Goal: Task Accomplishment & Management: Manage account settings

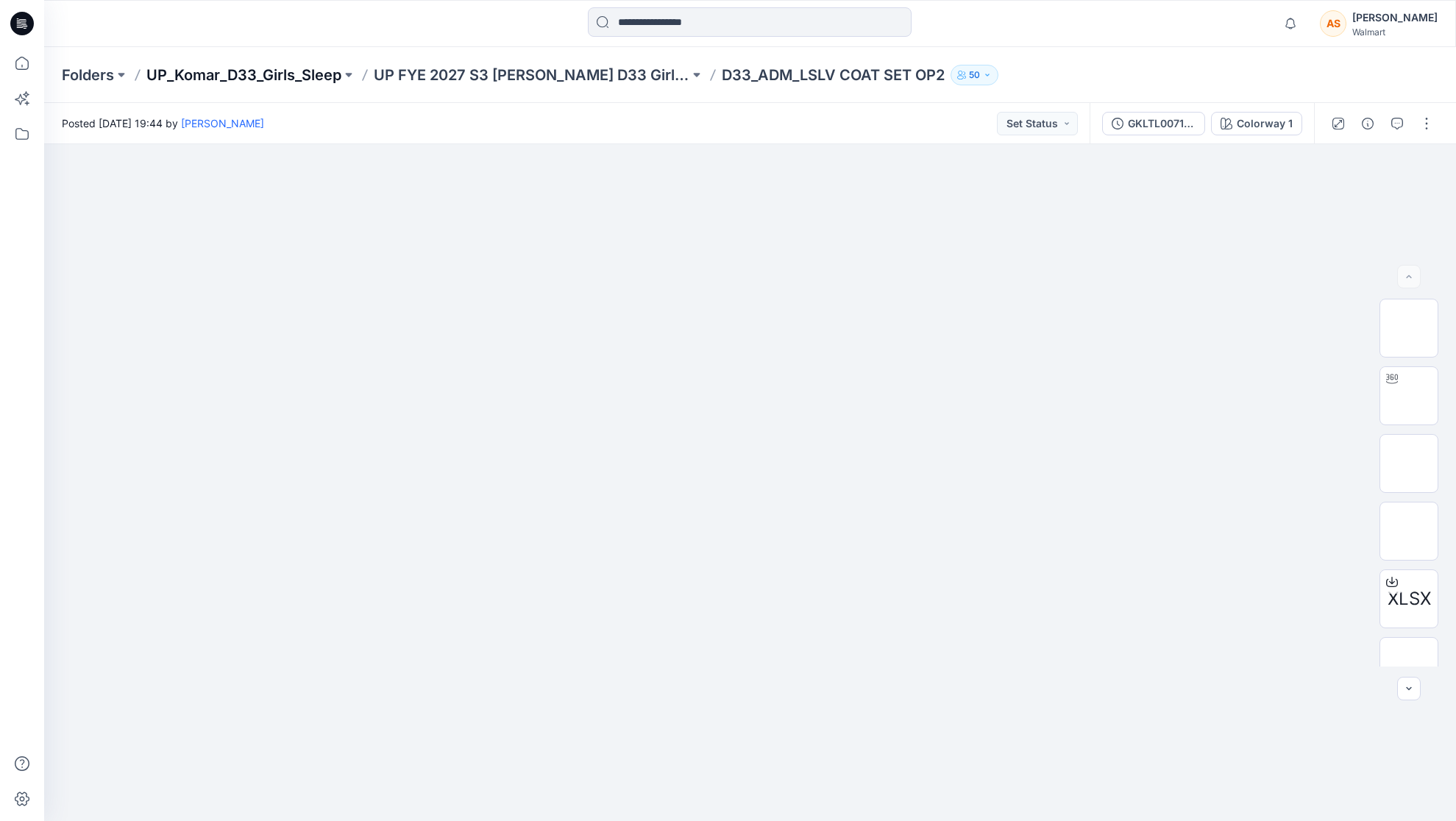
click at [250, 74] on p "UP_Komar_D33_Girls_Sleep" at bounding box center [243, 75] width 195 height 21
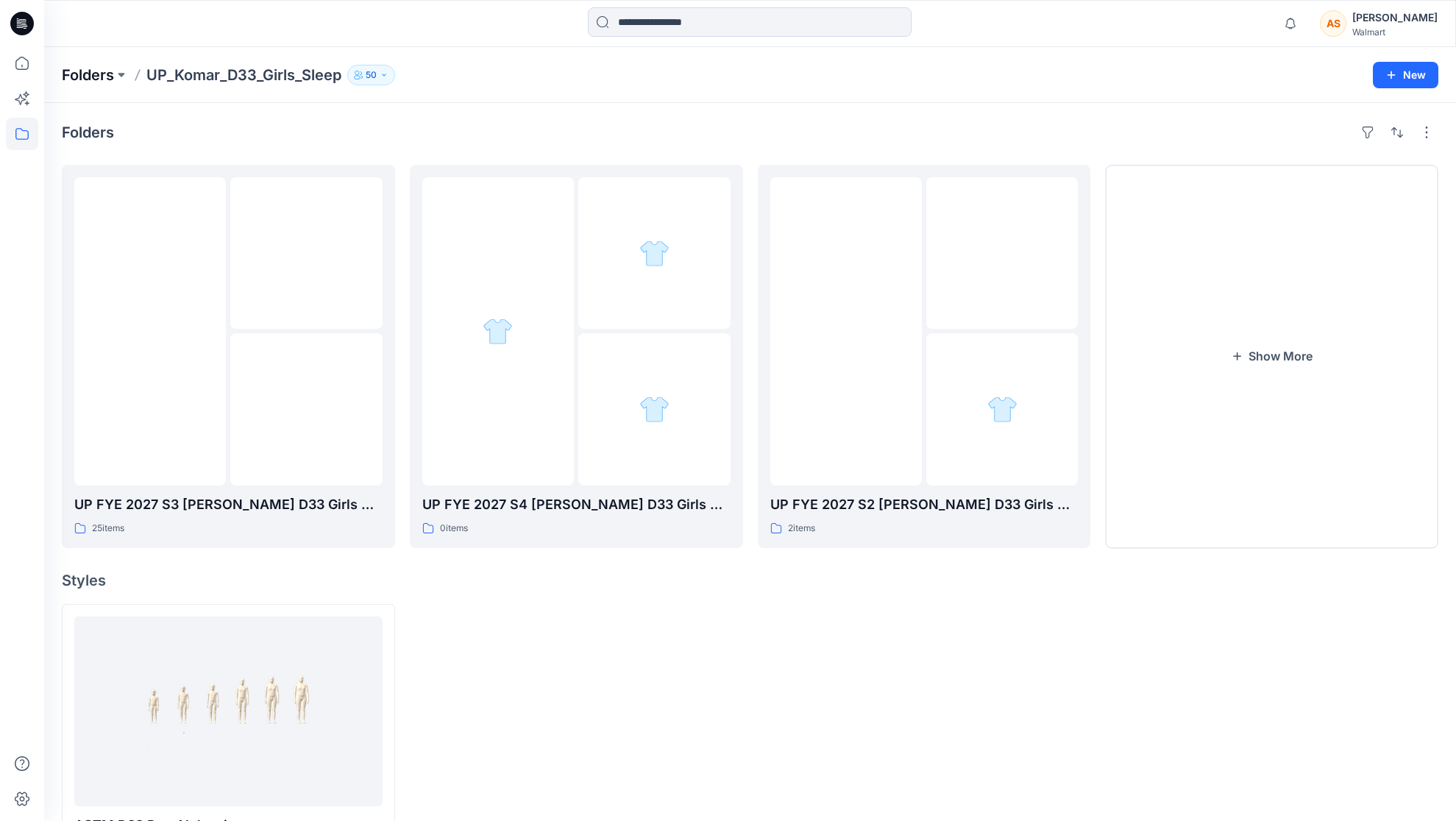
click at [82, 74] on p "Folders" at bounding box center [88, 75] width 53 height 21
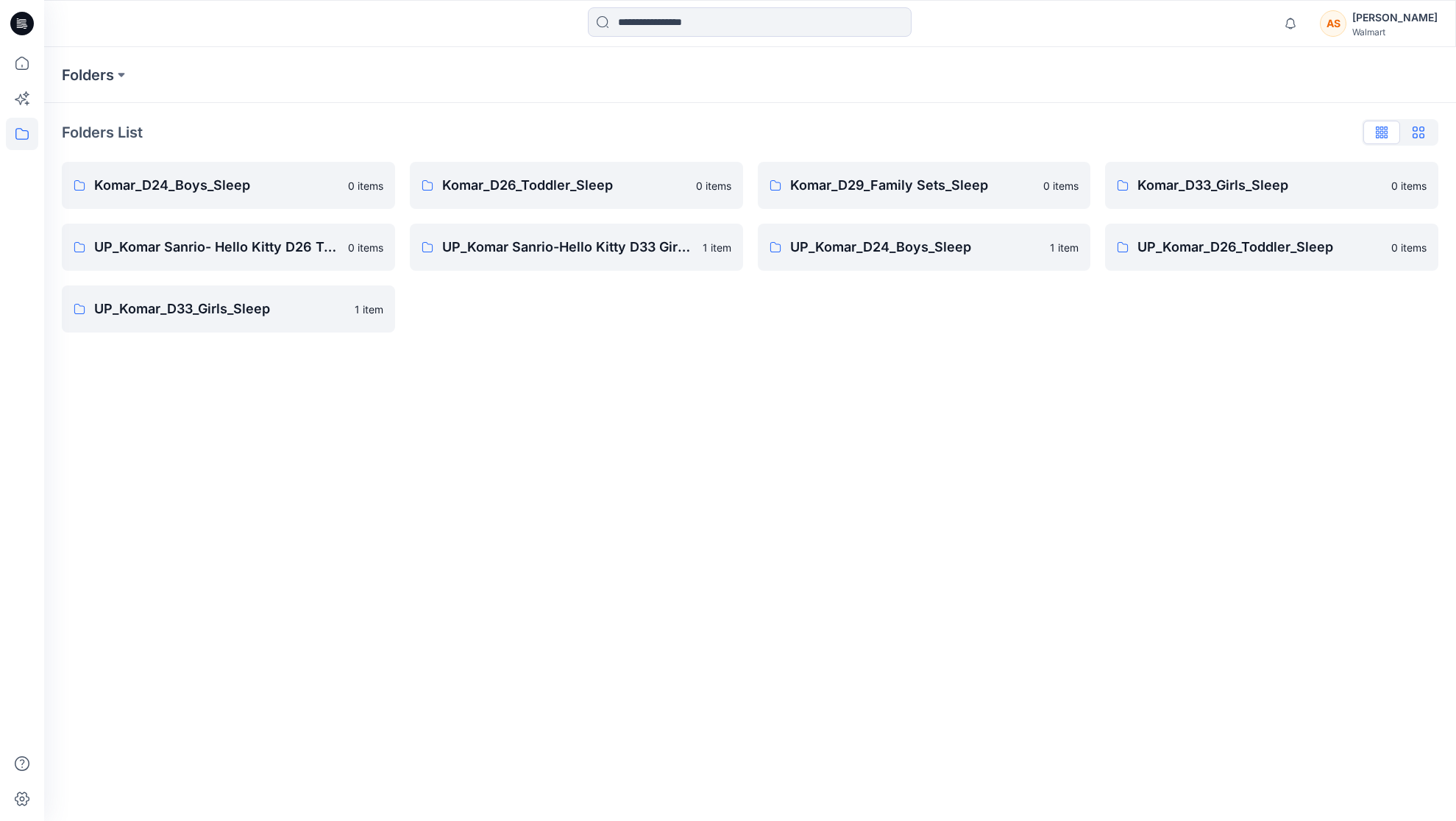
click at [1414, 140] on button "button" at bounding box center [1419, 133] width 37 height 24
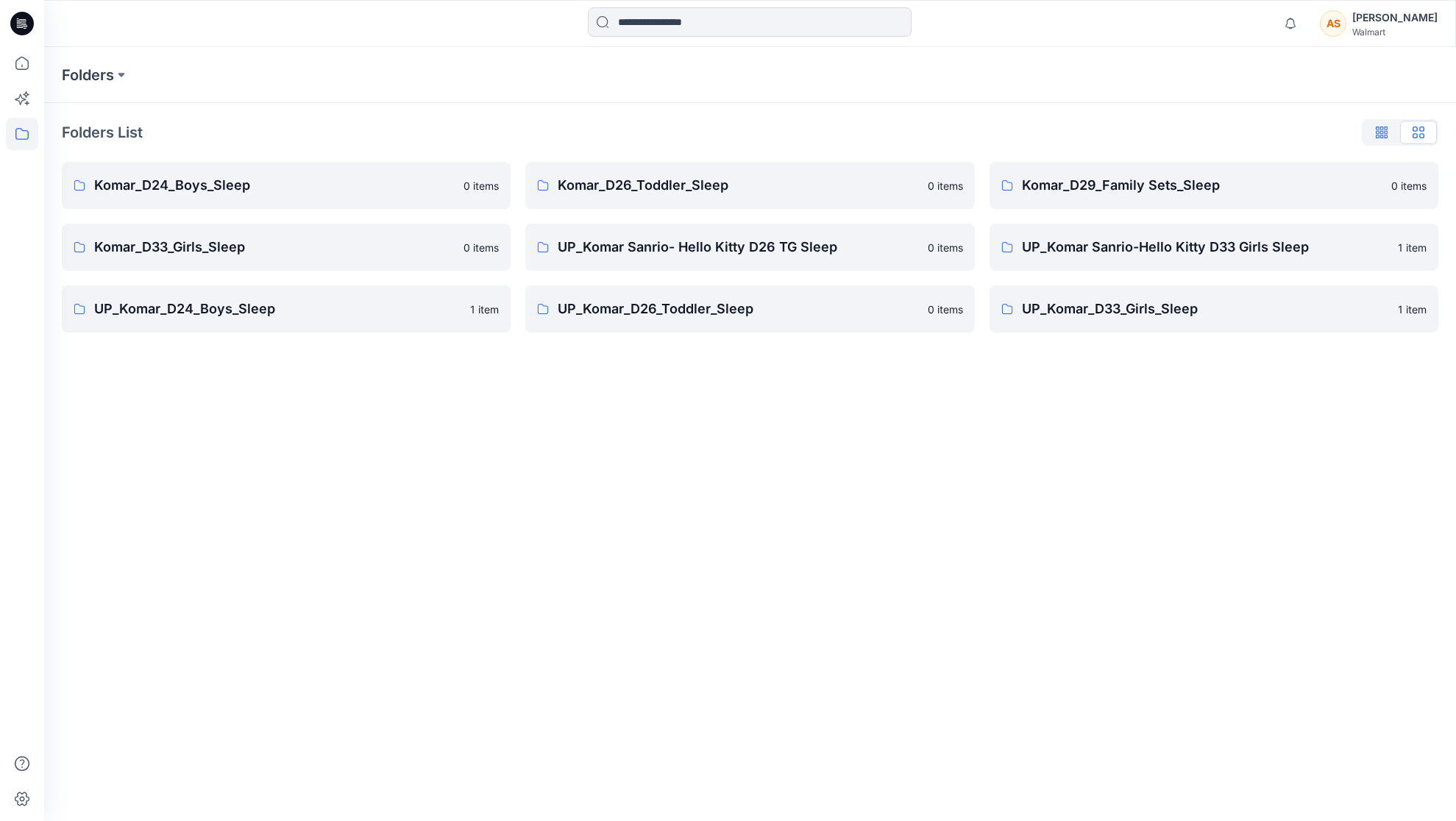
click at [1376, 137] on icon "button" at bounding box center [1381, 132] width 12 height 12
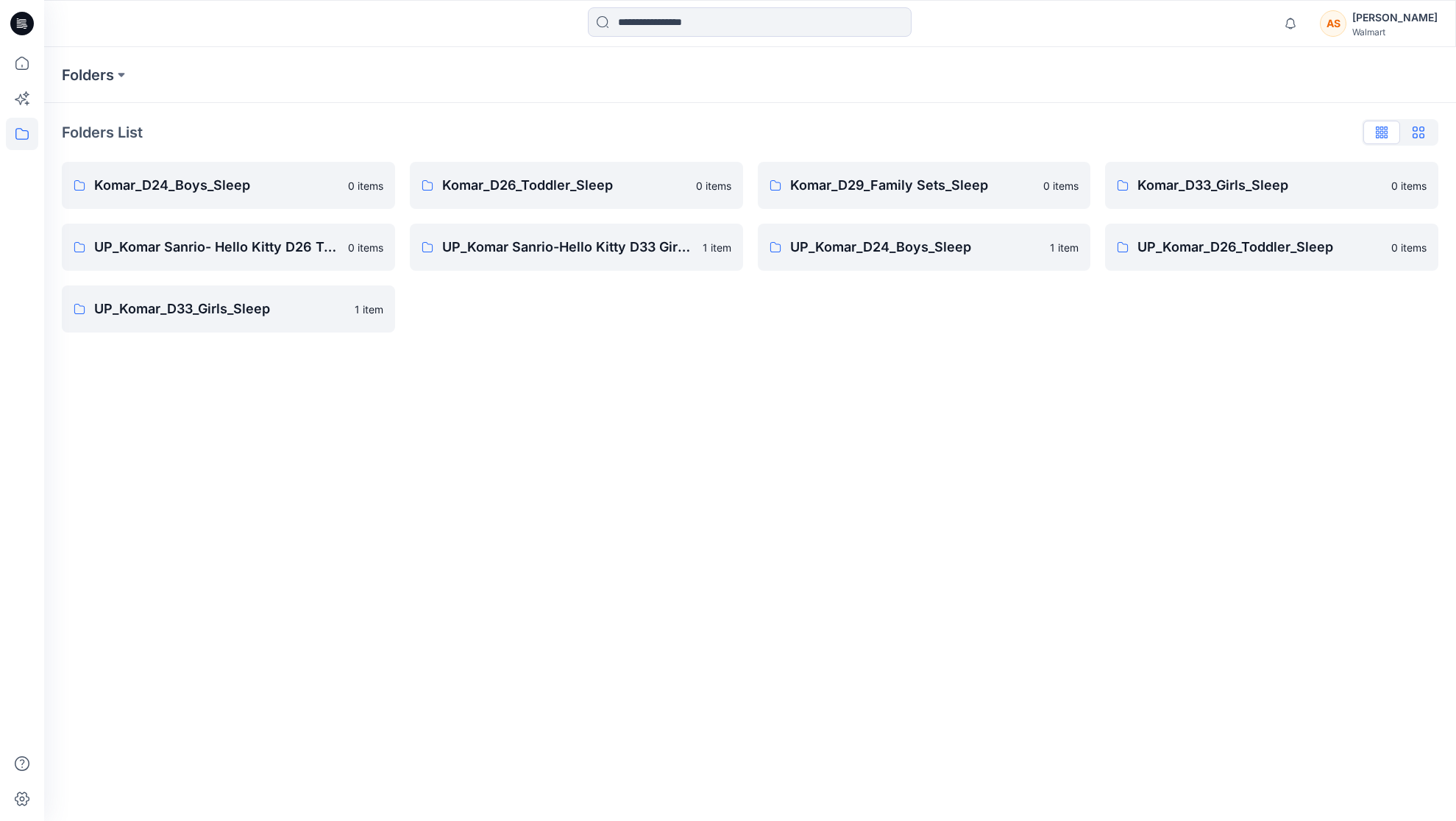
click at [1423, 136] on button "button" at bounding box center [1419, 133] width 37 height 24
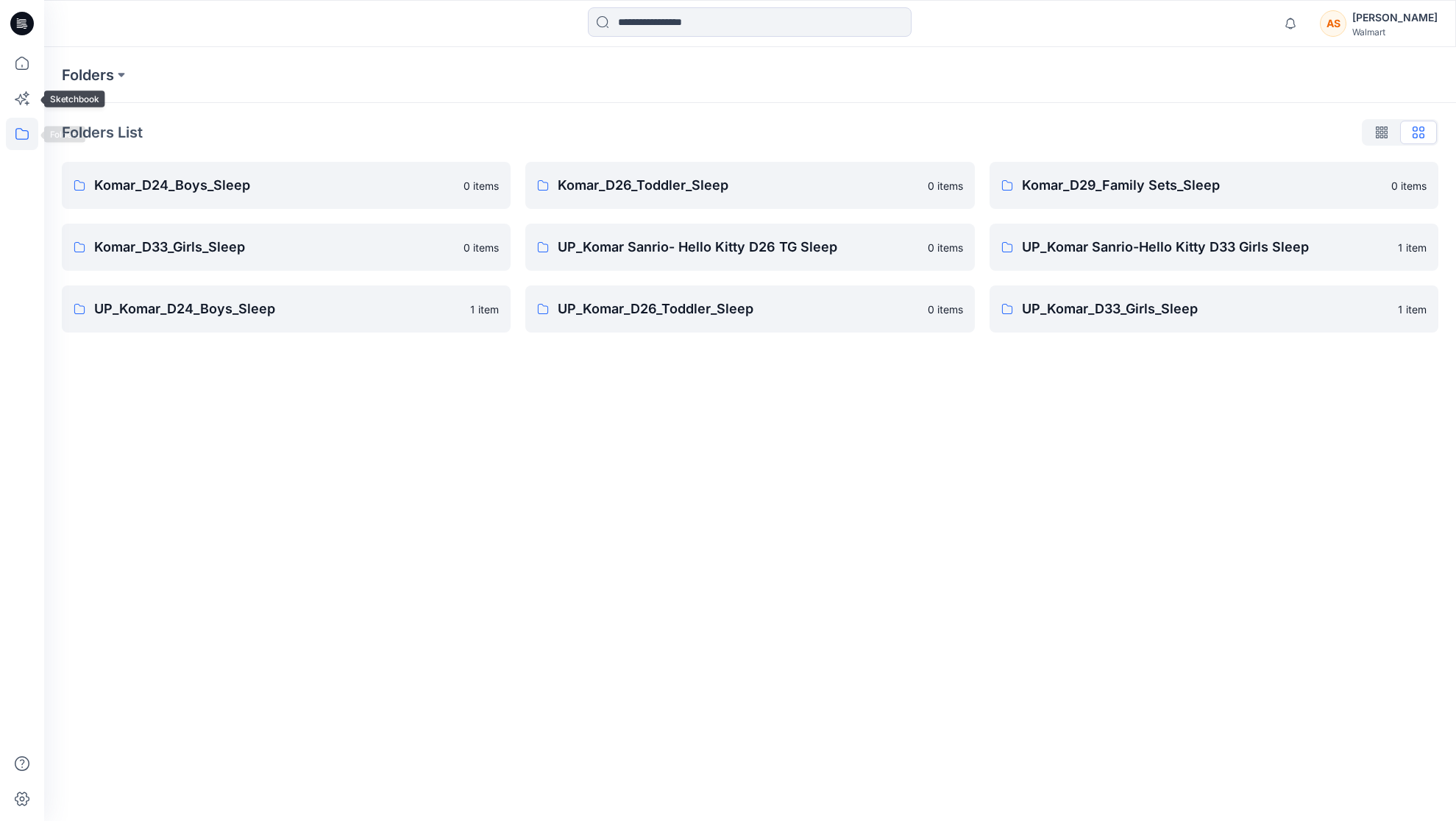
click at [22, 129] on icon at bounding box center [21, 134] width 33 height 33
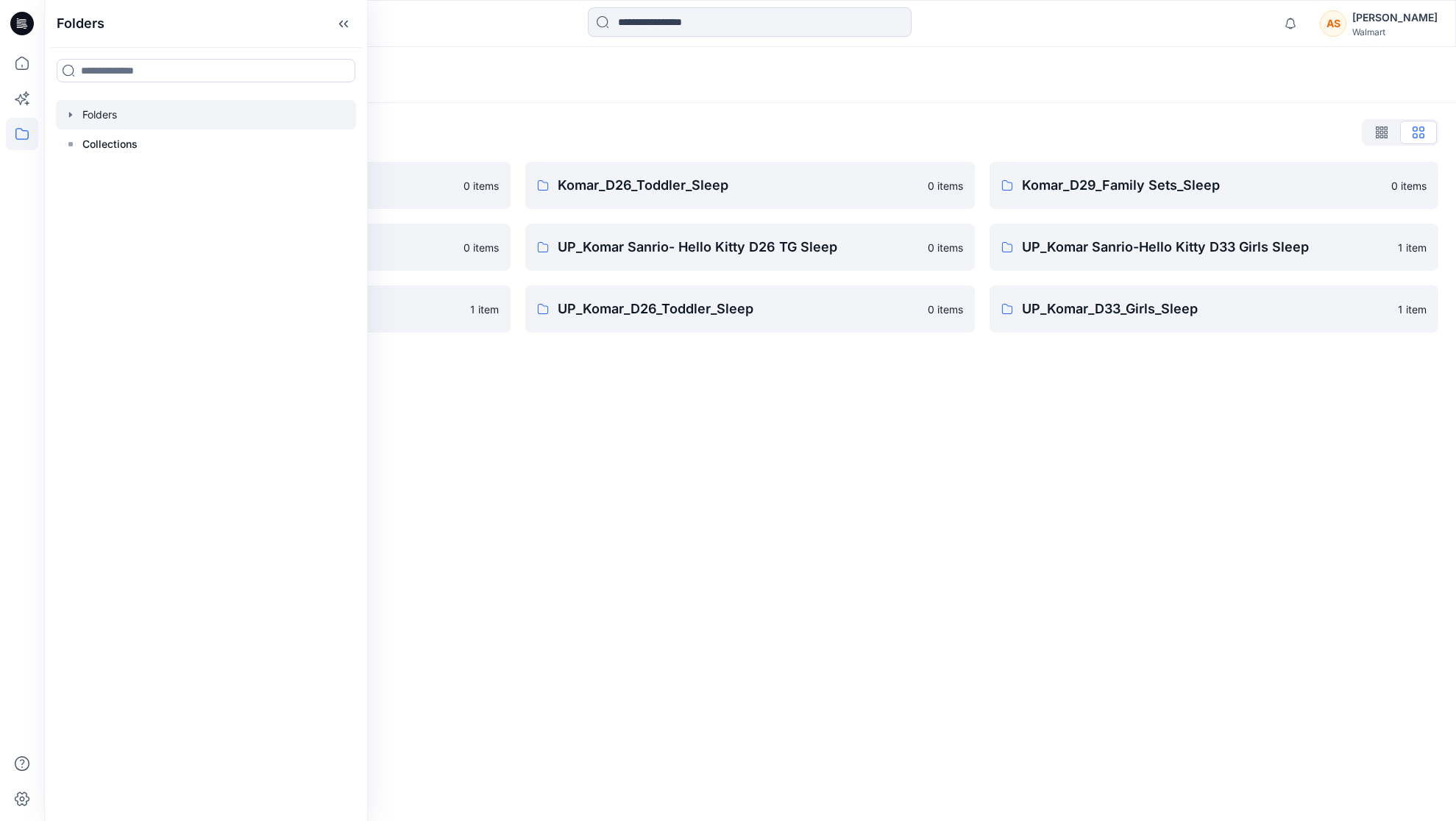
click at [65, 113] on icon "button" at bounding box center [70, 115] width 12 height 12
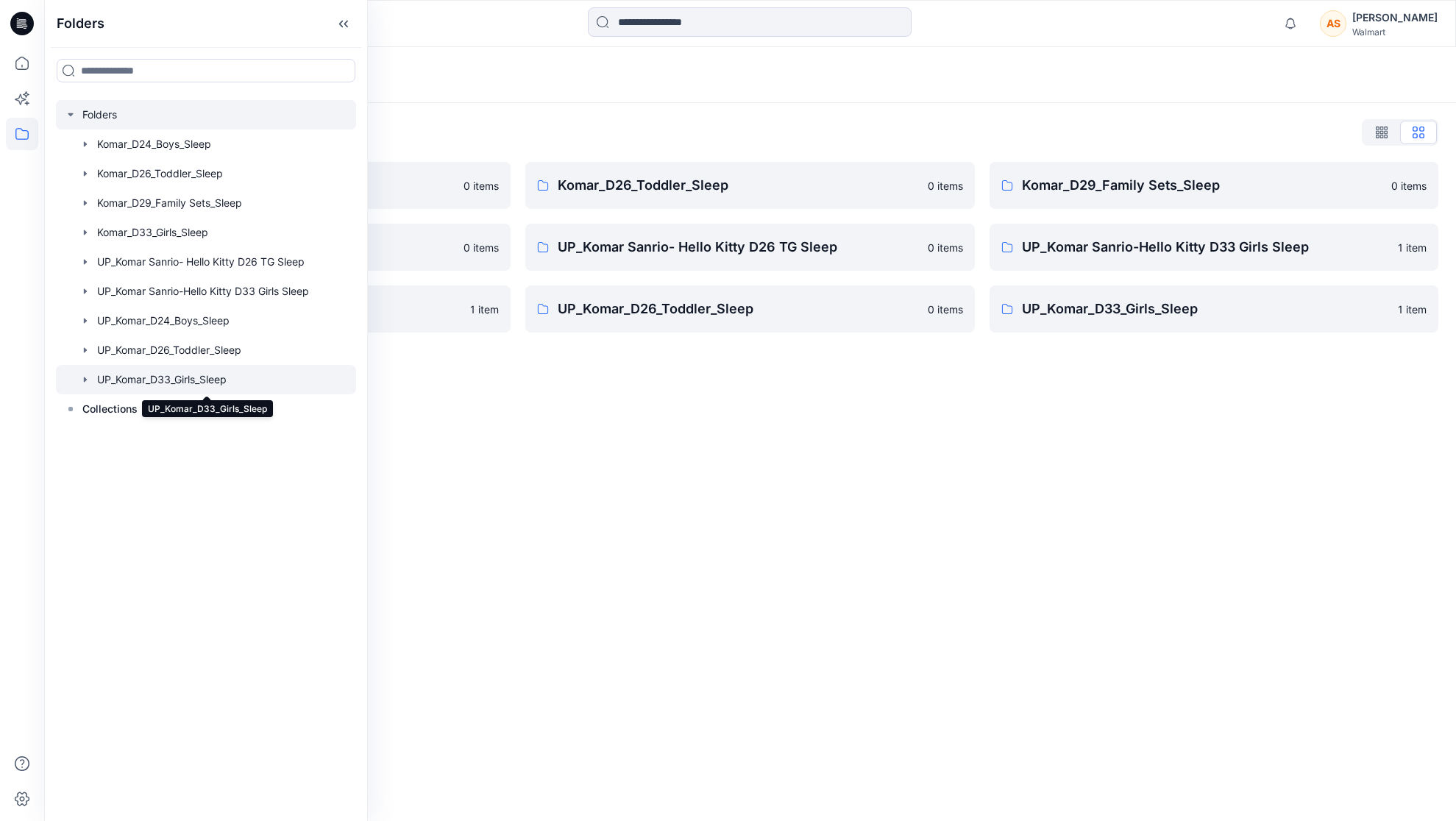
click at [127, 384] on div at bounding box center [205, 379] width 300 height 29
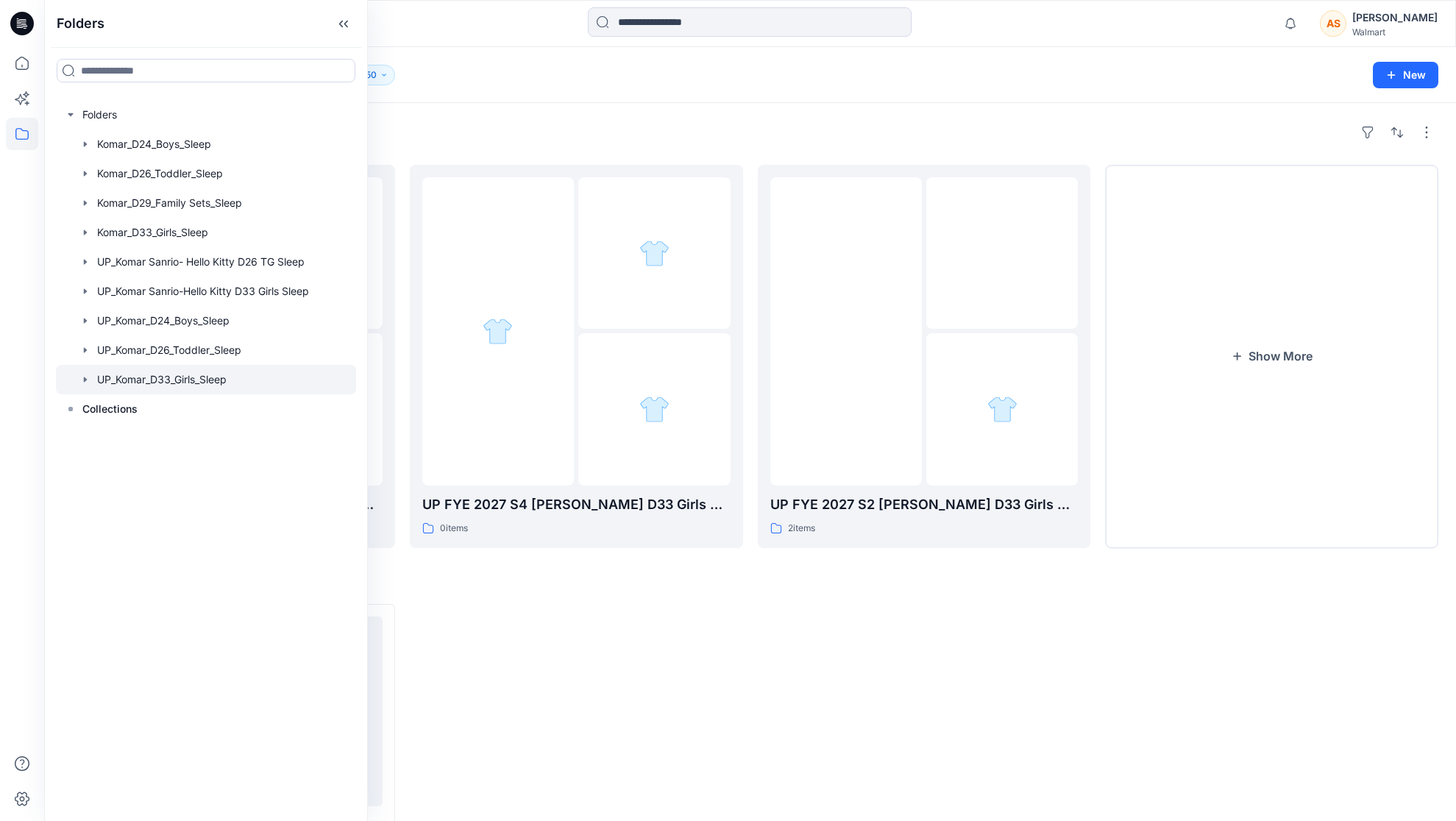
click at [660, 648] on div at bounding box center [576, 776] width 333 height 344
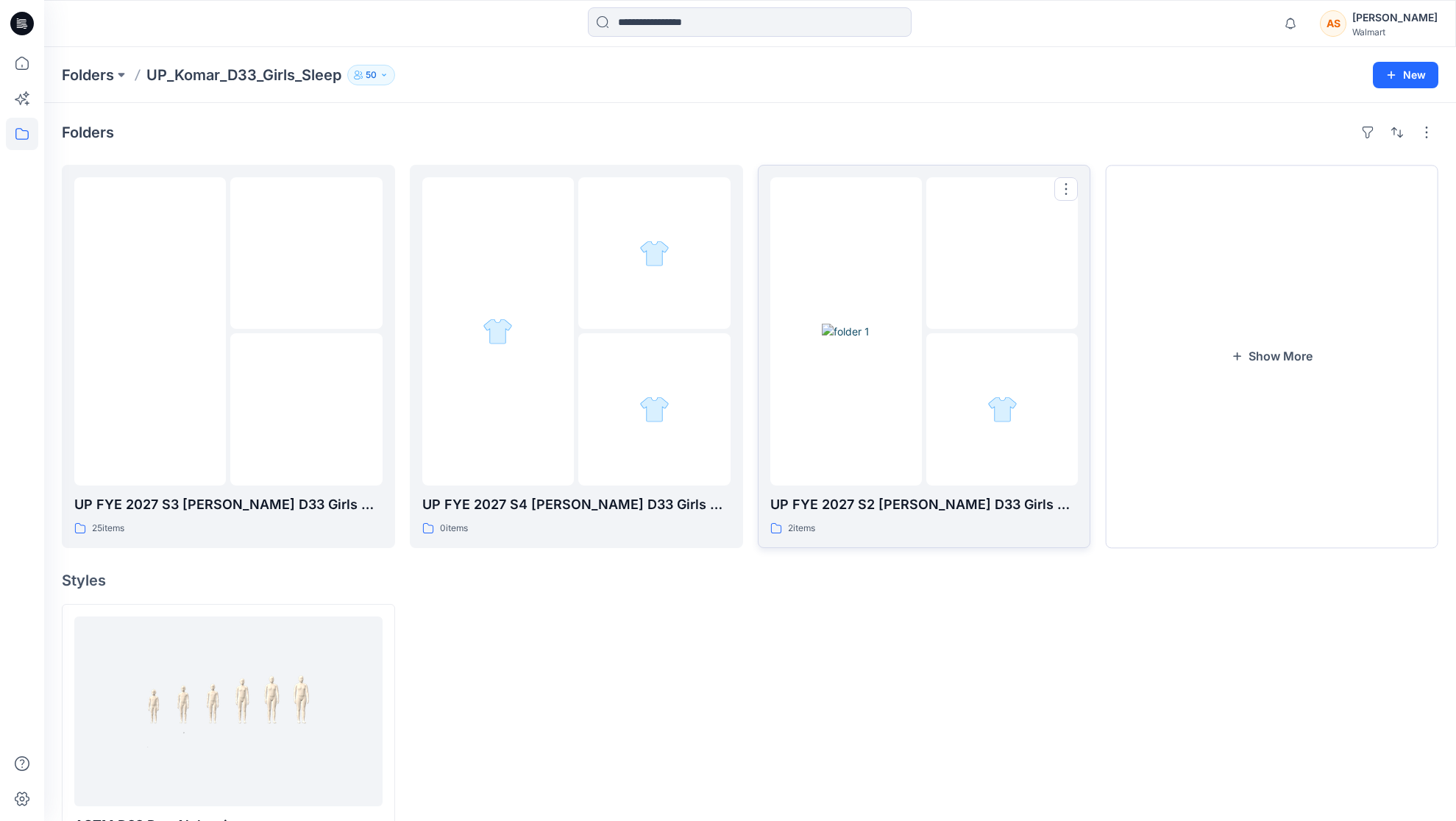
click at [906, 417] on div at bounding box center [846, 331] width 151 height 308
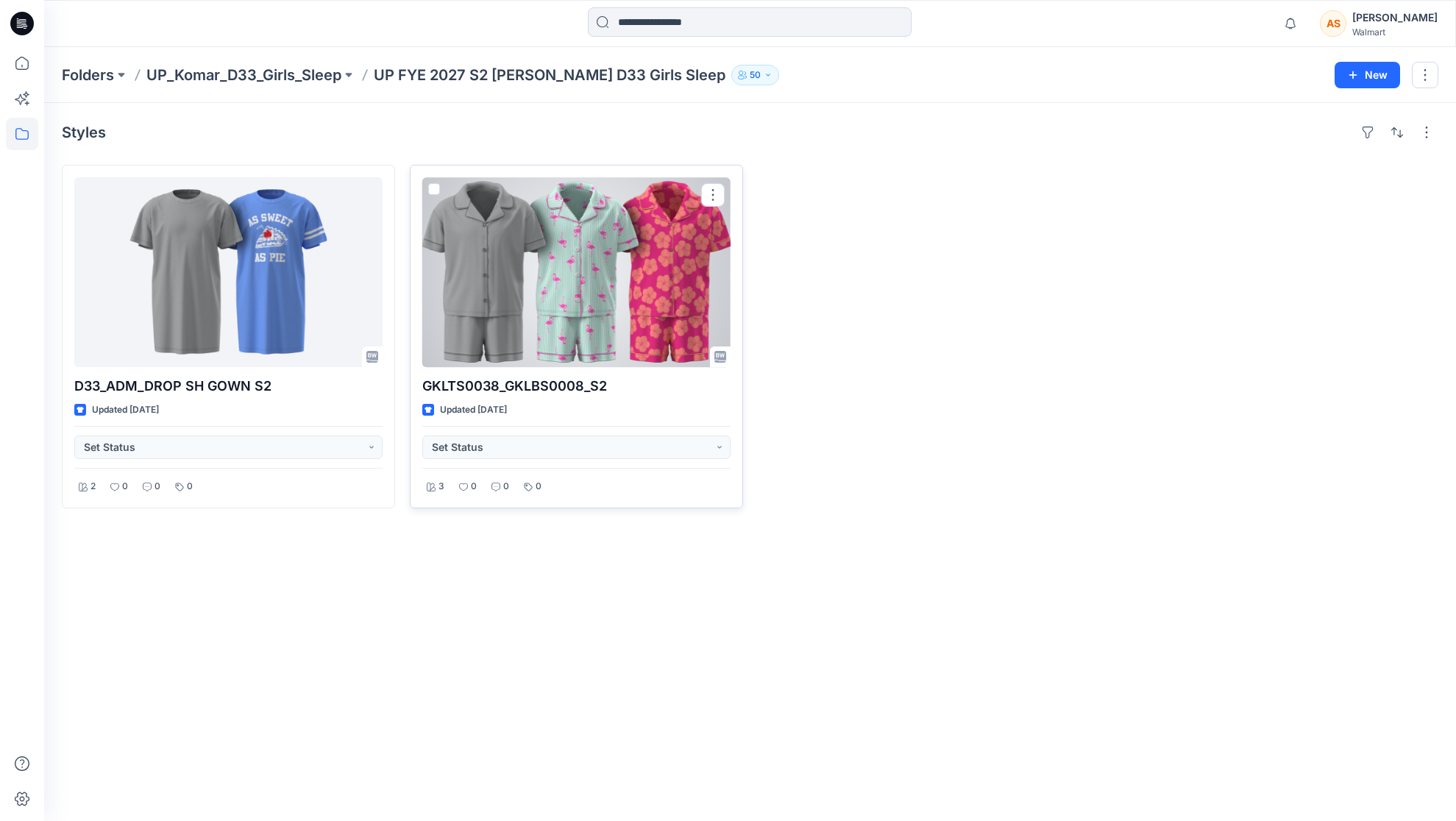
click at [559, 291] on div at bounding box center [576, 272] width 308 height 190
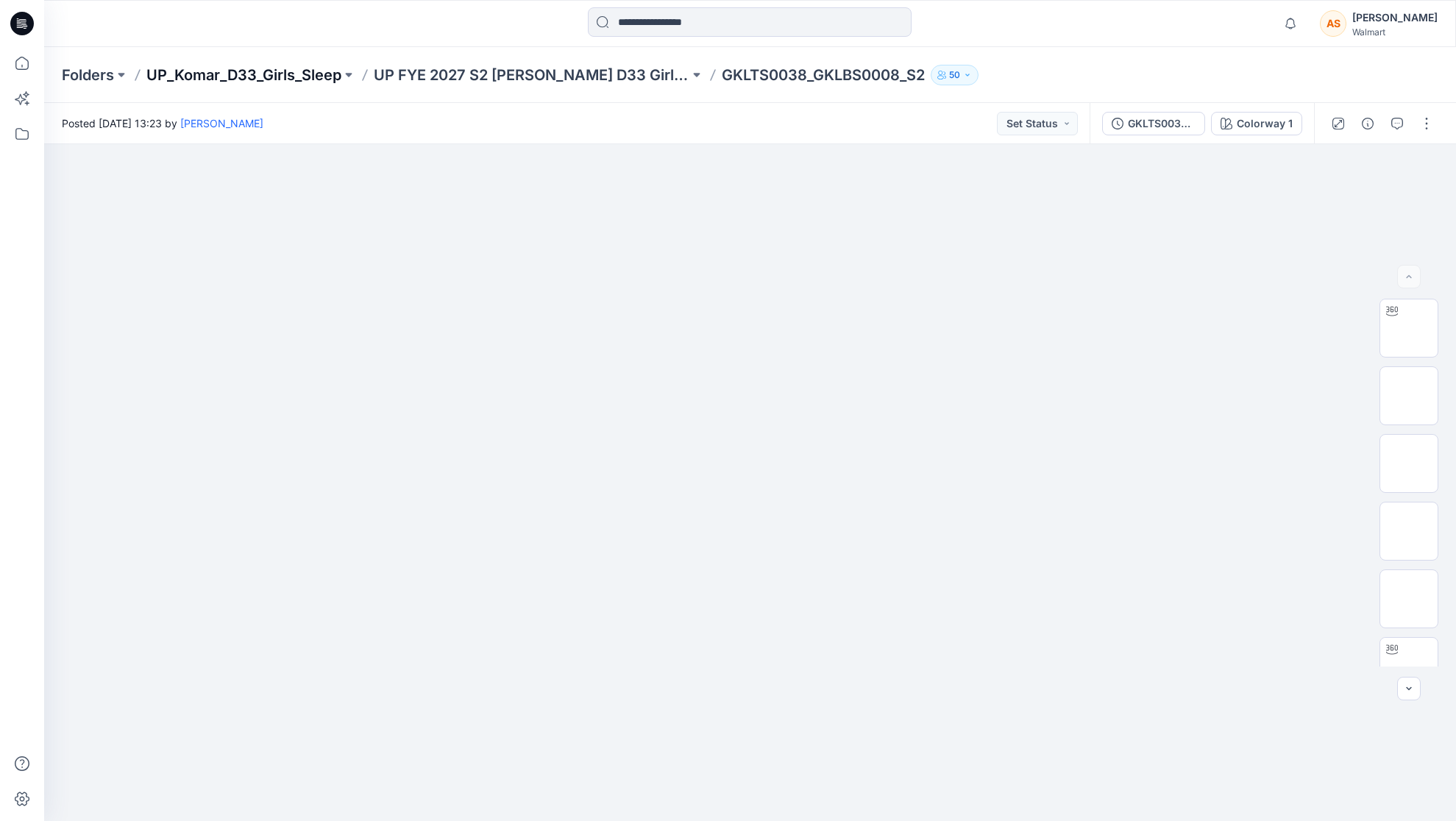
click at [224, 80] on p "UP_Komar_D33_Girls_Sleep" at bounding box center [243, 75] width 195 height 21
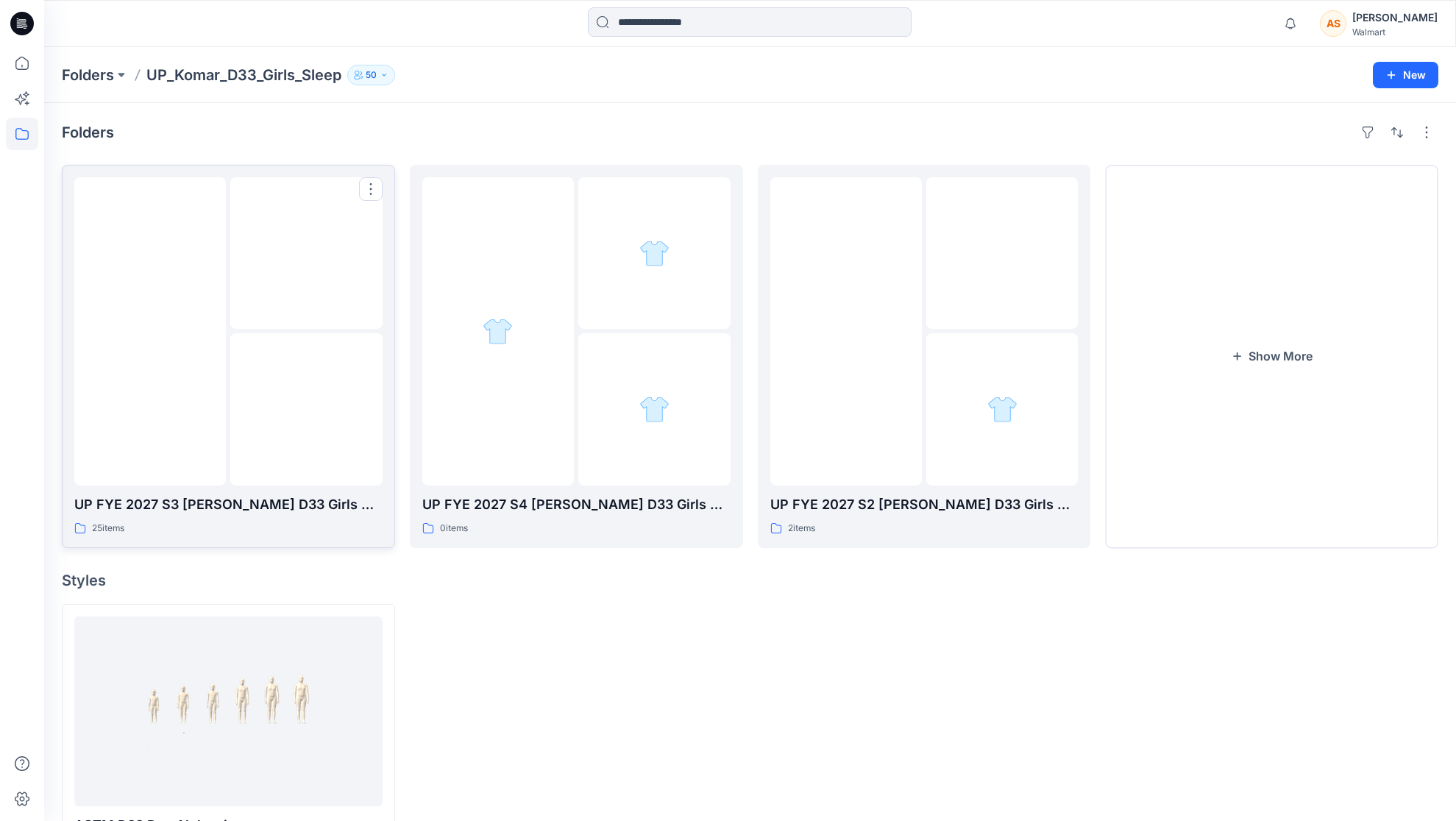
click at [307, 410] on img at bounding box center [307, 410] width 0 height 0
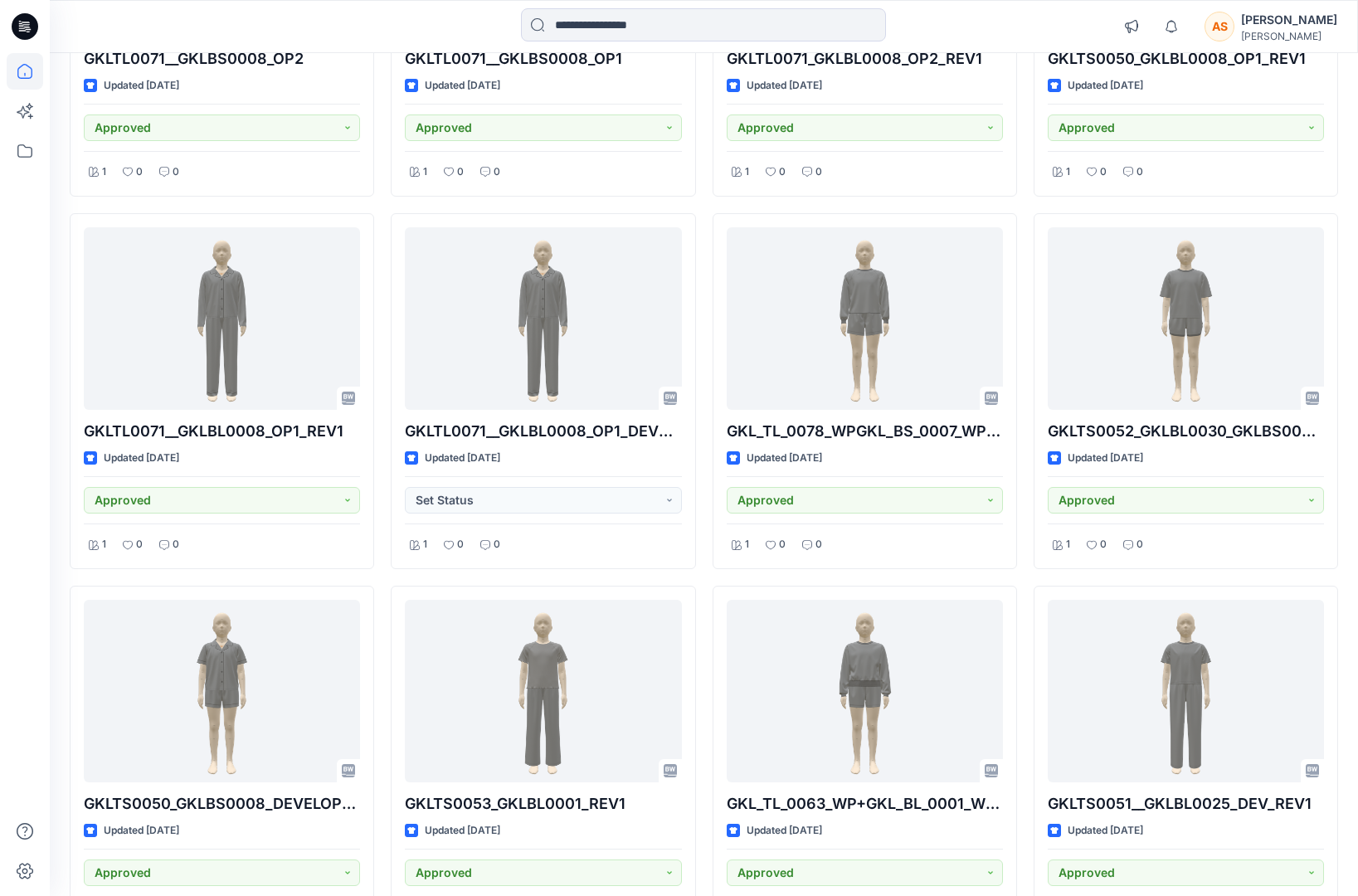
scroll to position [518, 0]
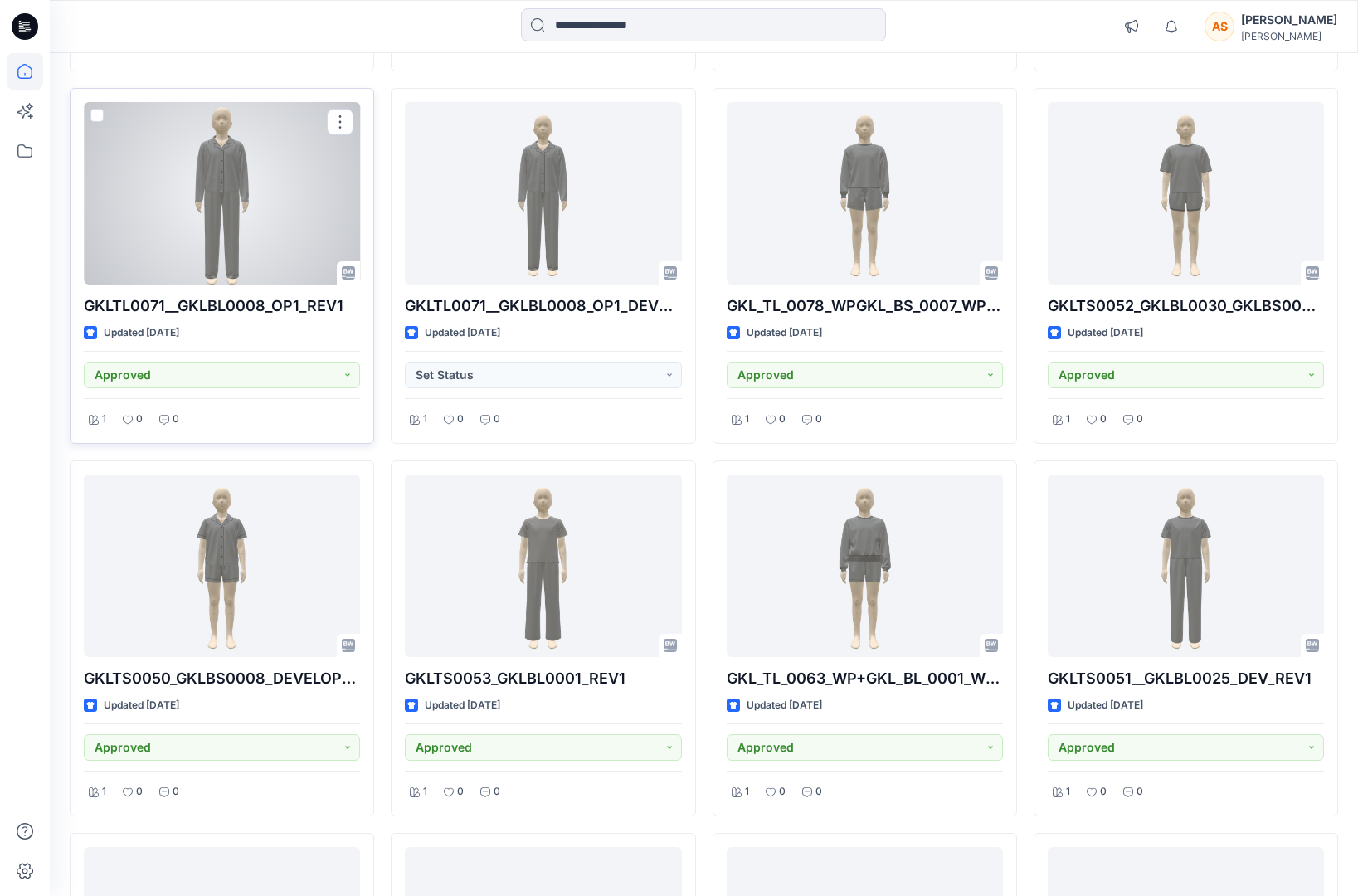
click at [213, 215] on div at bounding box center [222, 193] width 276 height 182
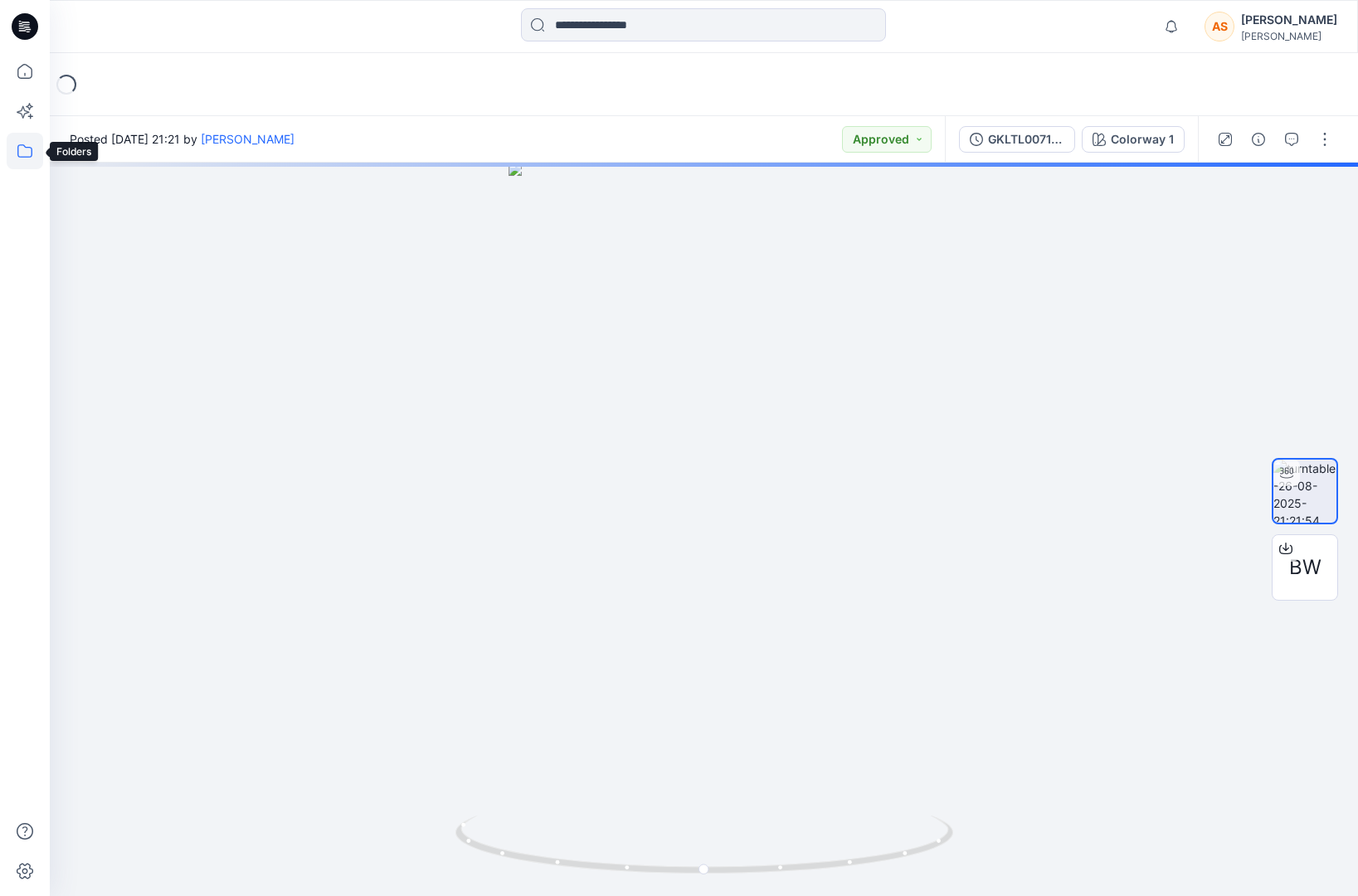
click at [19, 155] on icon at bounding box center [24, 151] width 37 height 37
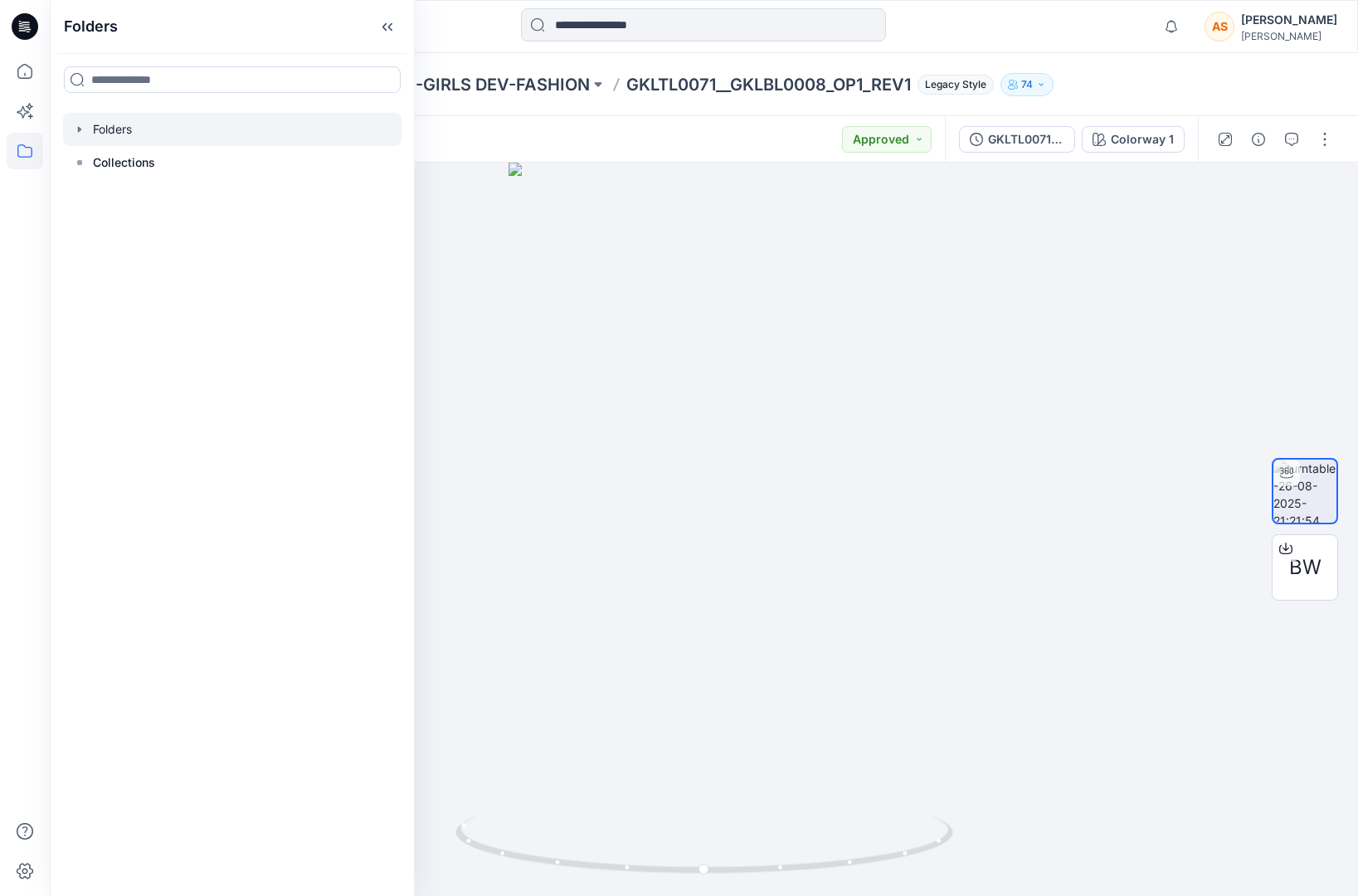
click at [77, 138] on div at bounding box center [231, 129] width 338 height 33
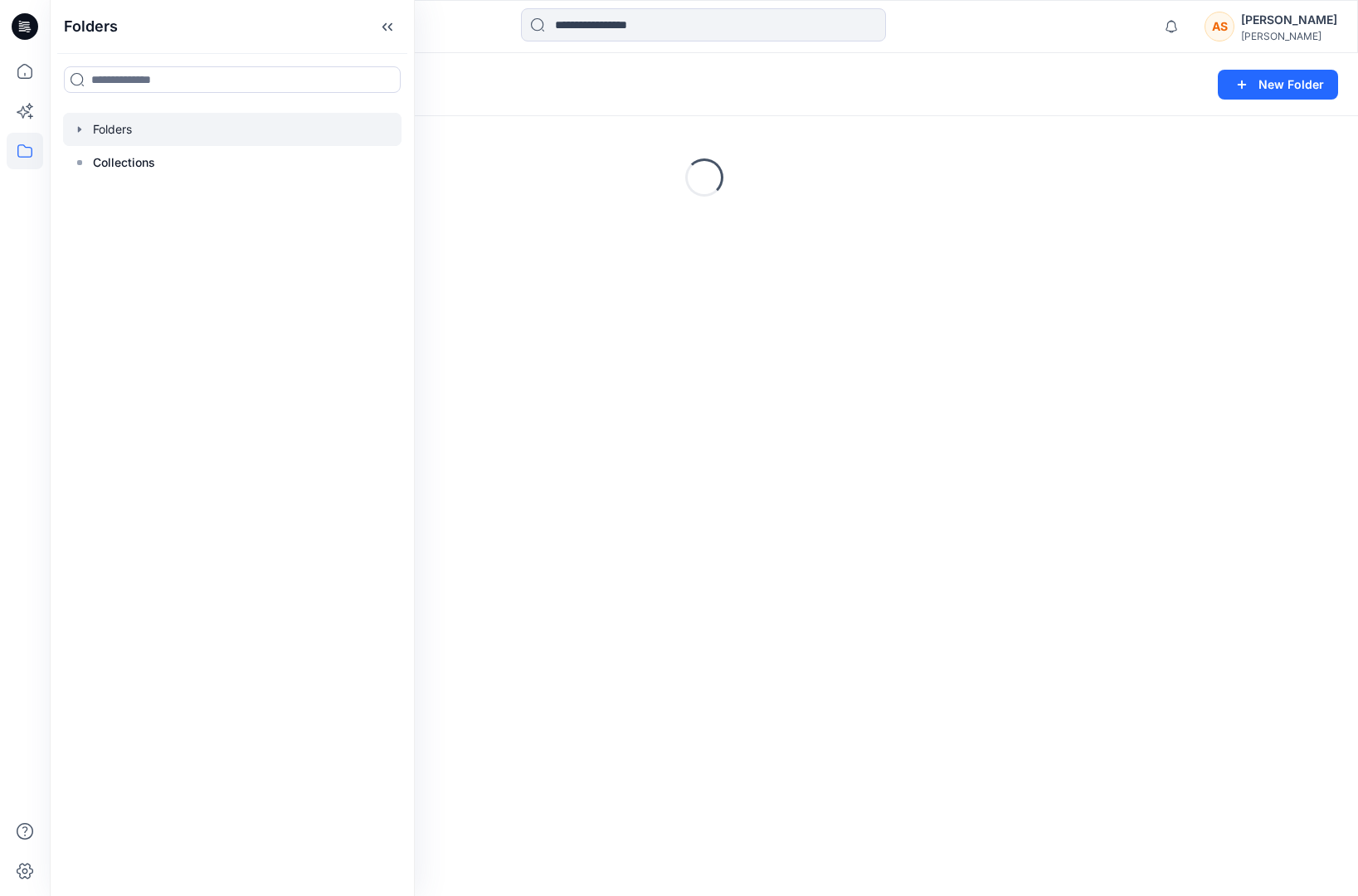
click at [79, 129] on icon "button" at bounding box center [80, 129] width 4 height 5
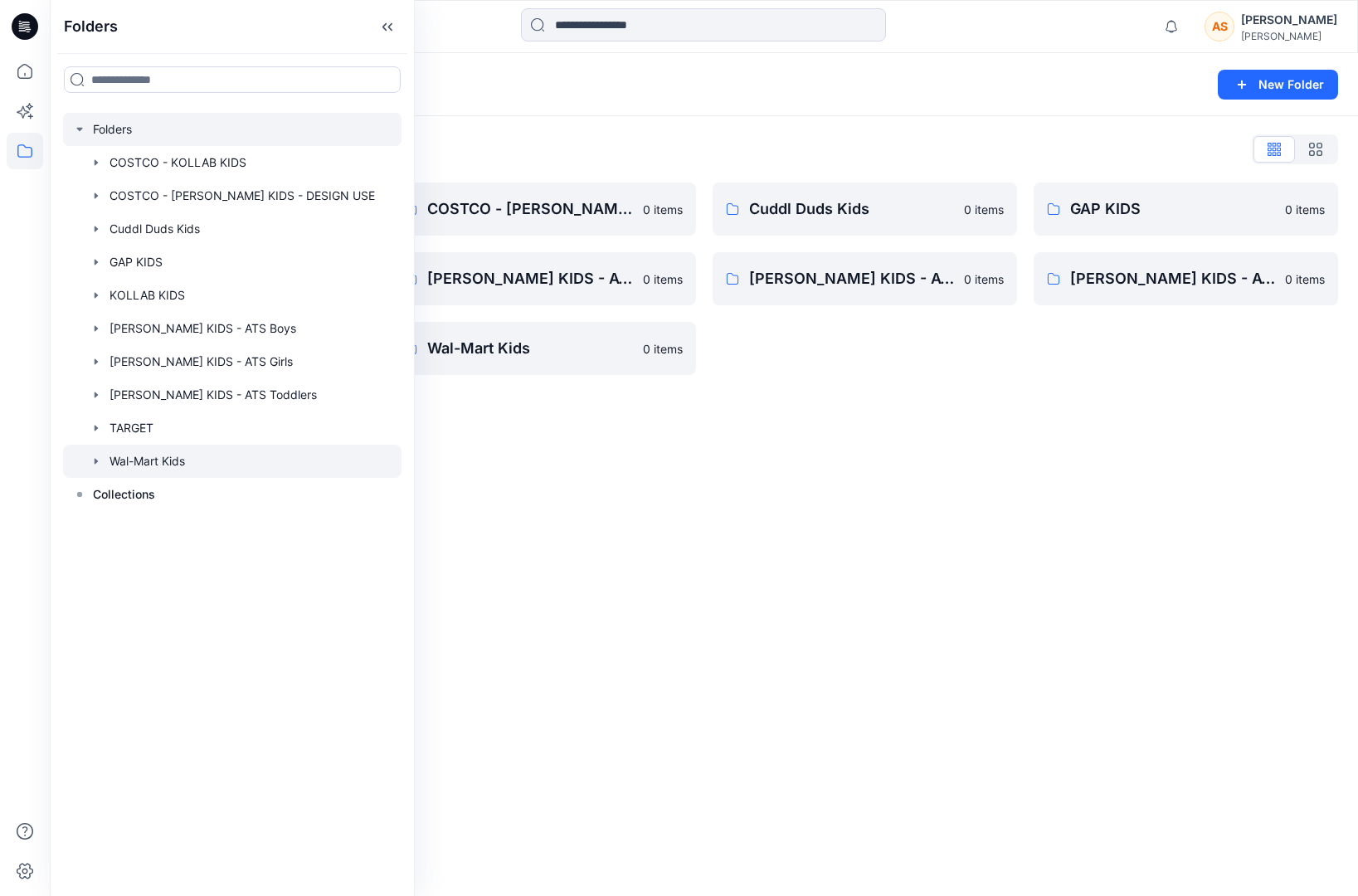
click at [140, 458] on div at bounding box center [231, 461] width 338 height 33
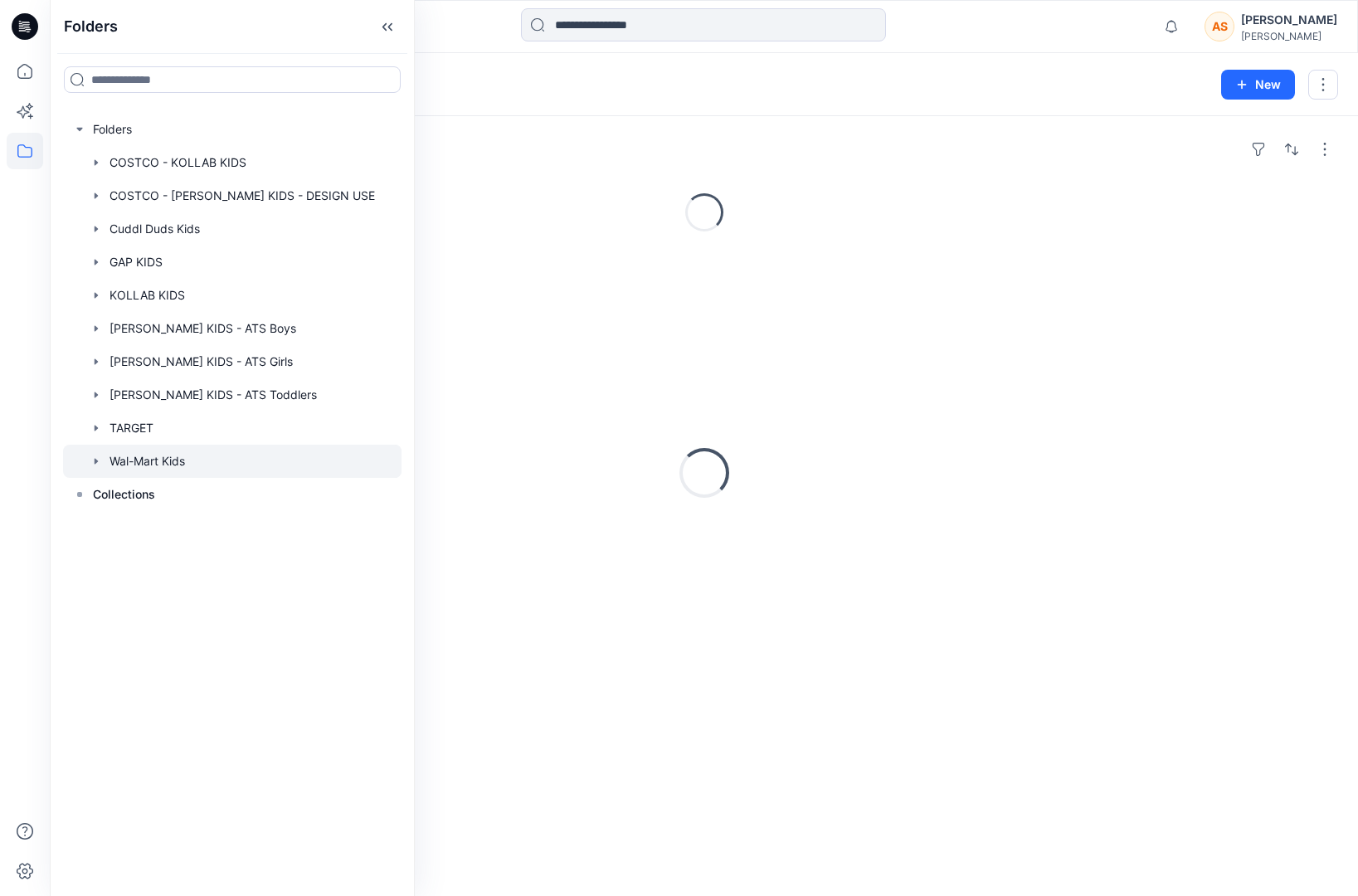
click at [94, 462] on icon "button" at bounding box center [96, 460] width 4 height 5
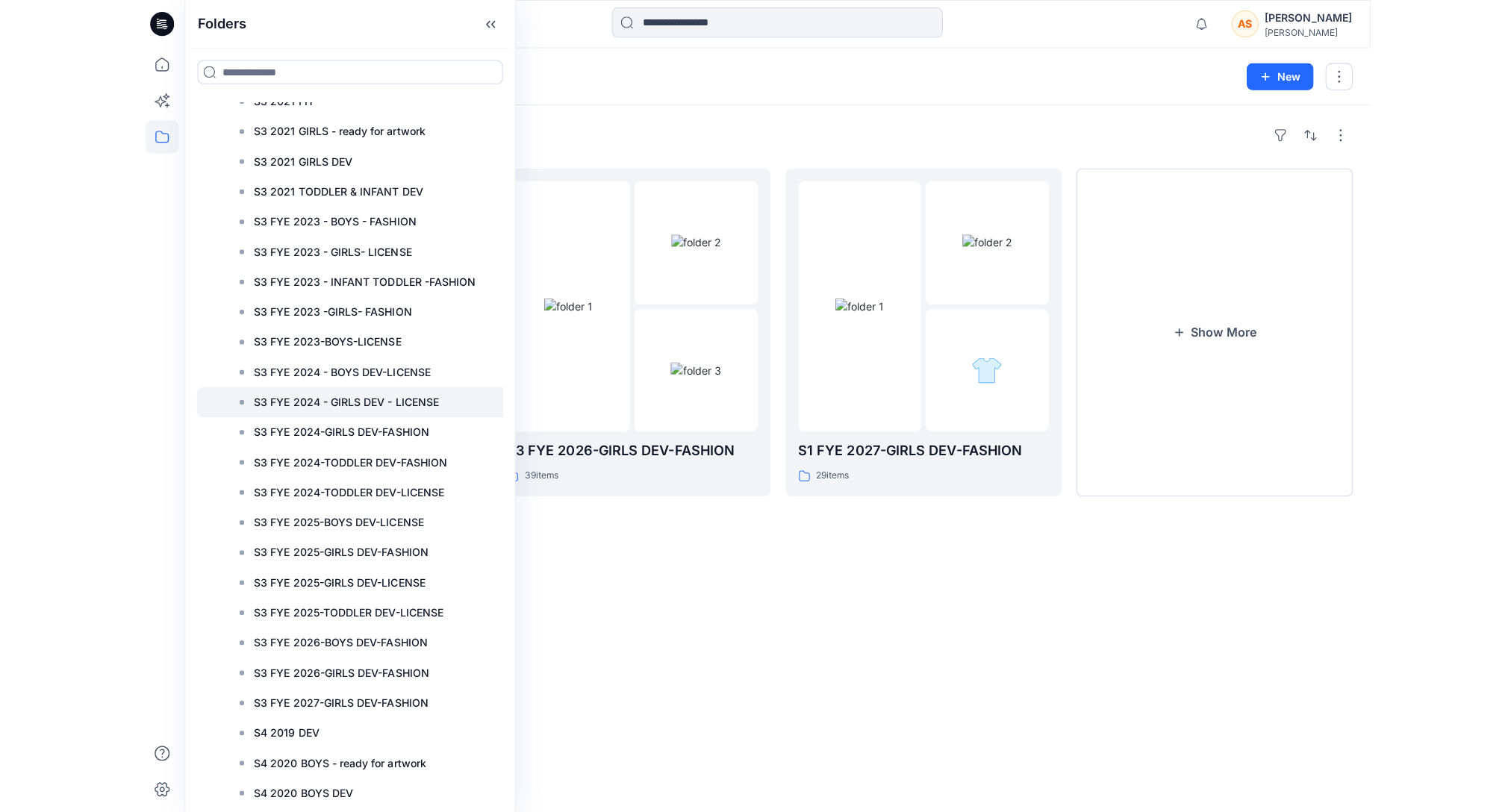
scroll to position [1480, 0]
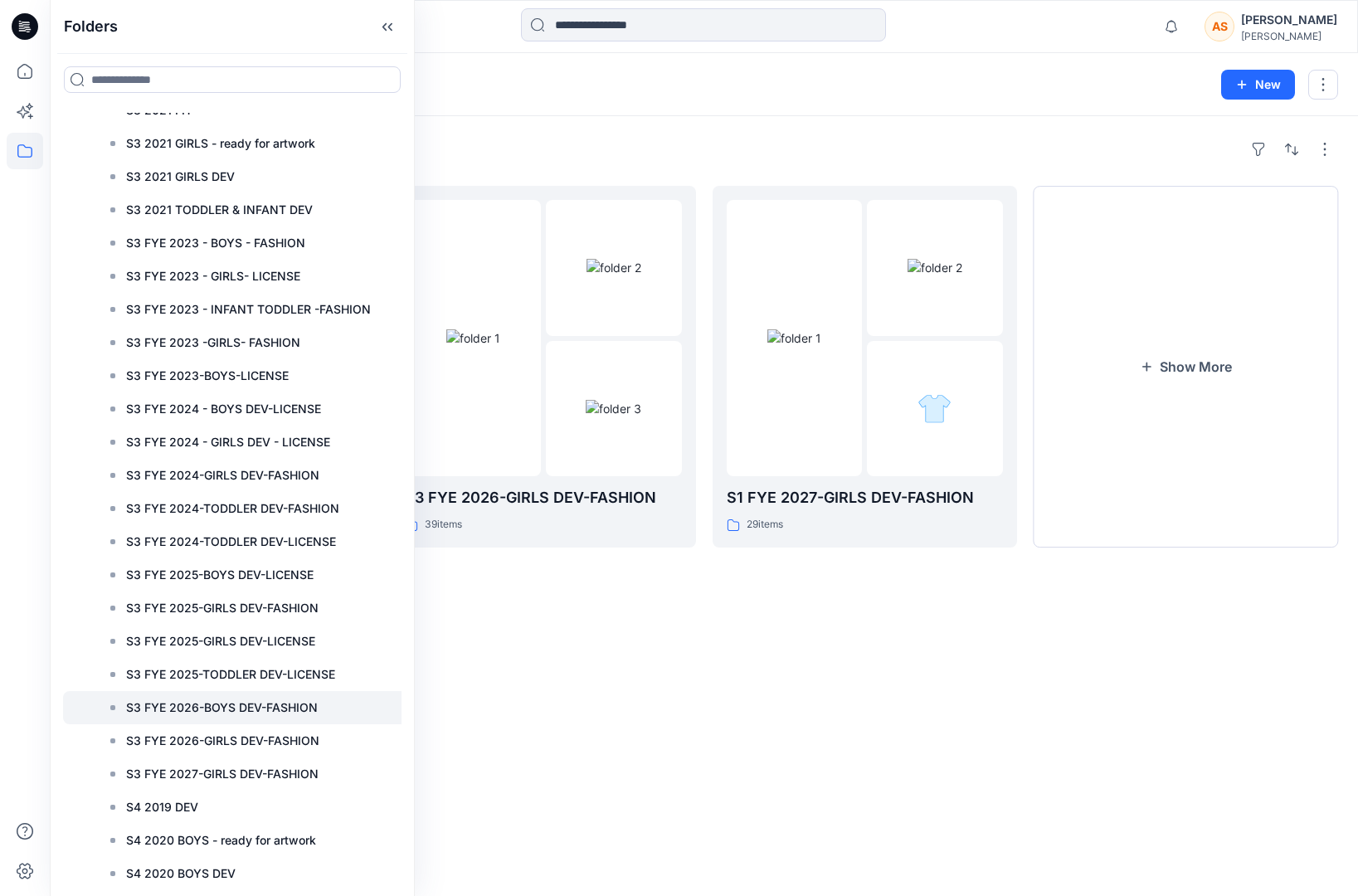
click at [254, 715] on p "S3 FYE 2026-BOYS DEV-FASHION" at bounding box center [222, 708] width 192 height 20
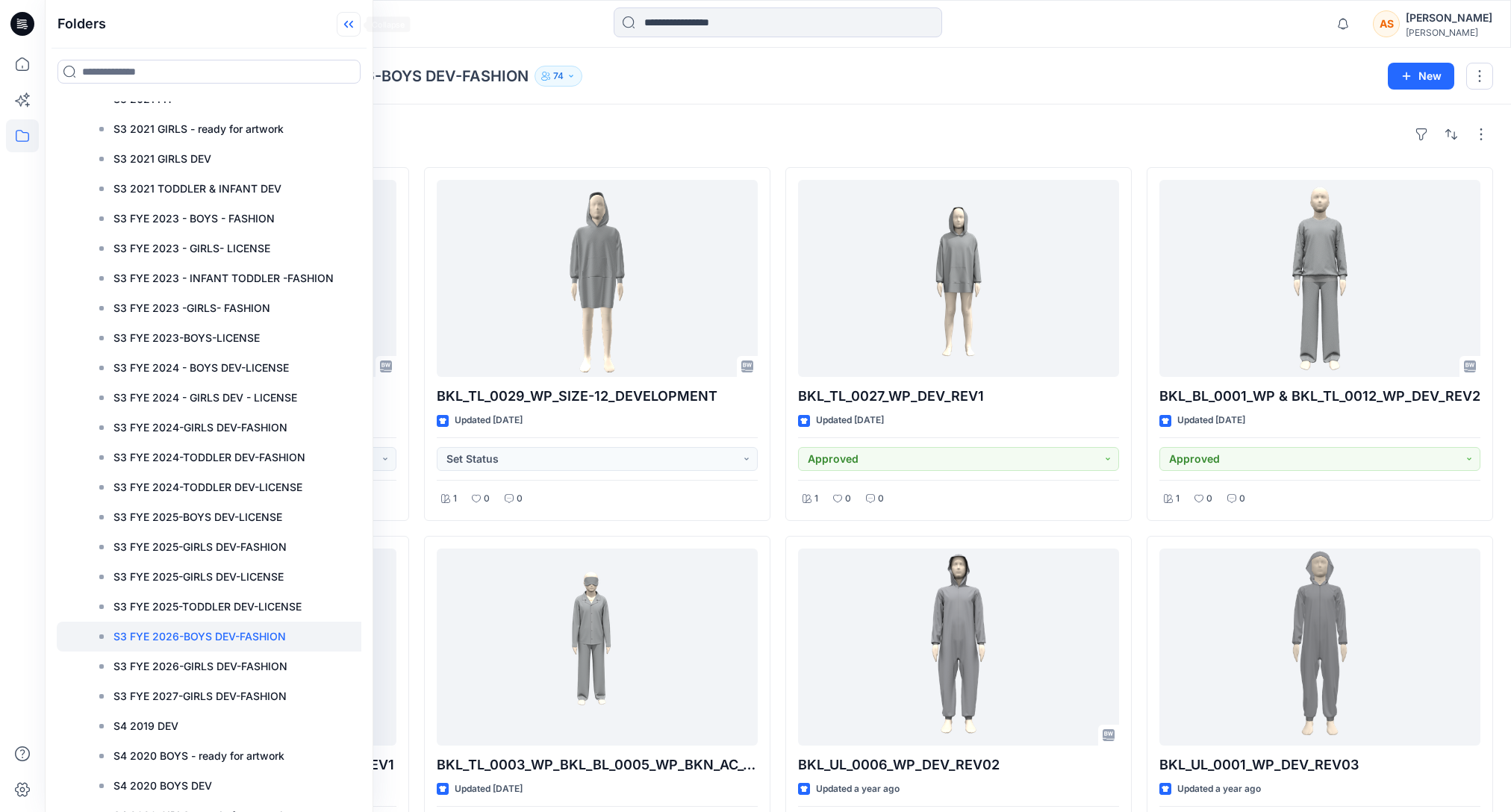
click at [350, 31] on icon at bounding box center [349, 24] width 24 height 25
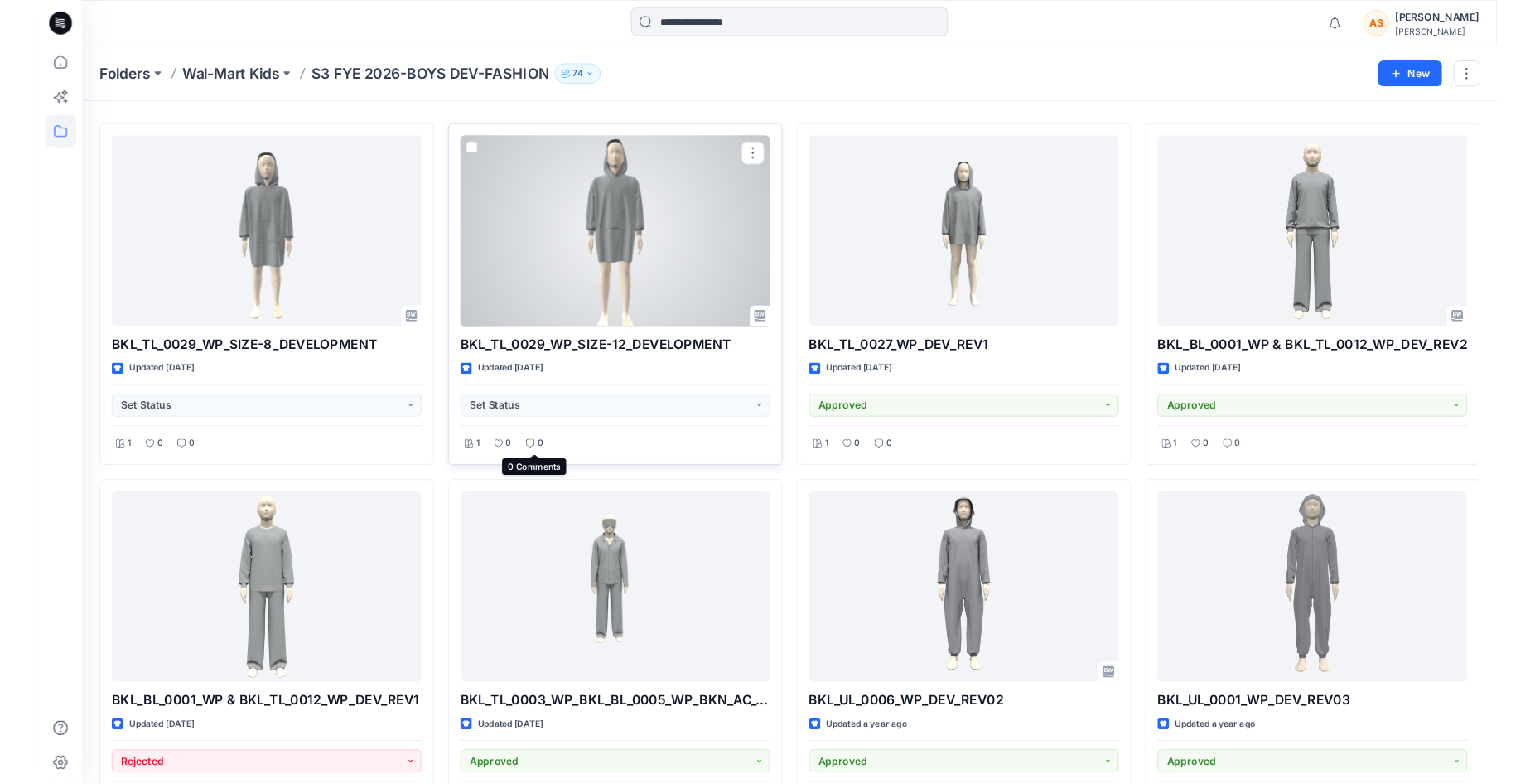
scroll to position [54, 0]
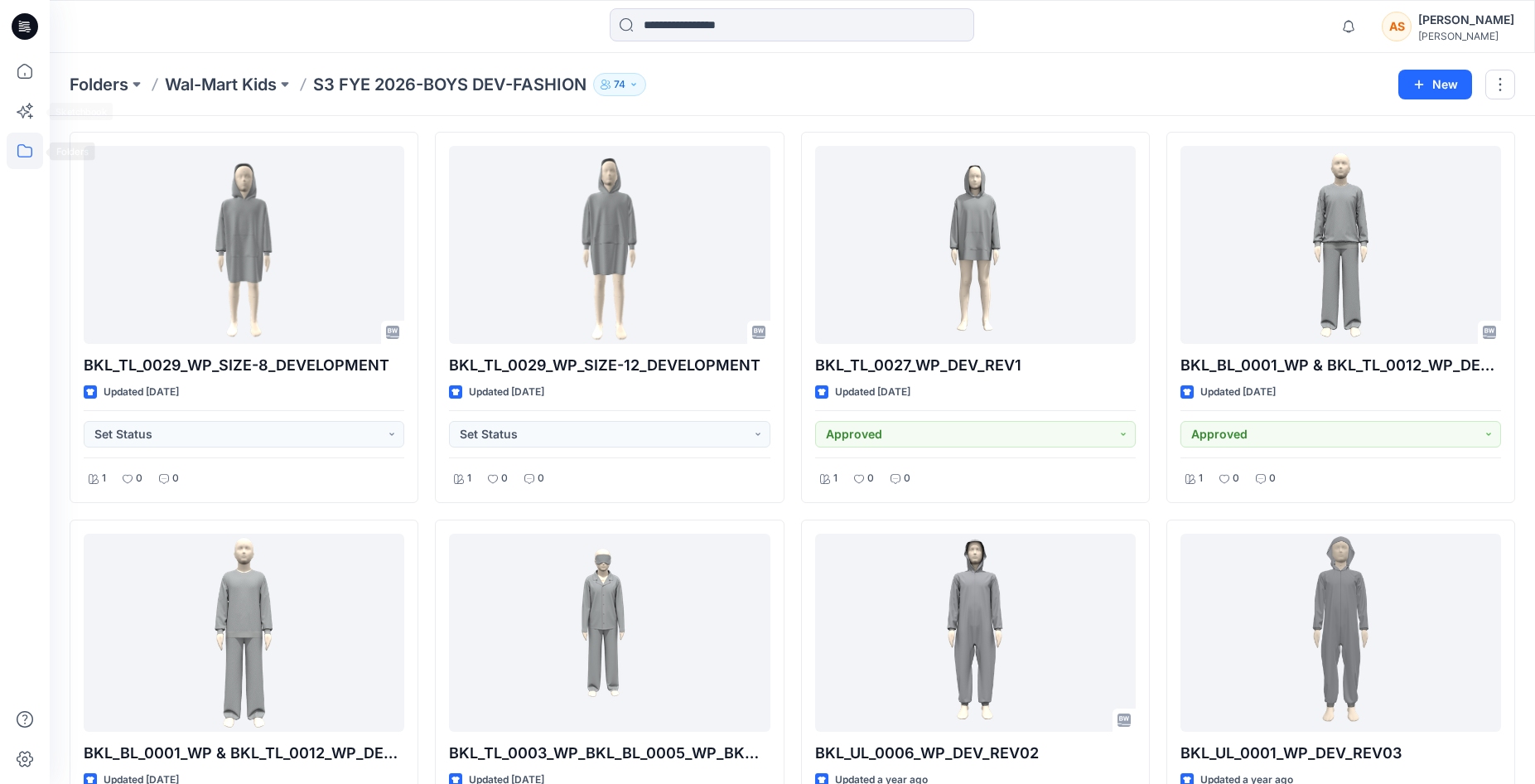
click at [27, 157] on icon at bounding box center [24, 151] width 15 height 13
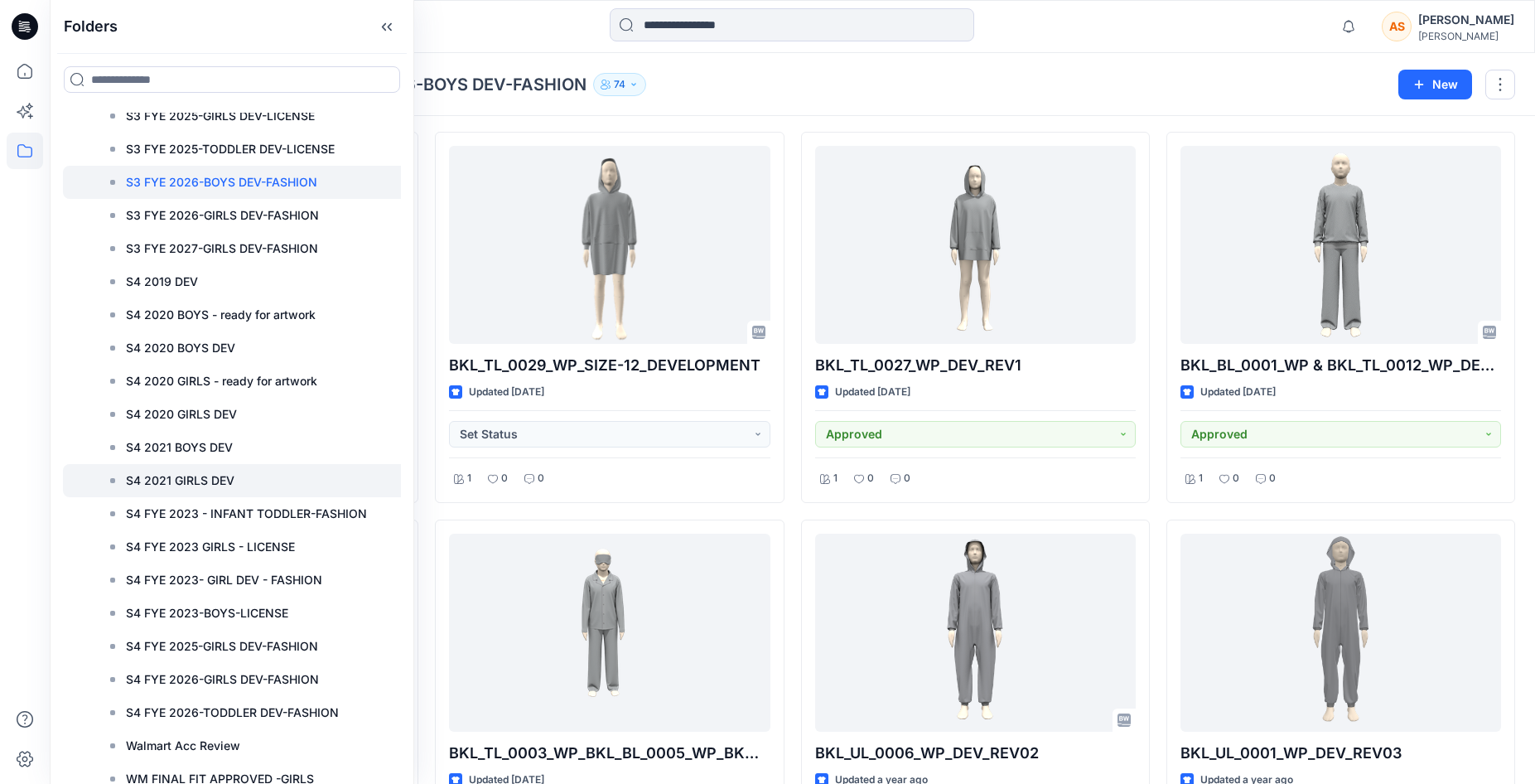
scroll to position [2166, 0]
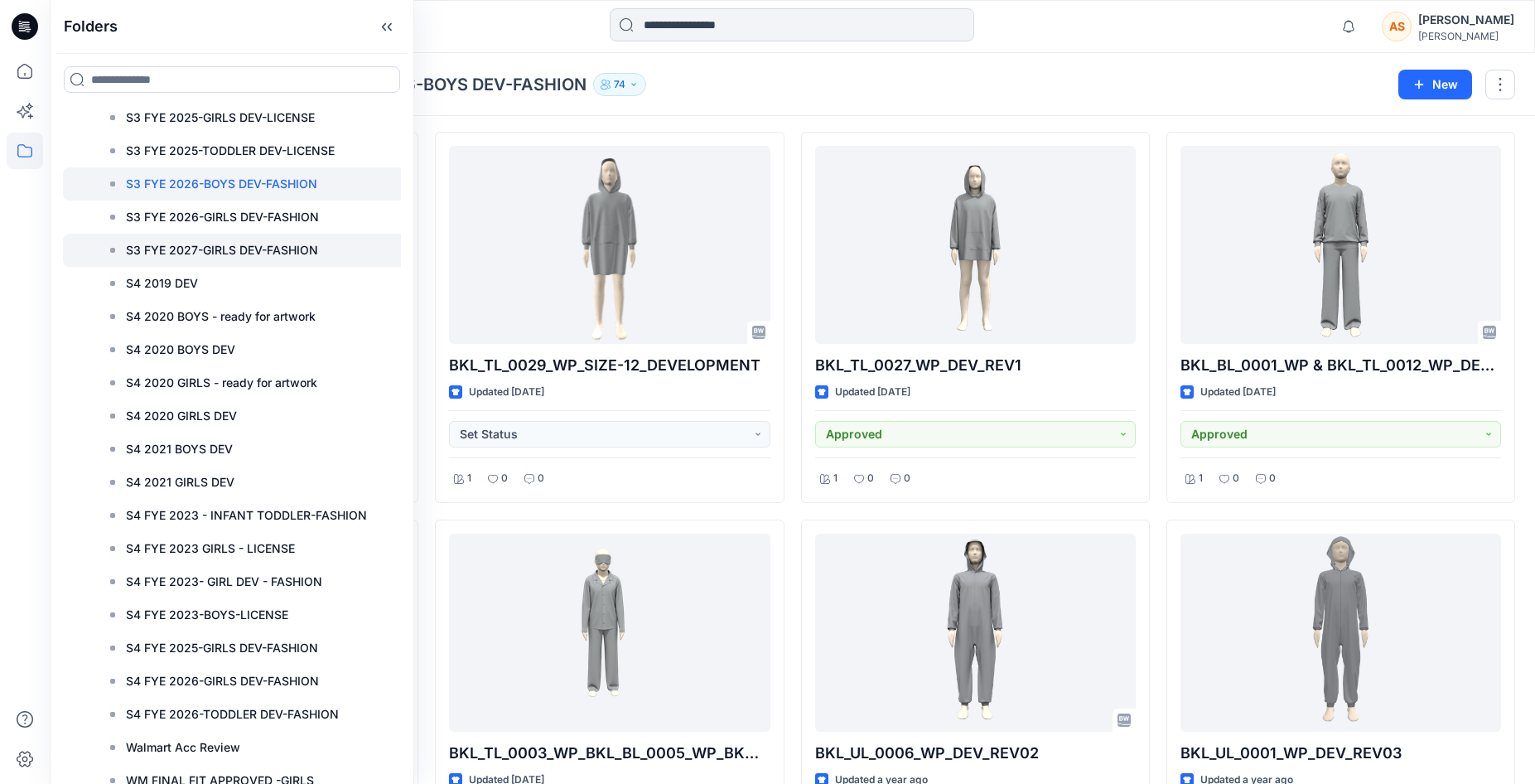
click at [289, 248] on p "S3 FYE 2027-GIRLS DEV-FASHION" at bounding box center [222, 250] width 193 height 20
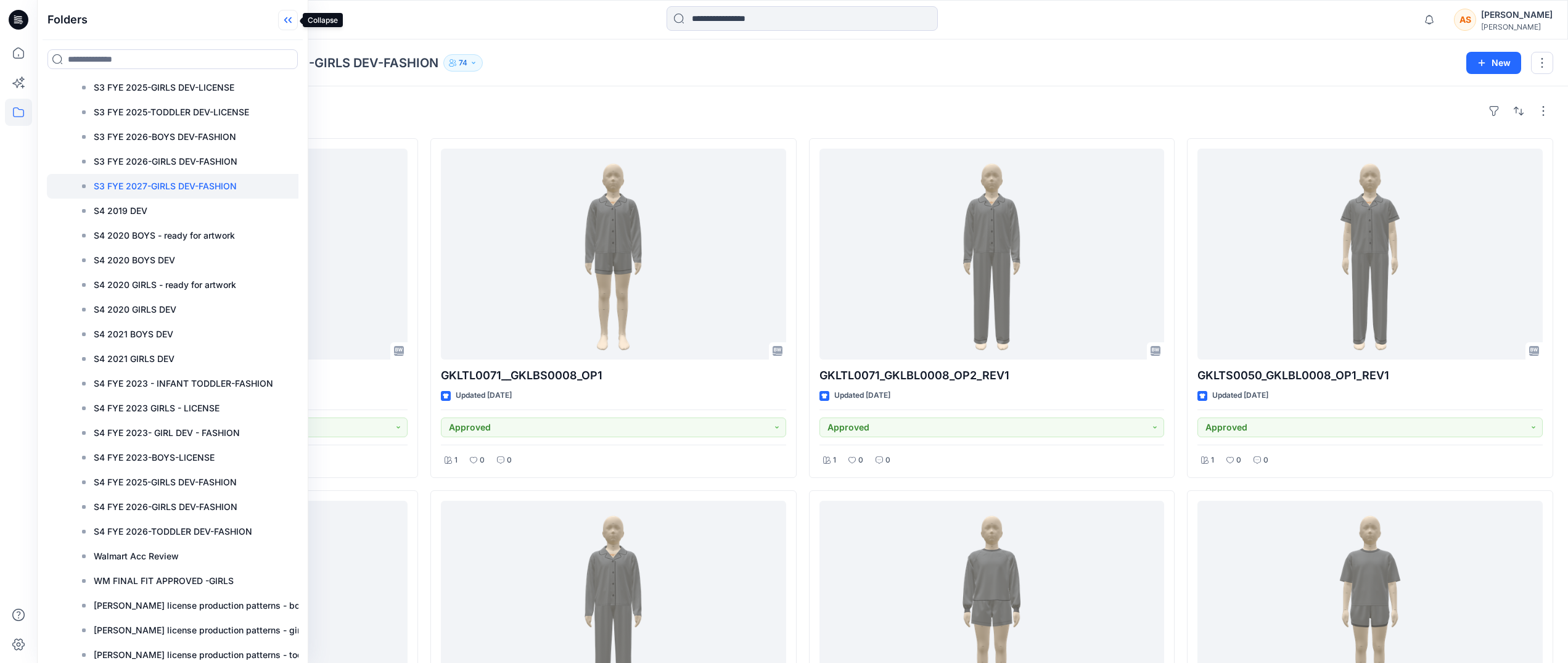
click at [288, 18] on icon at bounding box center [288, 20] width 20 height 21
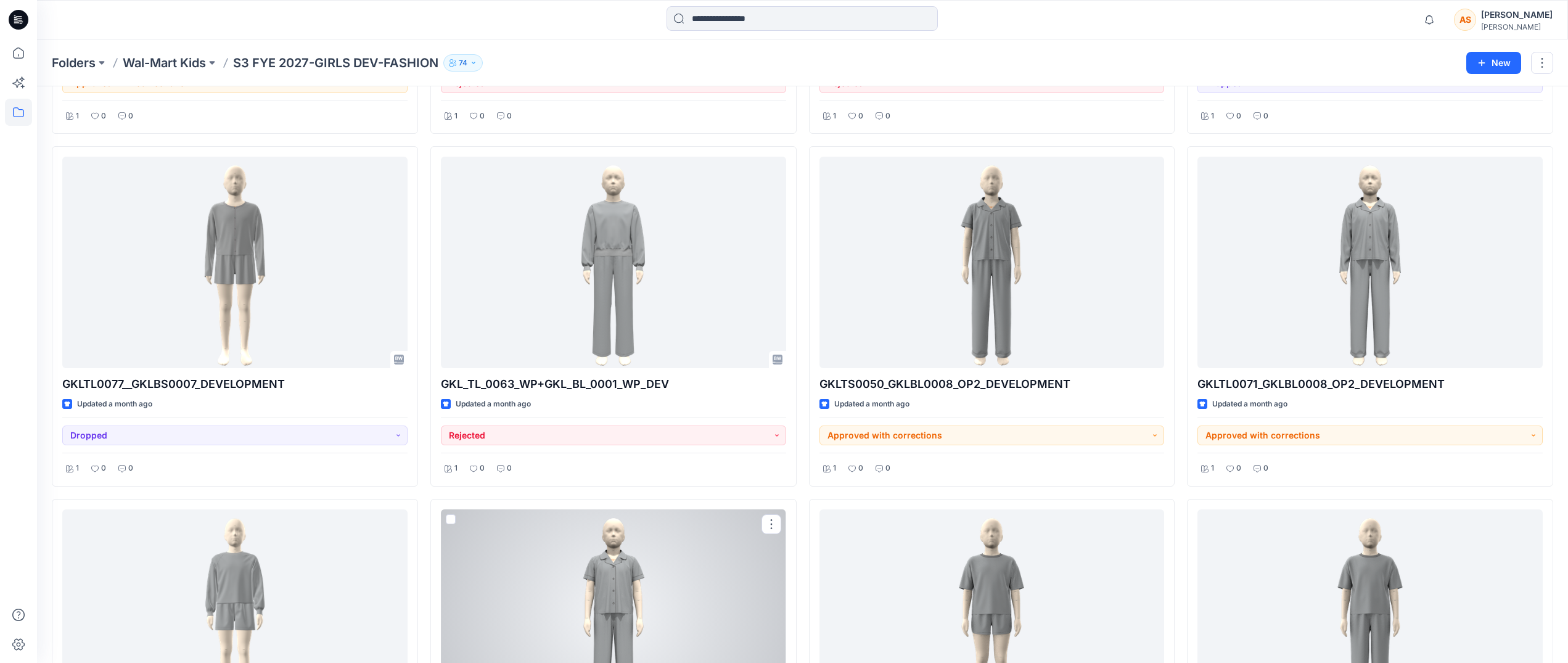
scroll to position [3154, 0]
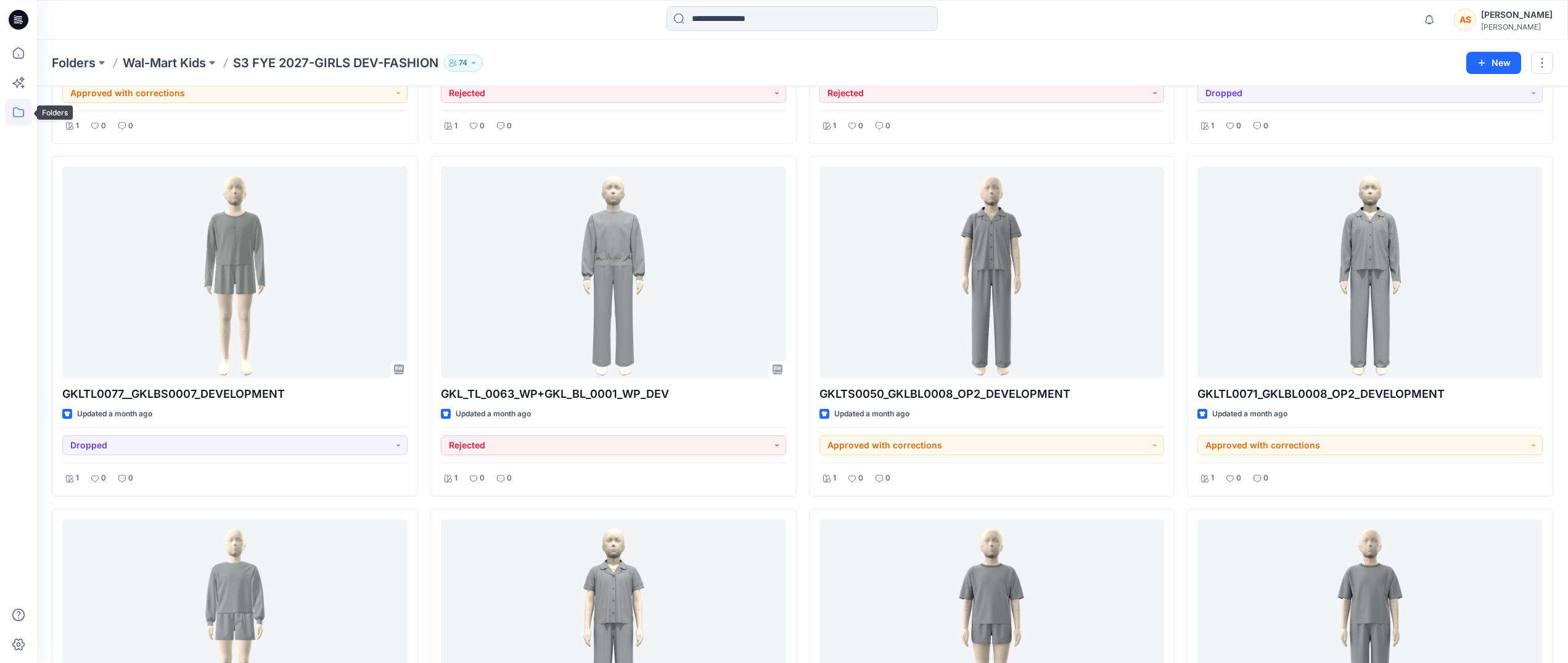
click at [19, 121] on icon at bounding box center [18, 112] width 27 height 27
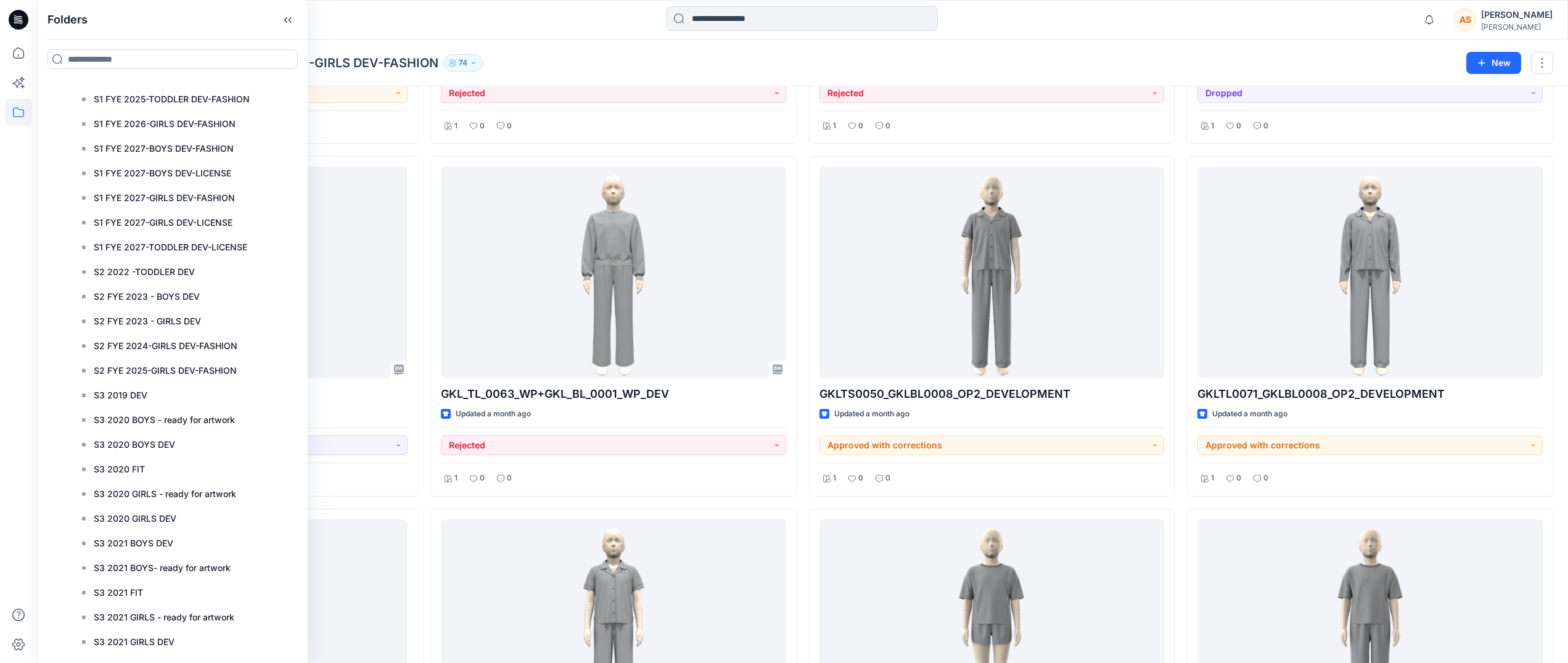
scroll to position [711, 0]
click at [184, 177] on p "S1 FYE 2027-BOYS DEV-LICENSE" at bounding box center [163, 175] width 137 height 15
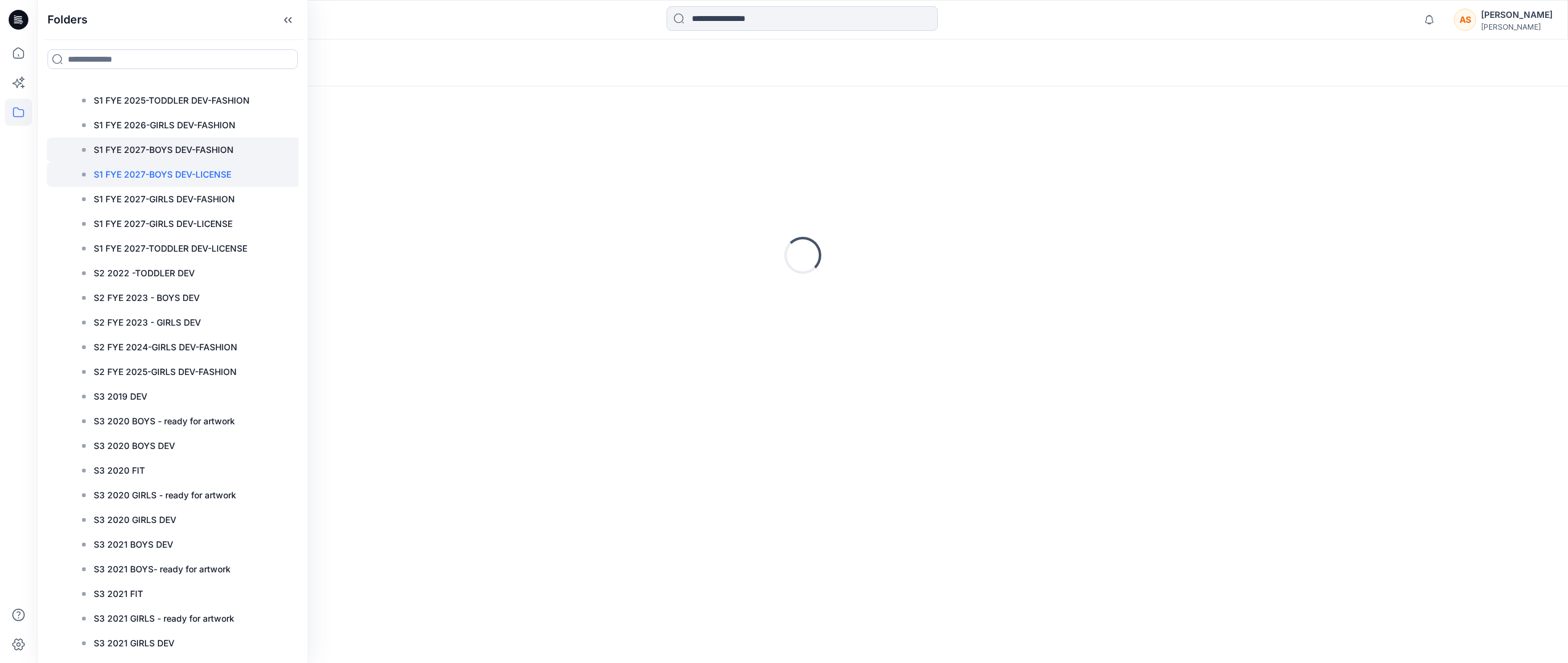
click at [187, 151] on p "S1 FYE 2027-BOYS DEV-FASHION" at bounding box center [164, 150] width 140 height 15
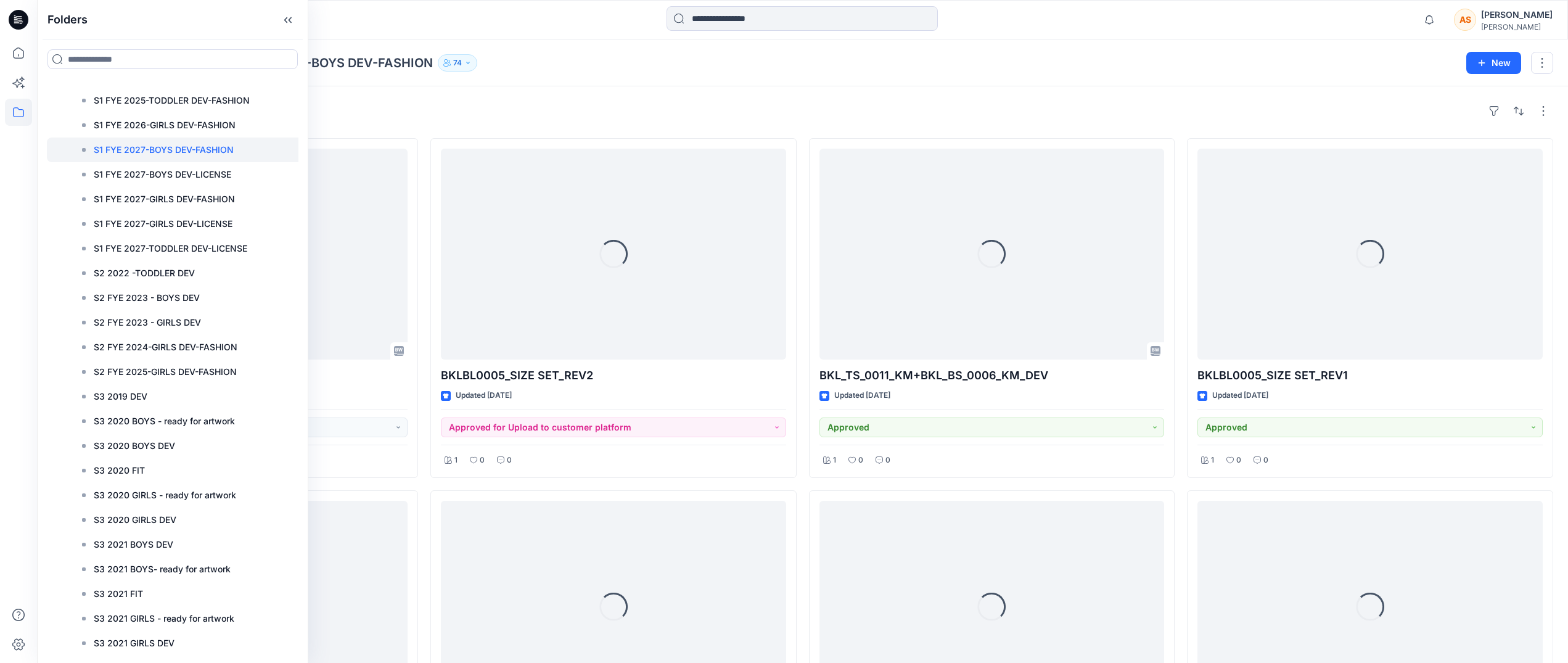
click at [446, 19] on div at bounding box center [803, 19] width 765 height 27
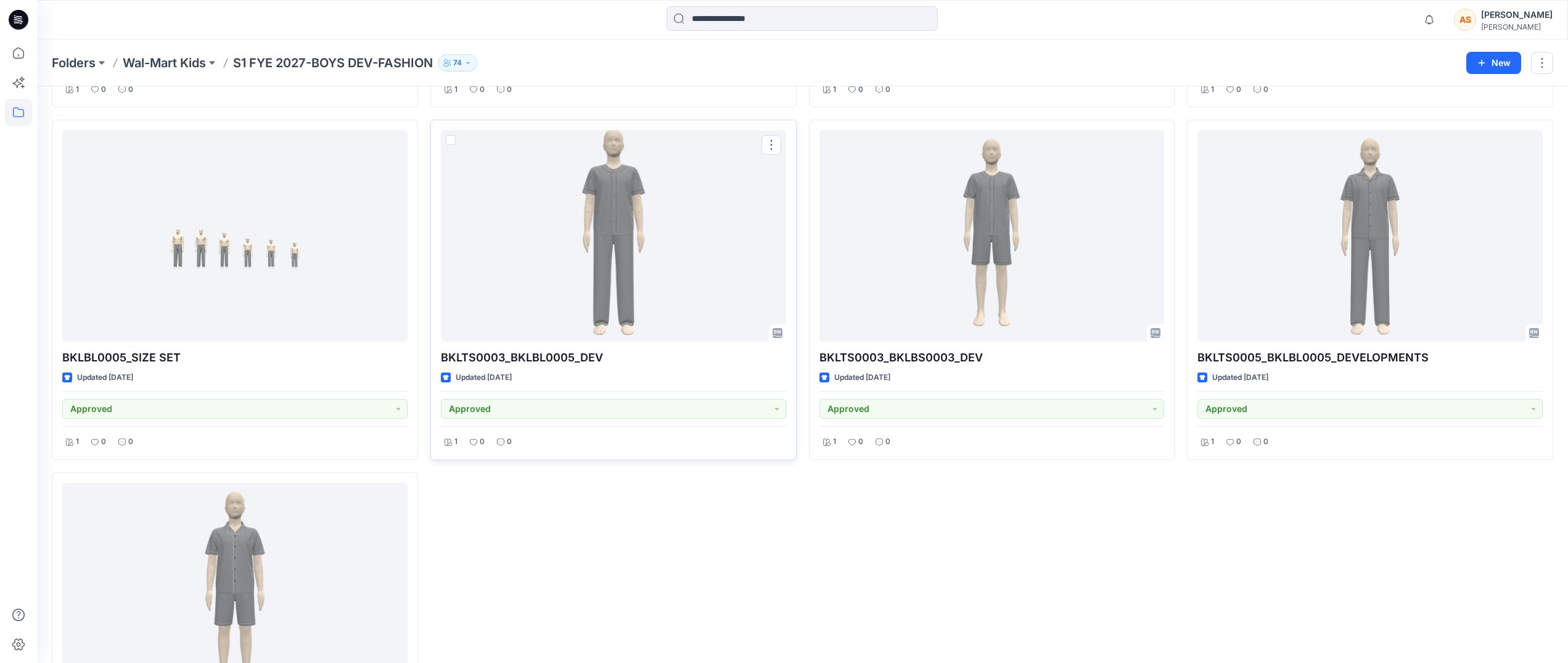
scroll to position [535, 0]
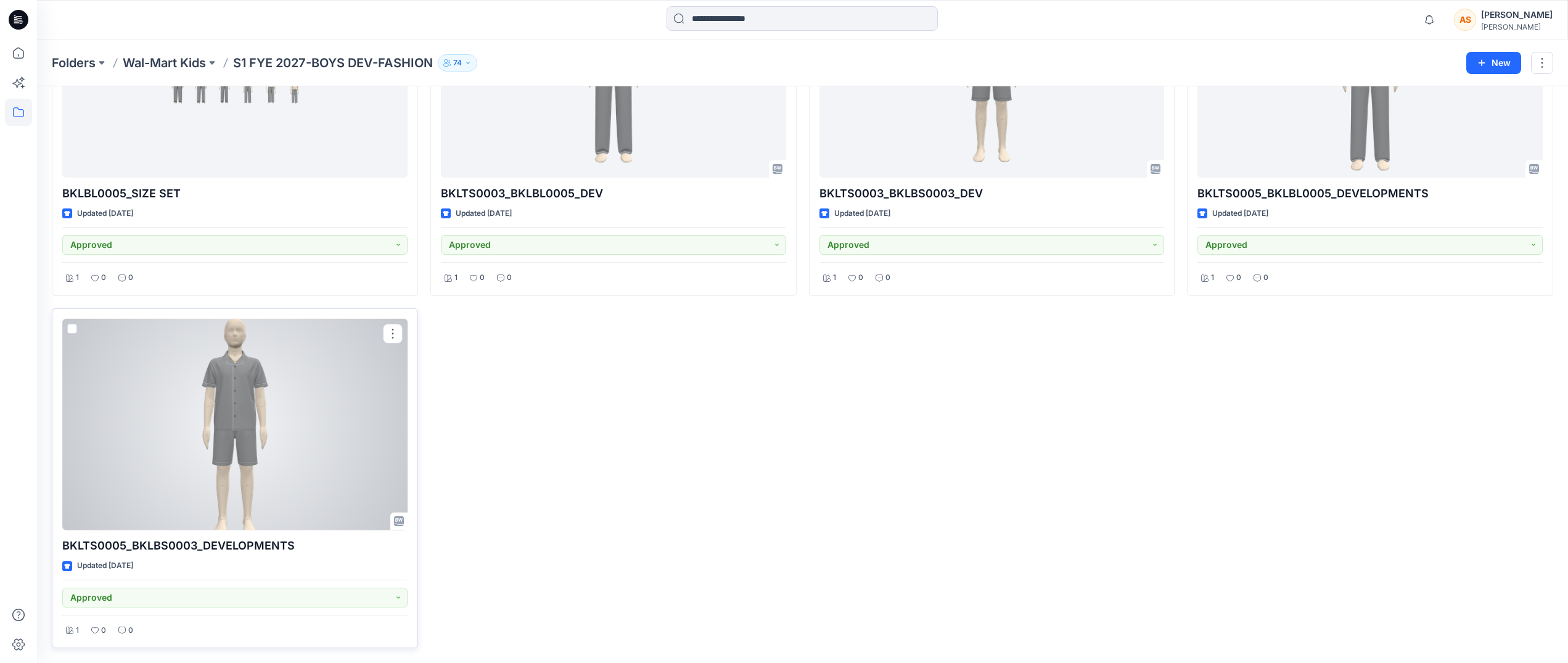
click at [267, 480] on div at bounding box center [235, 424] width 345 height 211
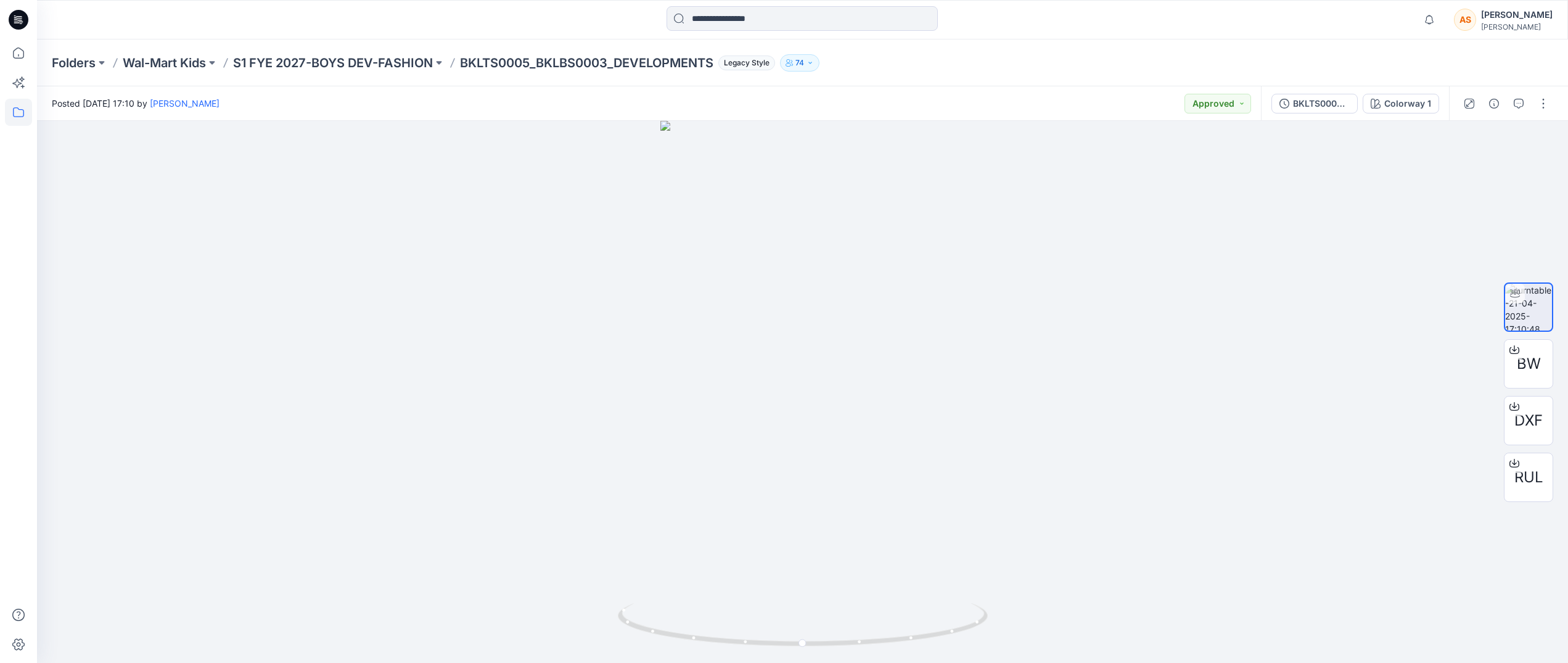
click at [21, 119] on icon at bounding box center [18, 112] width 27 height 27
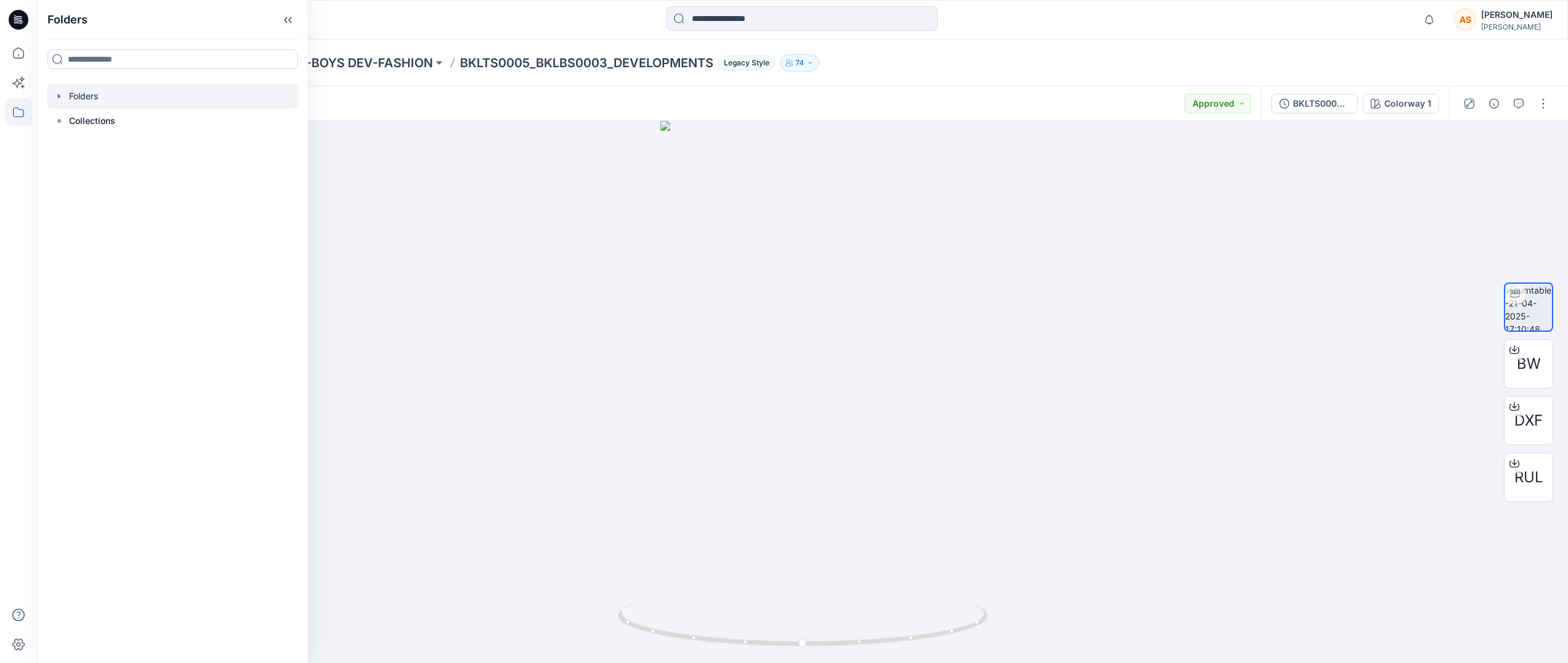
click at [53, 94] on div at bounding box center [172, 96] width 251 height 25
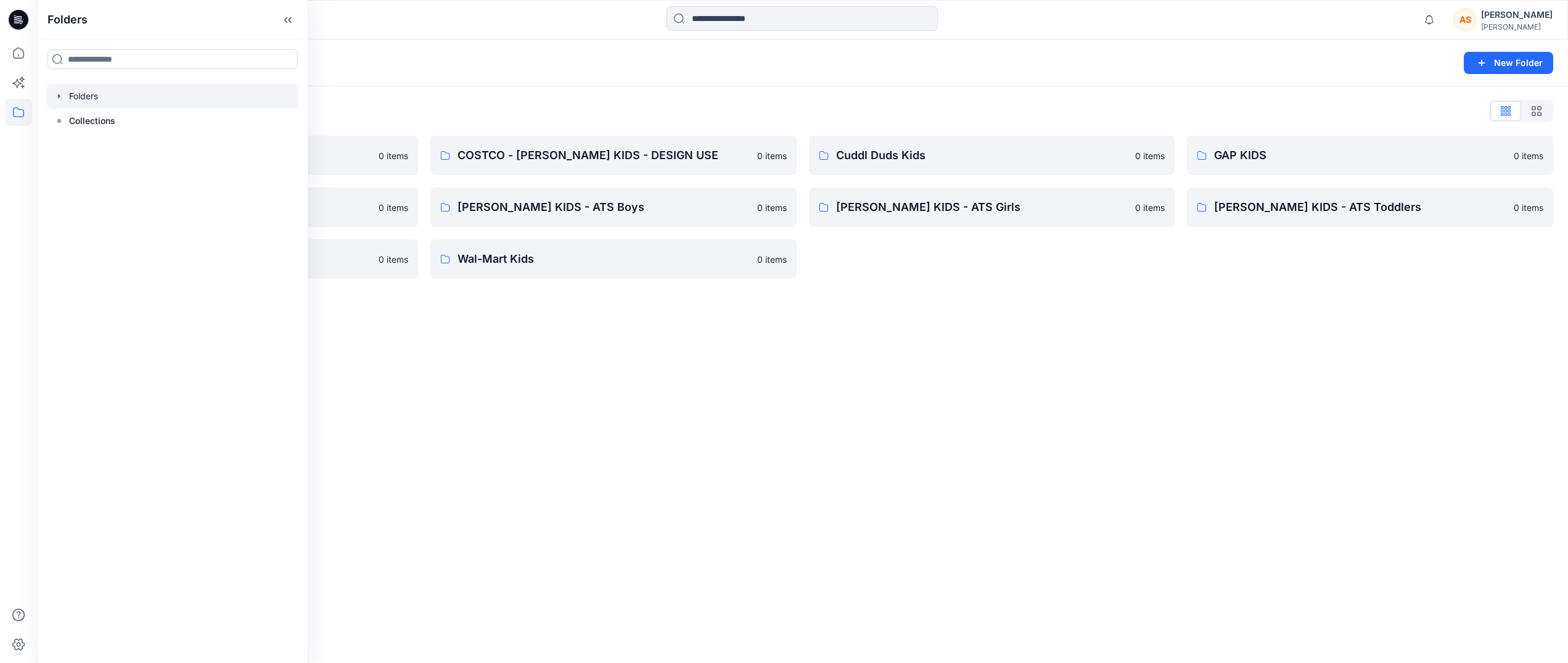
click at [61, 100] on icon "button" at bounding box center [59, 96] width 10 height 10
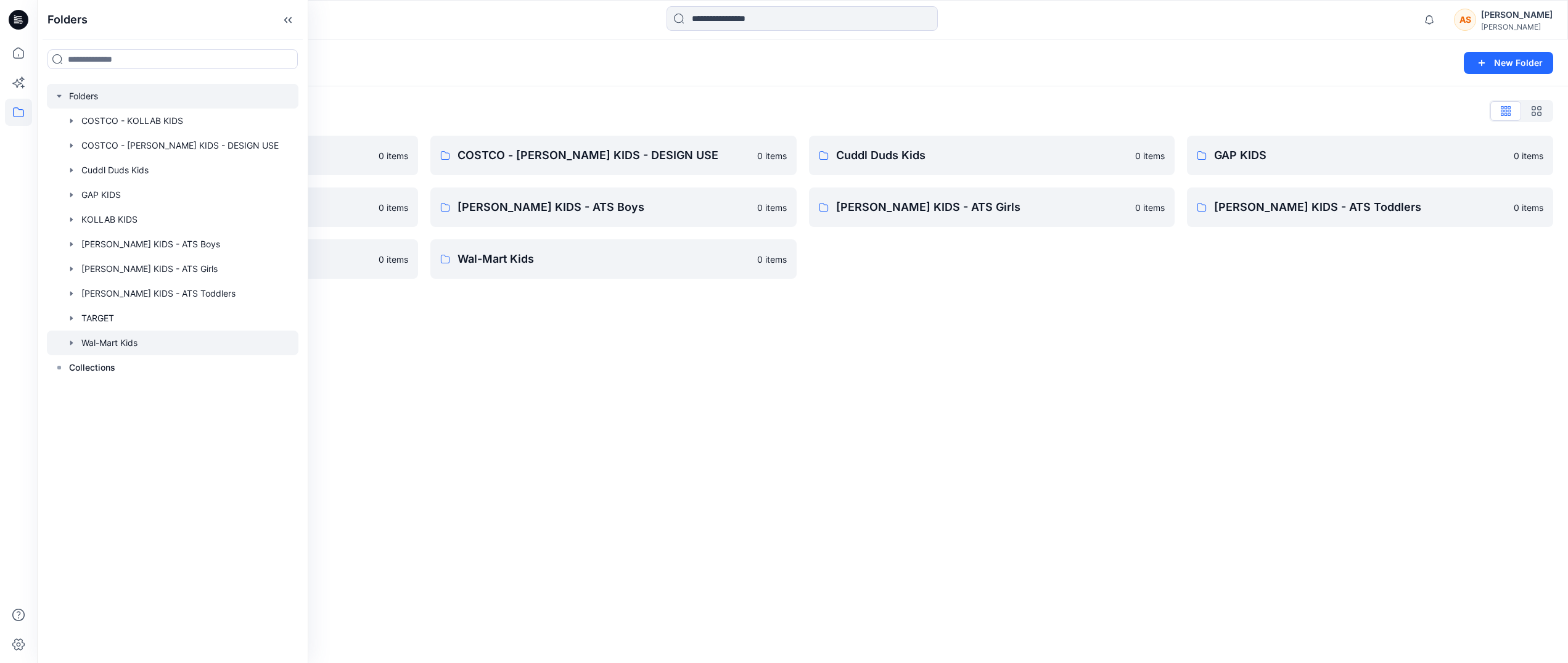
click at [71, 340] on icon "button" at bounding box center [71, 343] width 10 height 10
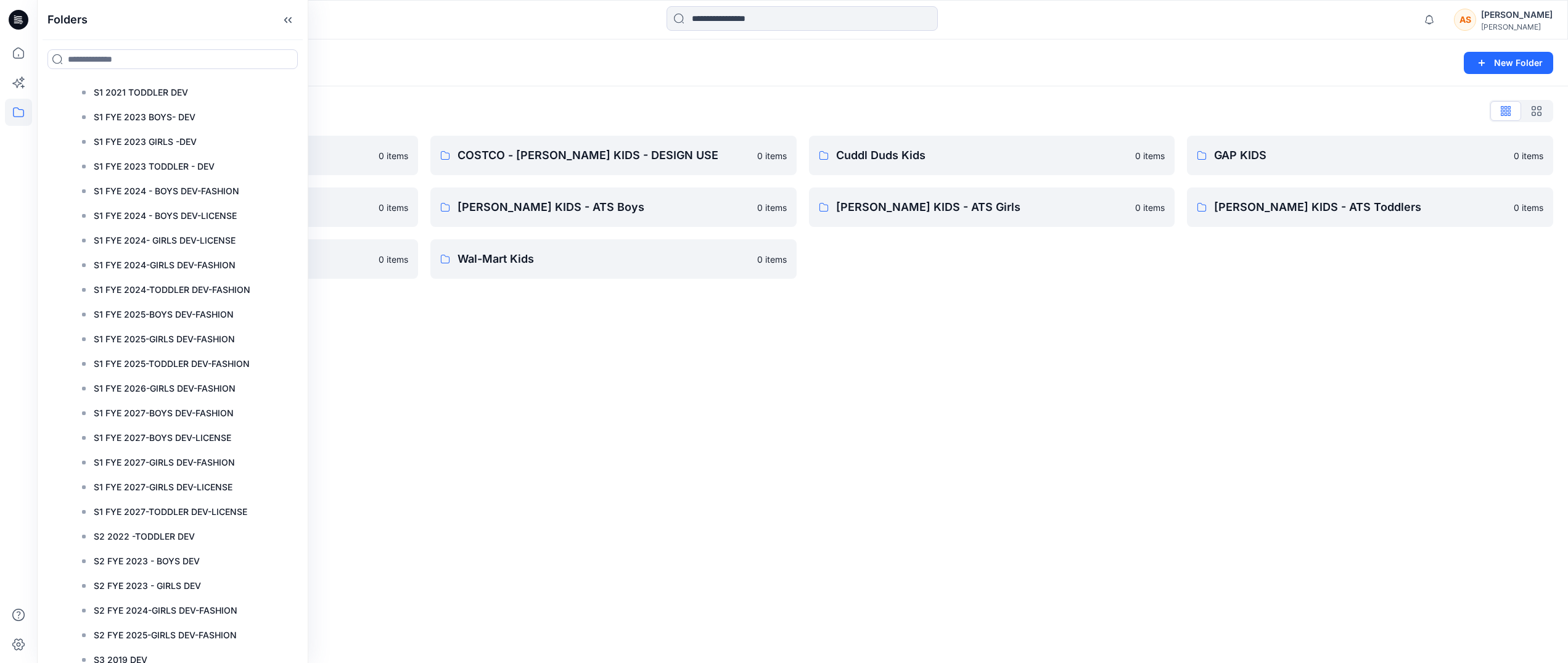
scroll to position [449, 0]
drag, startPoint x: 169, startPoint y: 511, endPoint x: 124, endPoint y: 510, distance: 45.0
click at [124, 510] on p "S1 FYE 2027-TODDLER DEV-LICENSE" at bounding box center [171, 511] width 153 height 15
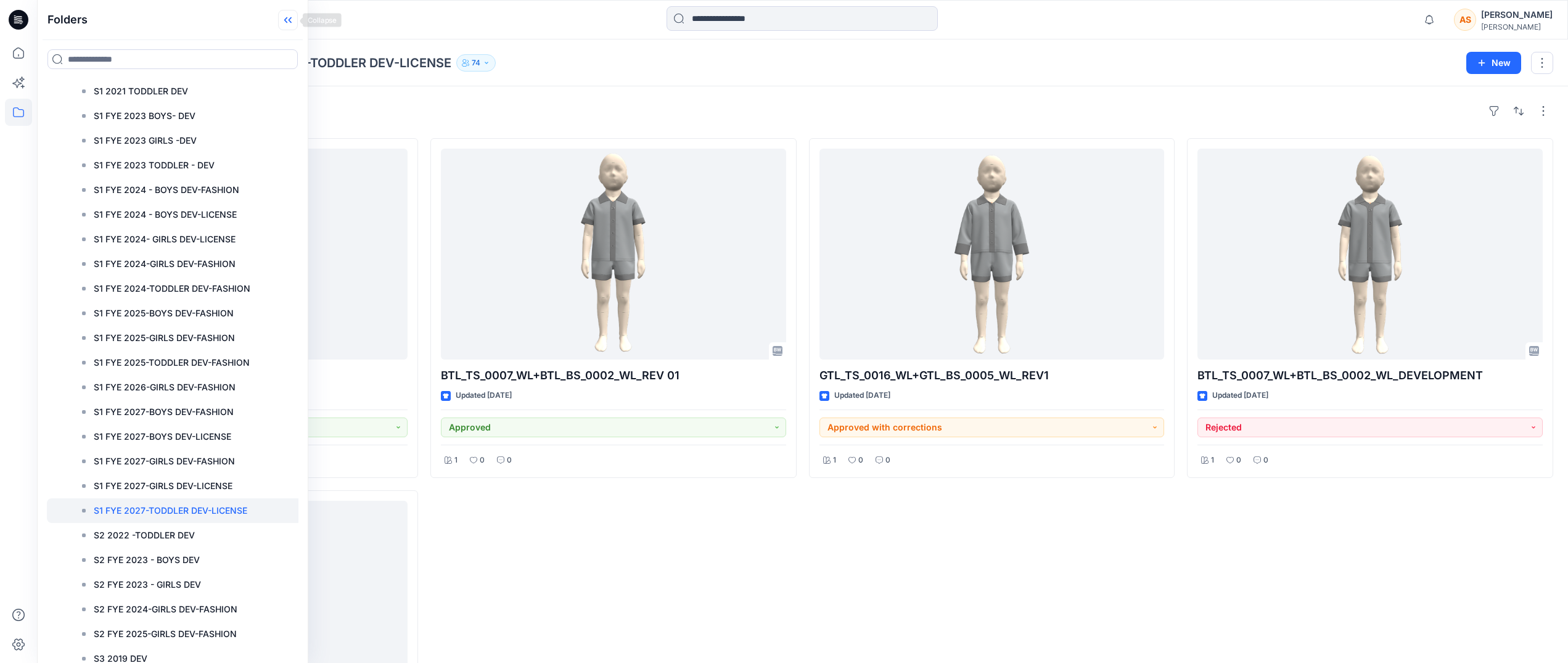
click at [289, 25] on icon at bounding box center [288, 20] width 20 height 21
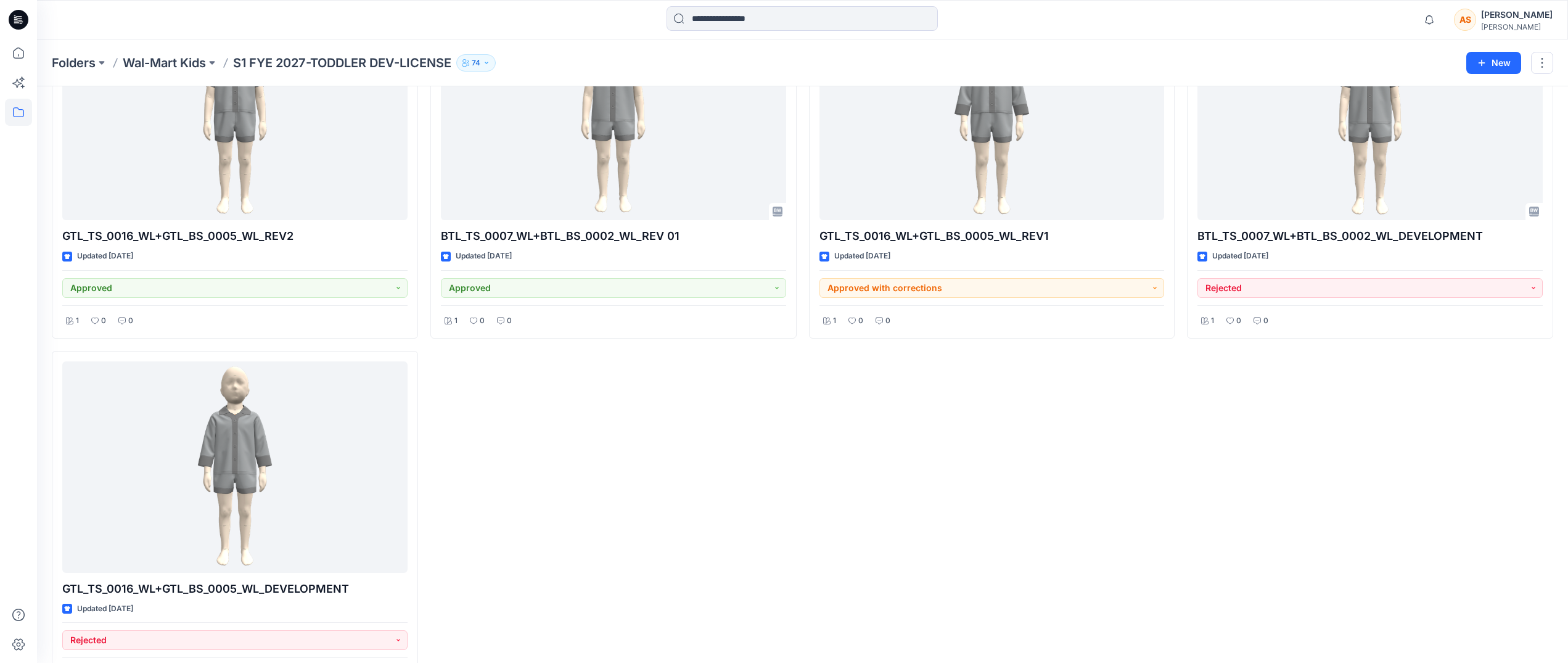
scroll to position [183, 0]
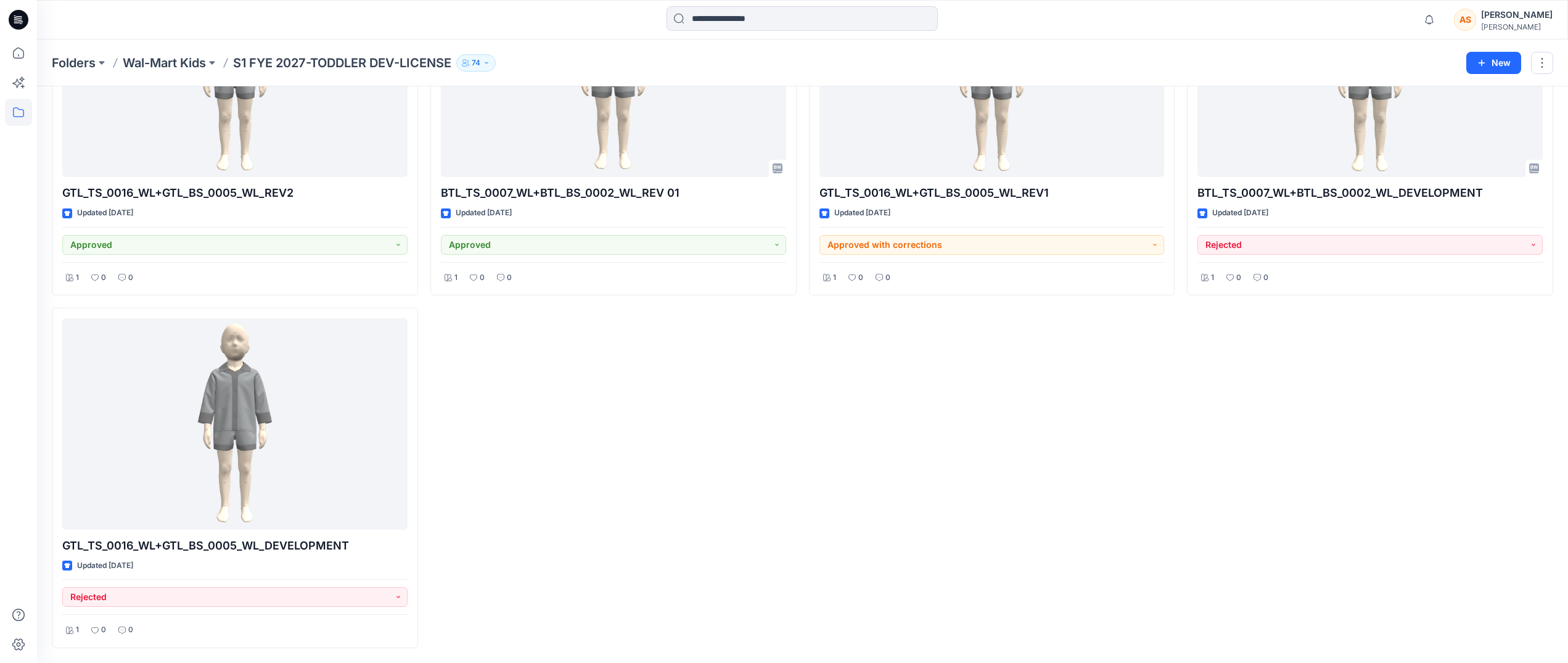
click at [13, 113] on icon at bounding box center [18, 112] width 27 height 27
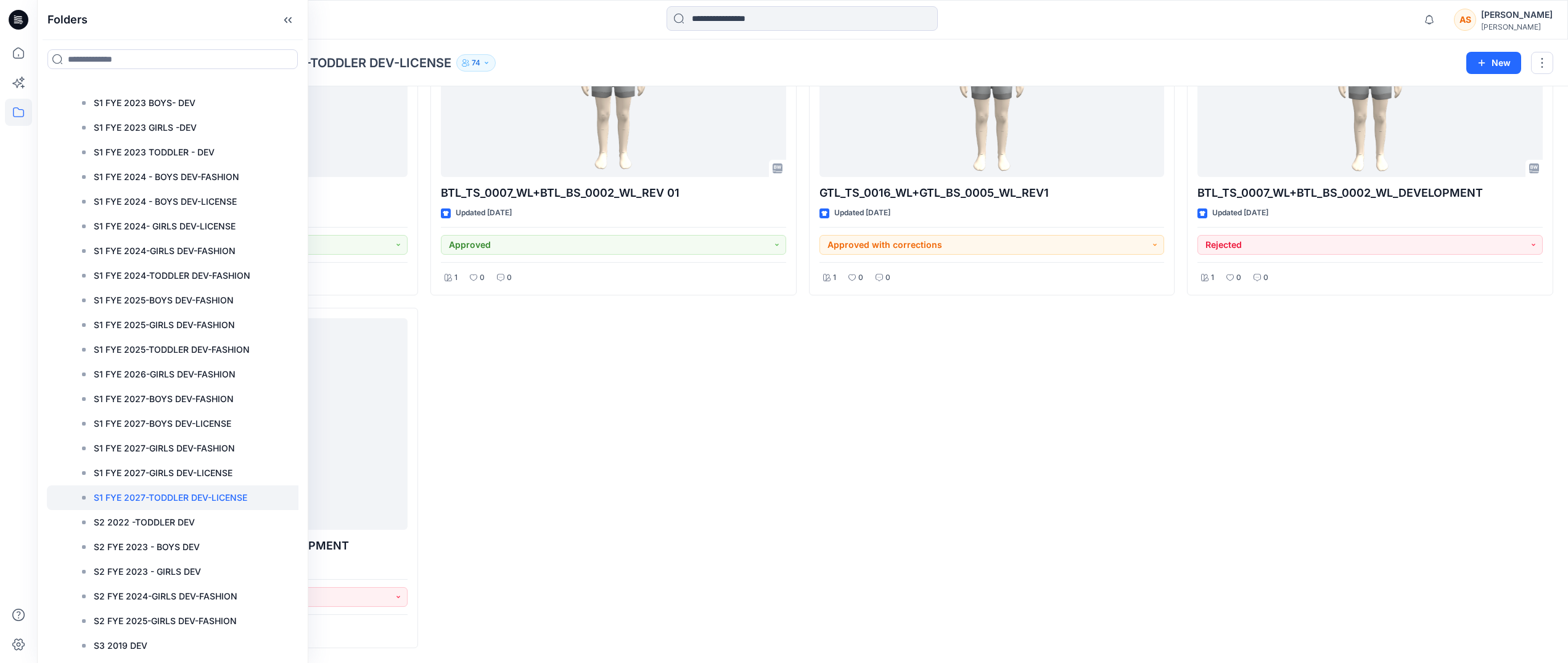
scroll to position [474, 0]
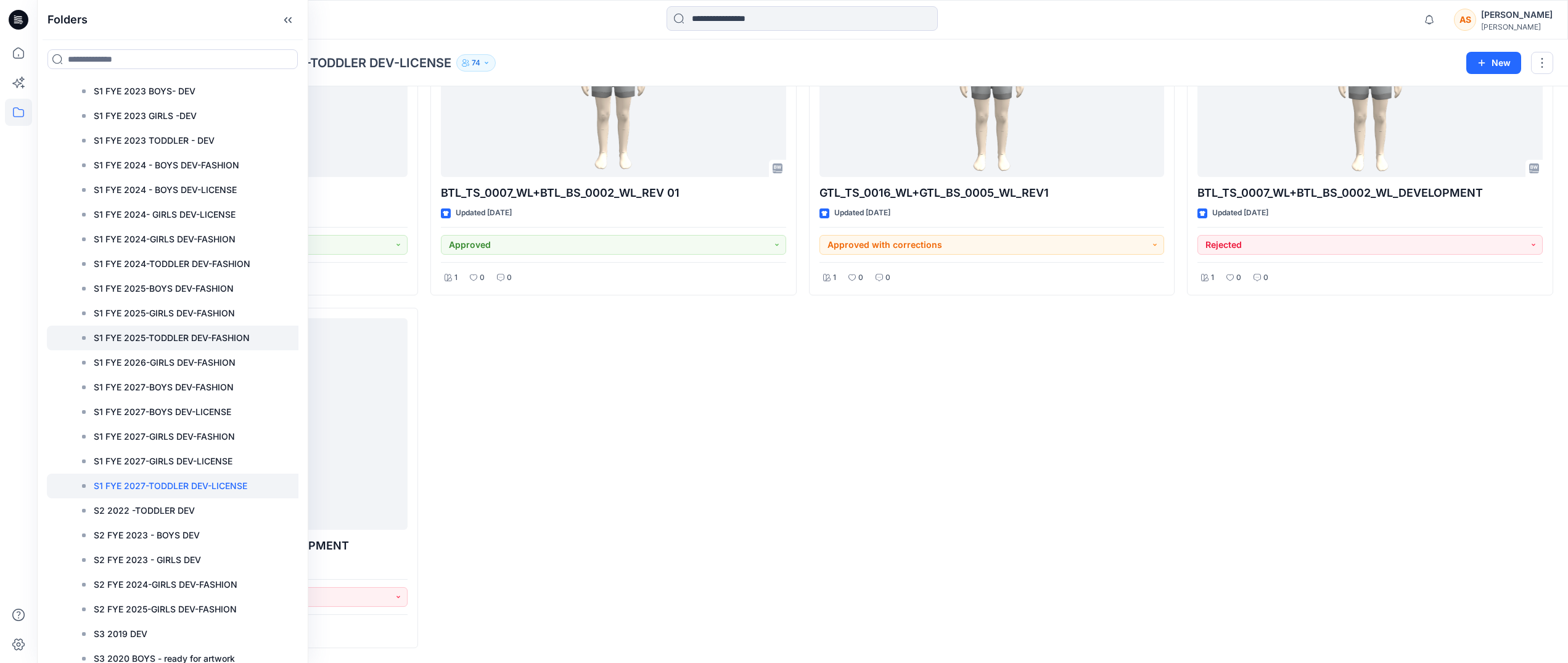
click at [208, 338] on p "S1 FYE 2025-TODDLER DEV-FASHION" at bounding box center [172, 338] width 156 height 15
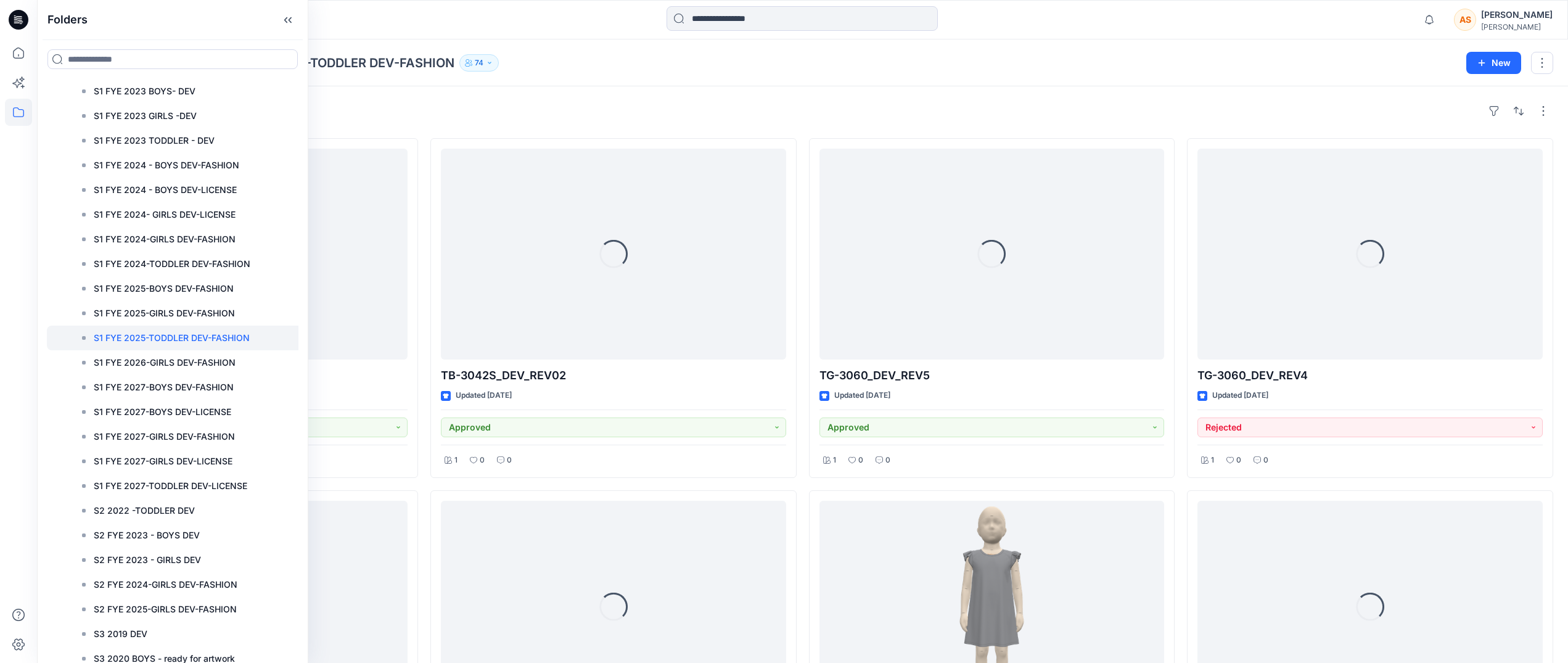
click at [803, 488] on div "Loading... TB-3042S pj Short_DEV_REV02 Updated 3 years ago Approved 1 0 0 Loadi…" at bounding box center [803, 660] width 1501 height 1045
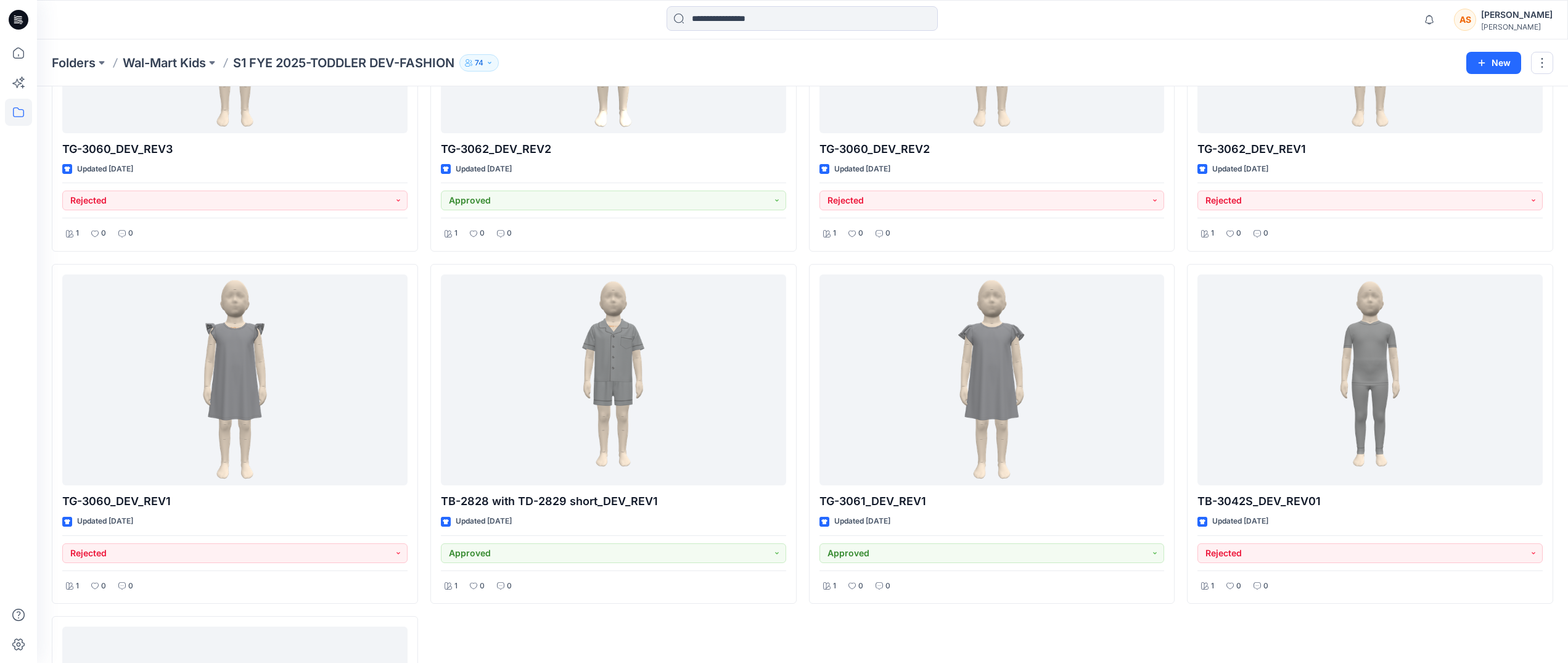
scroll to position [583, 0]
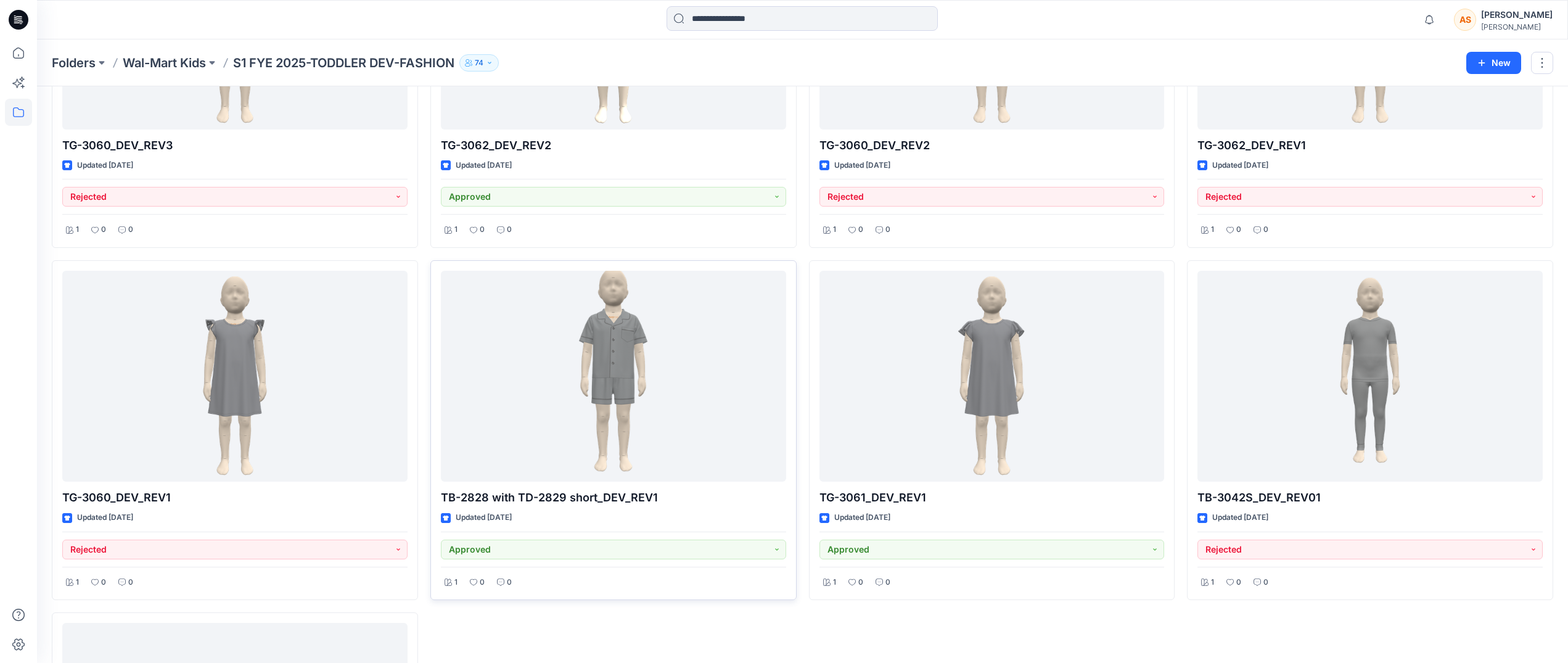
click at [688, 404] on div at bounding box center [613, 376] width 345 height 211
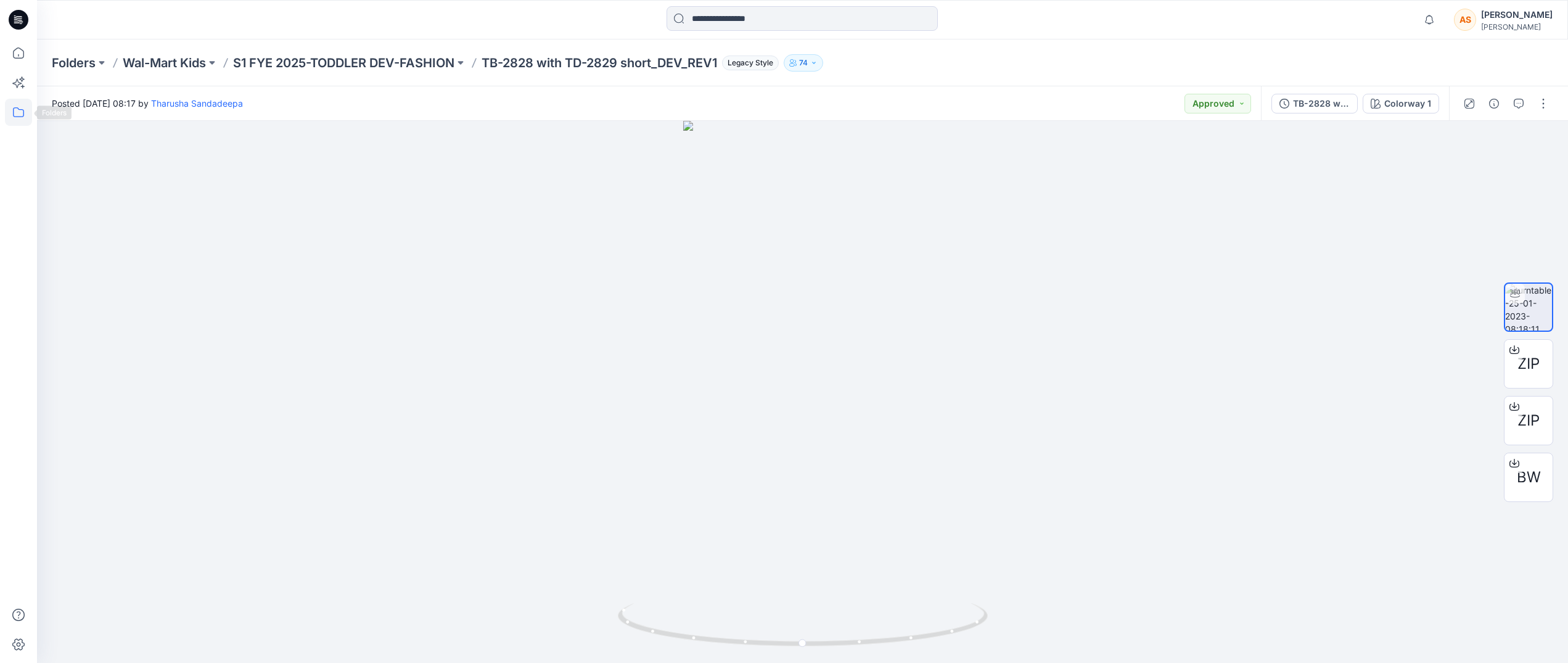
click at [17, 108] on icon at bounding box center [18, 112] width 11 height 10
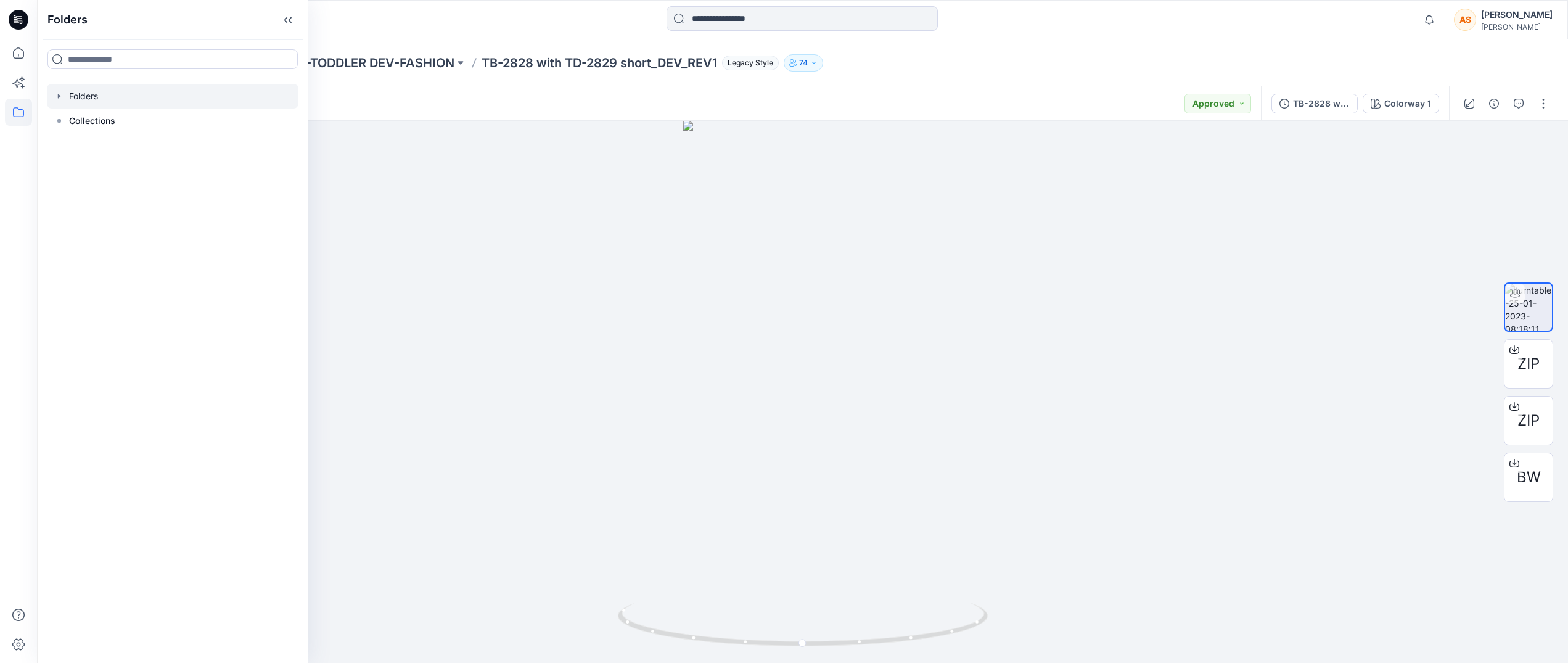
click at [61, 99] on icon "button" at bounding box center [59, 96] width 10 height 10
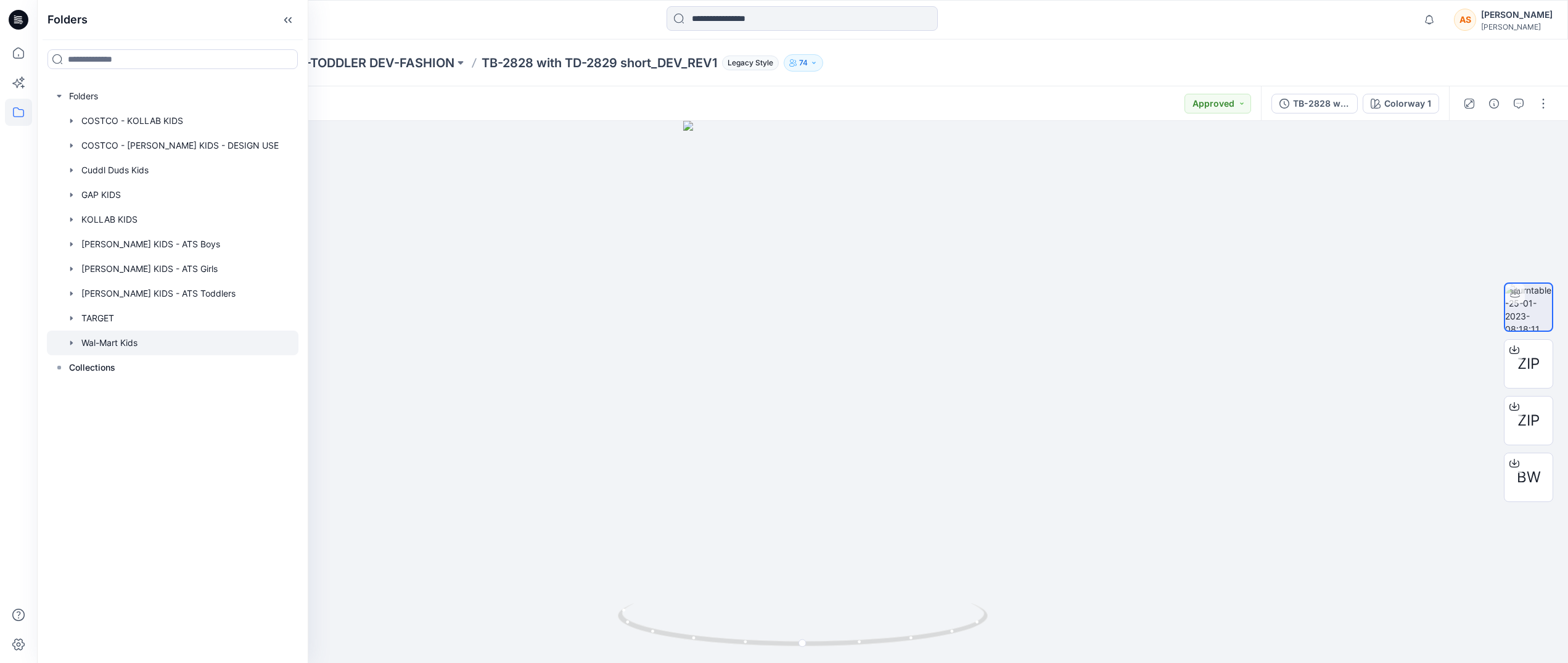
click at [78, 342] on div at bounding box center [172, 343] width 251 height 25
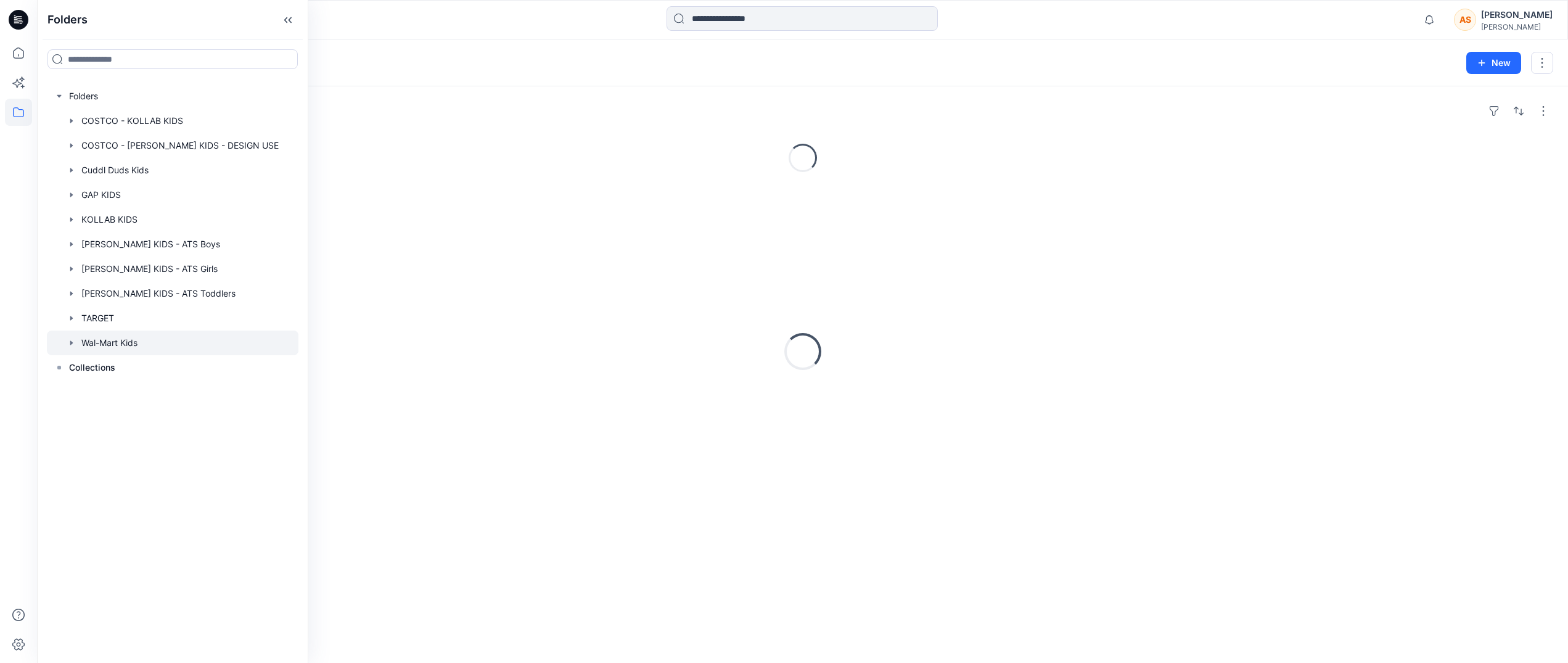
click at [73, 342] on icon "button" at bounding box center [71, 343] width 10 height 10
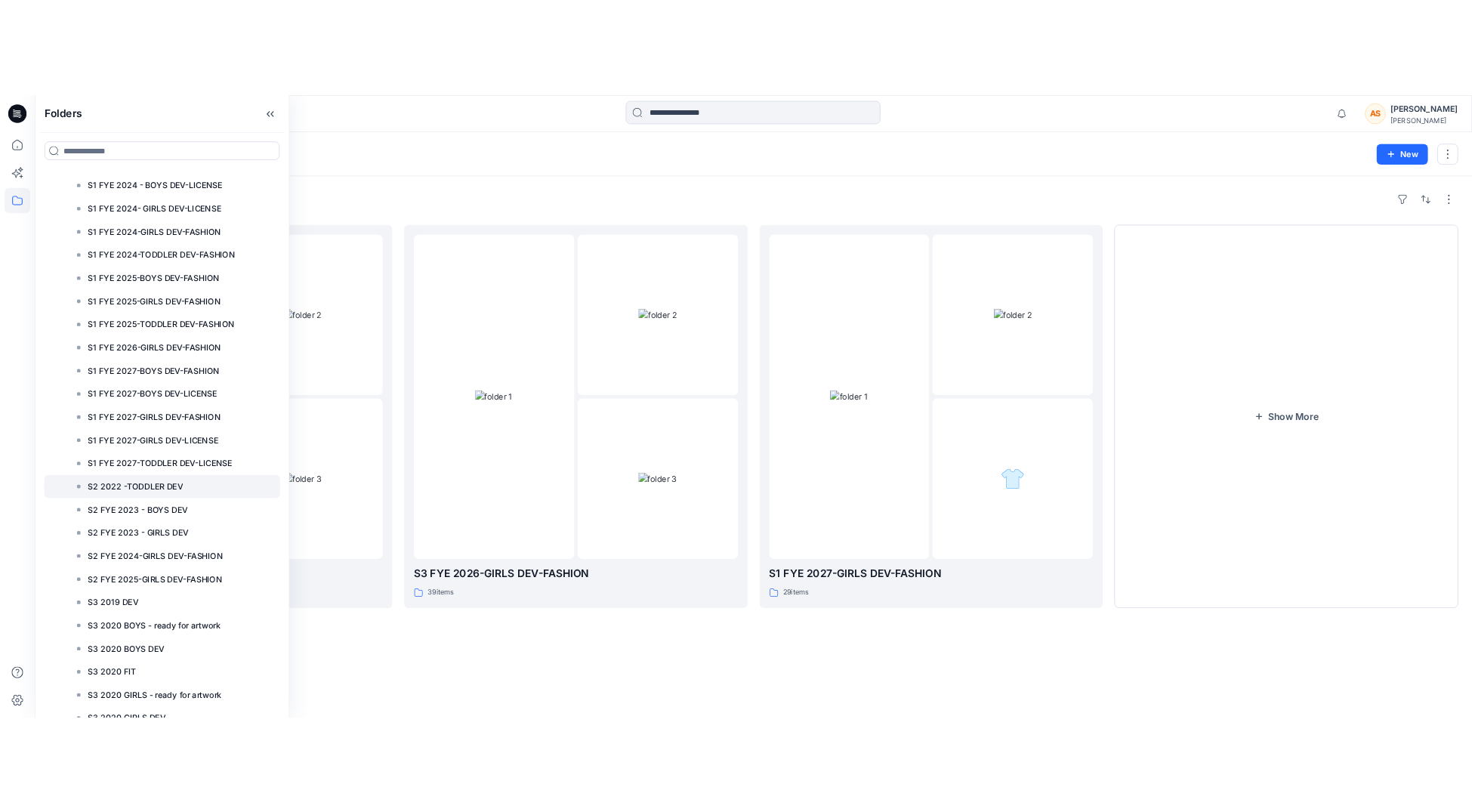
scroll to position [684, 0]
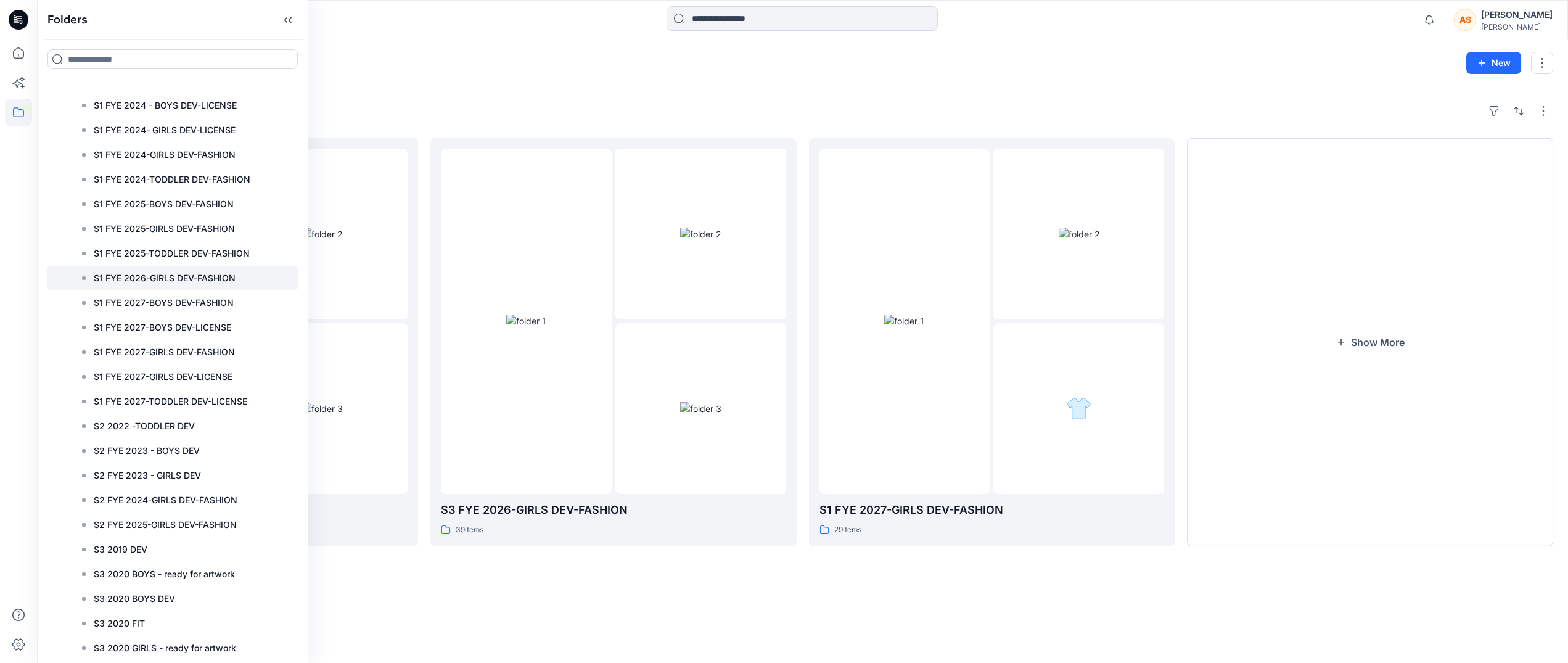
click at [196, 277] on p "S1 FYE 2026-GIRLS DEV-FASHION" at bounding box center [165, 278] width 142 height 15
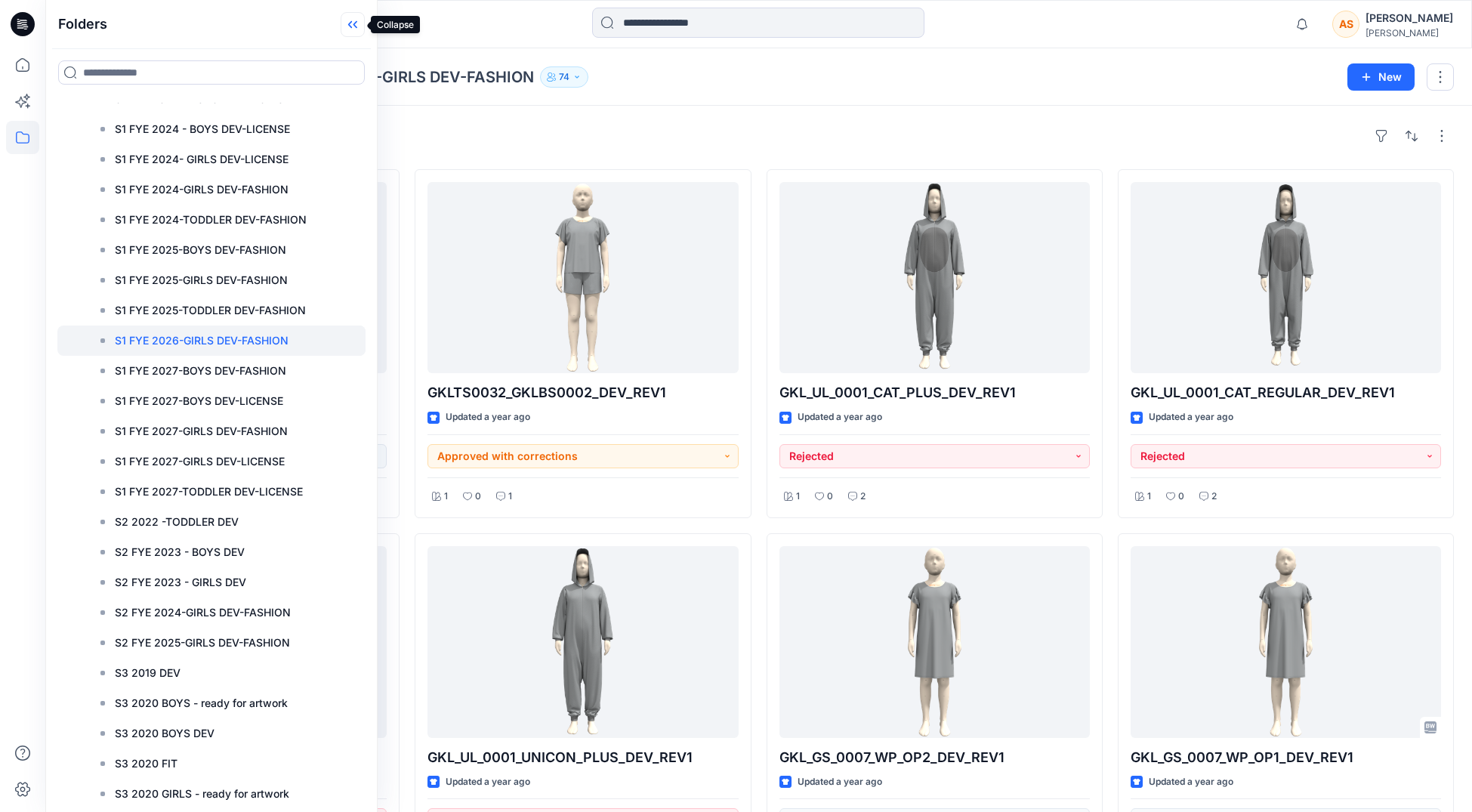
click at [355, 25] on icon at bounding box center [355, 25] width 4 height 7
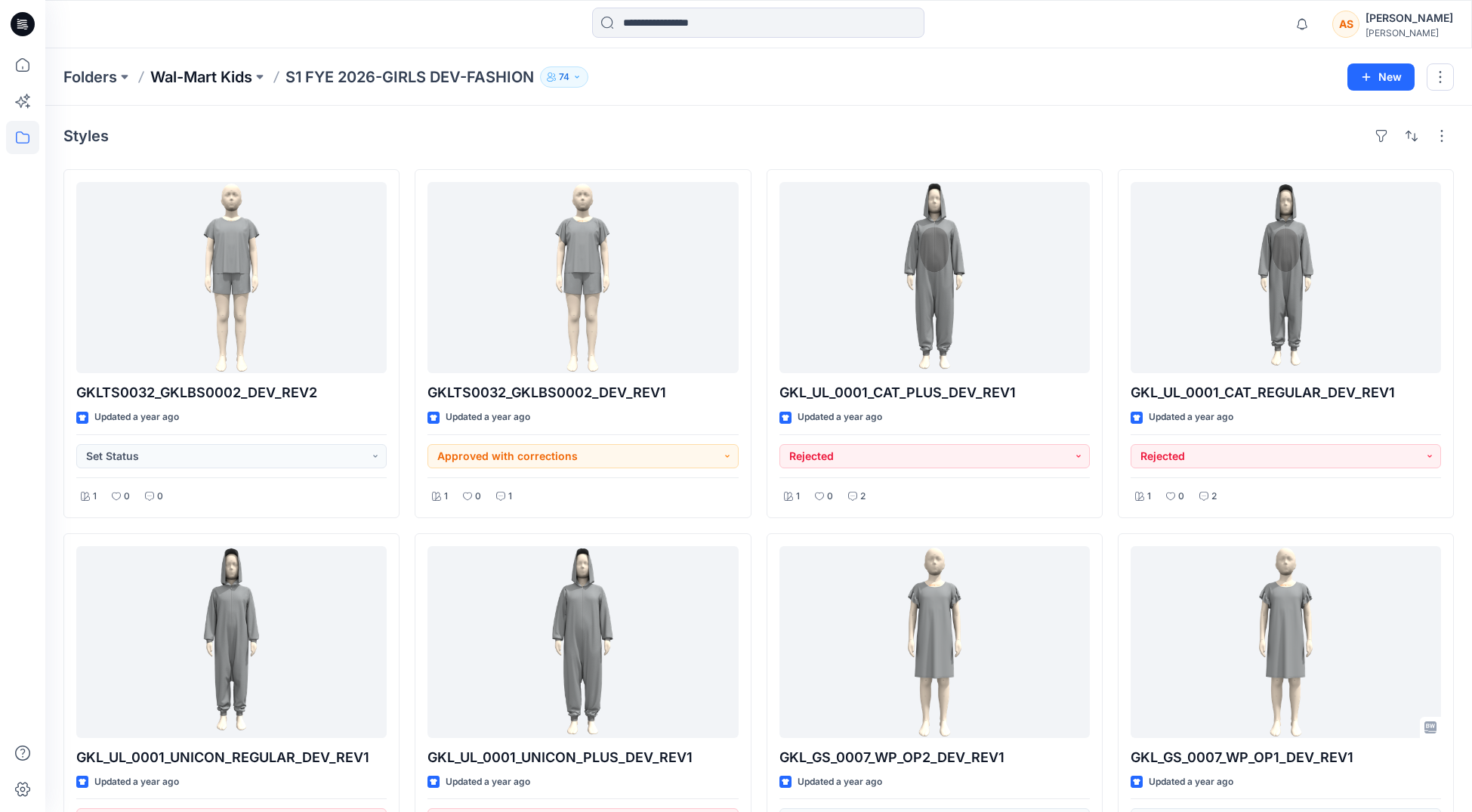
click at [221, 79] on p "Wal-Mart Kids" at bounding box center [201, 77] width 102 height 21
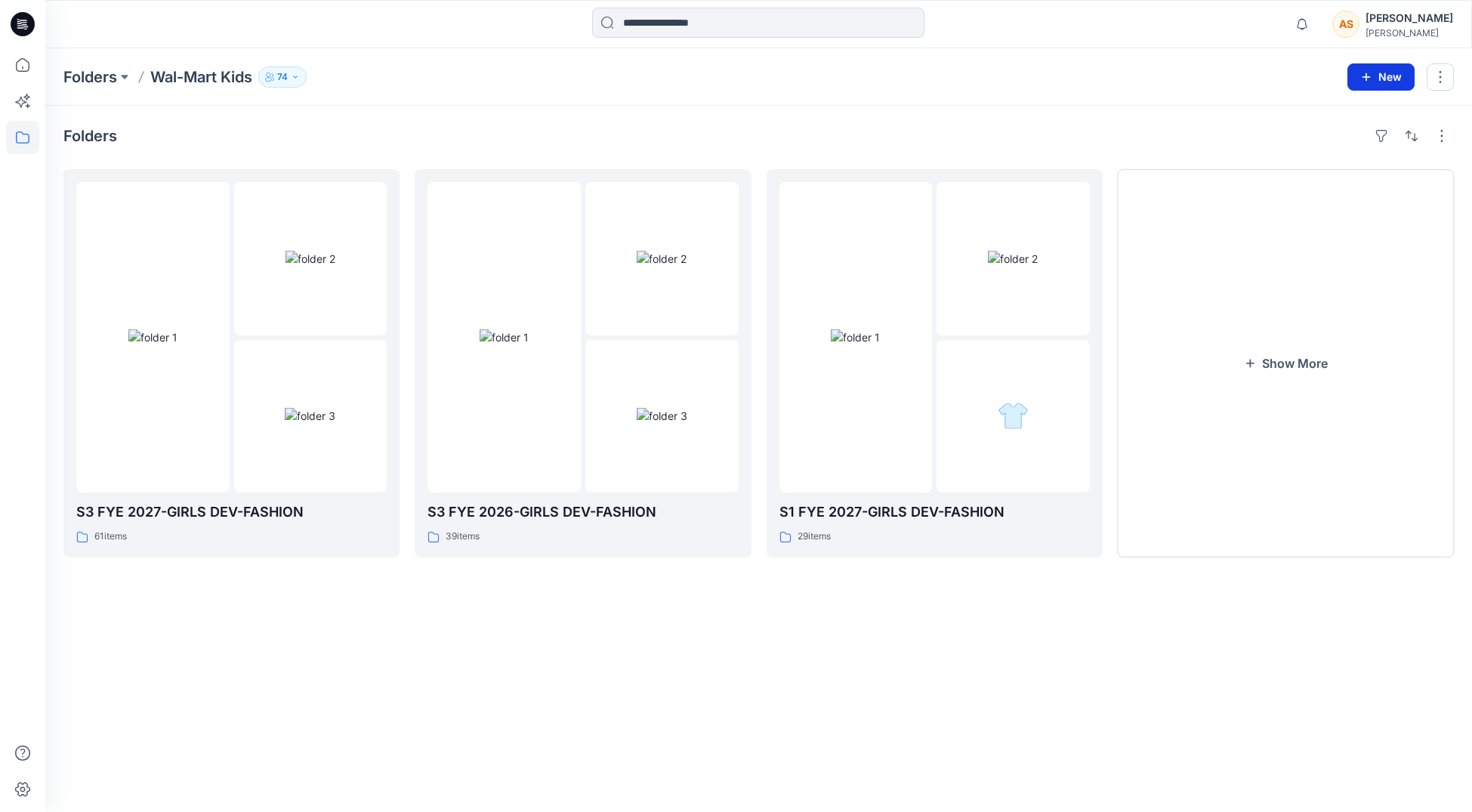
click at [1366, 78] on icon "button" at bounding box center [1366, 77] width 12 height 12
click at [1359, 143] on p "New Folder" at bounding box center [1337, 143] width 56 height 16
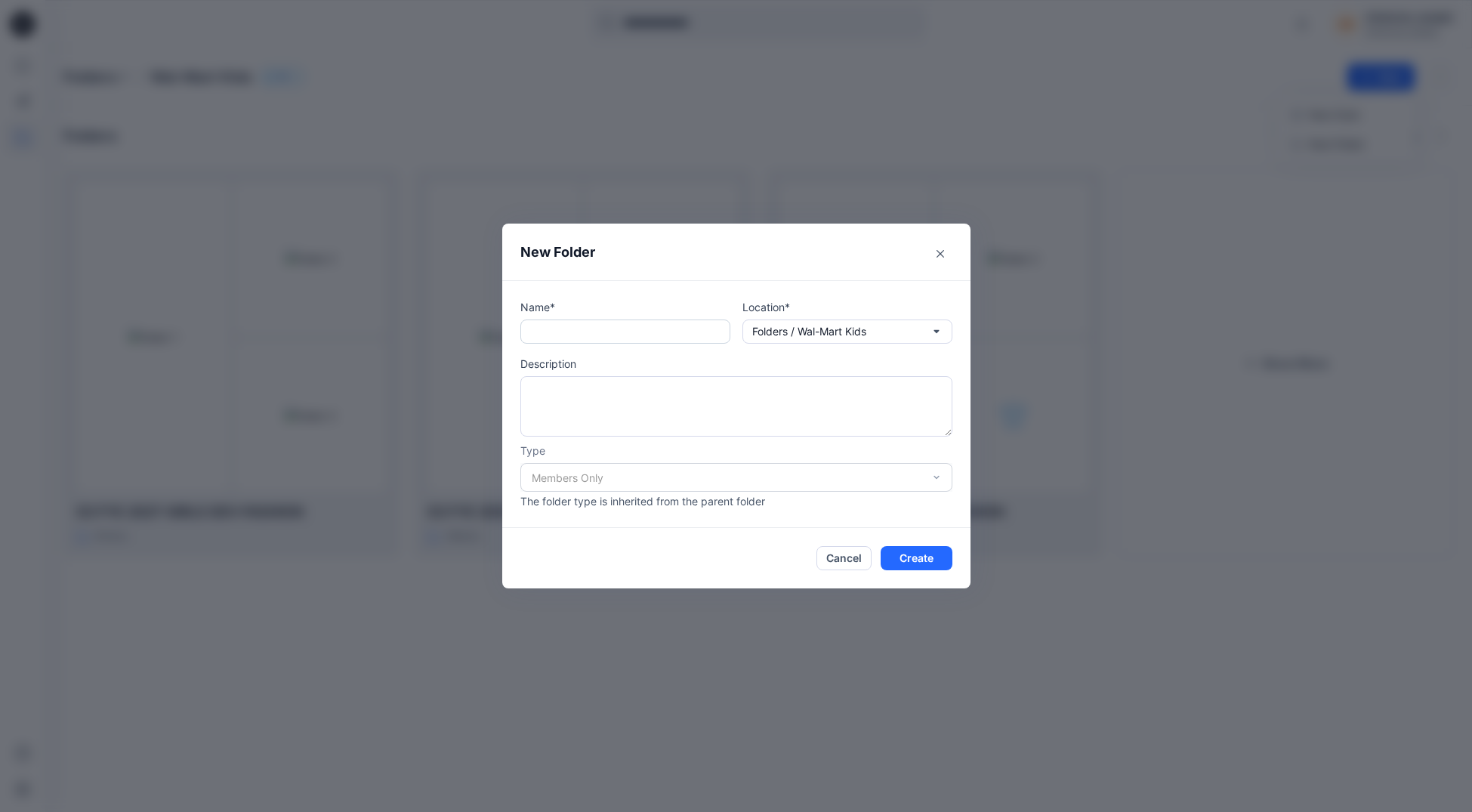
click at [574, 329] on input "text" at bounding box center [625, 332] width 210 height 25
type input "*"
click at [557, 328] on input "*******" at bounding box center [625, 332] width 210 height 25
type input "*"
type input "**********"
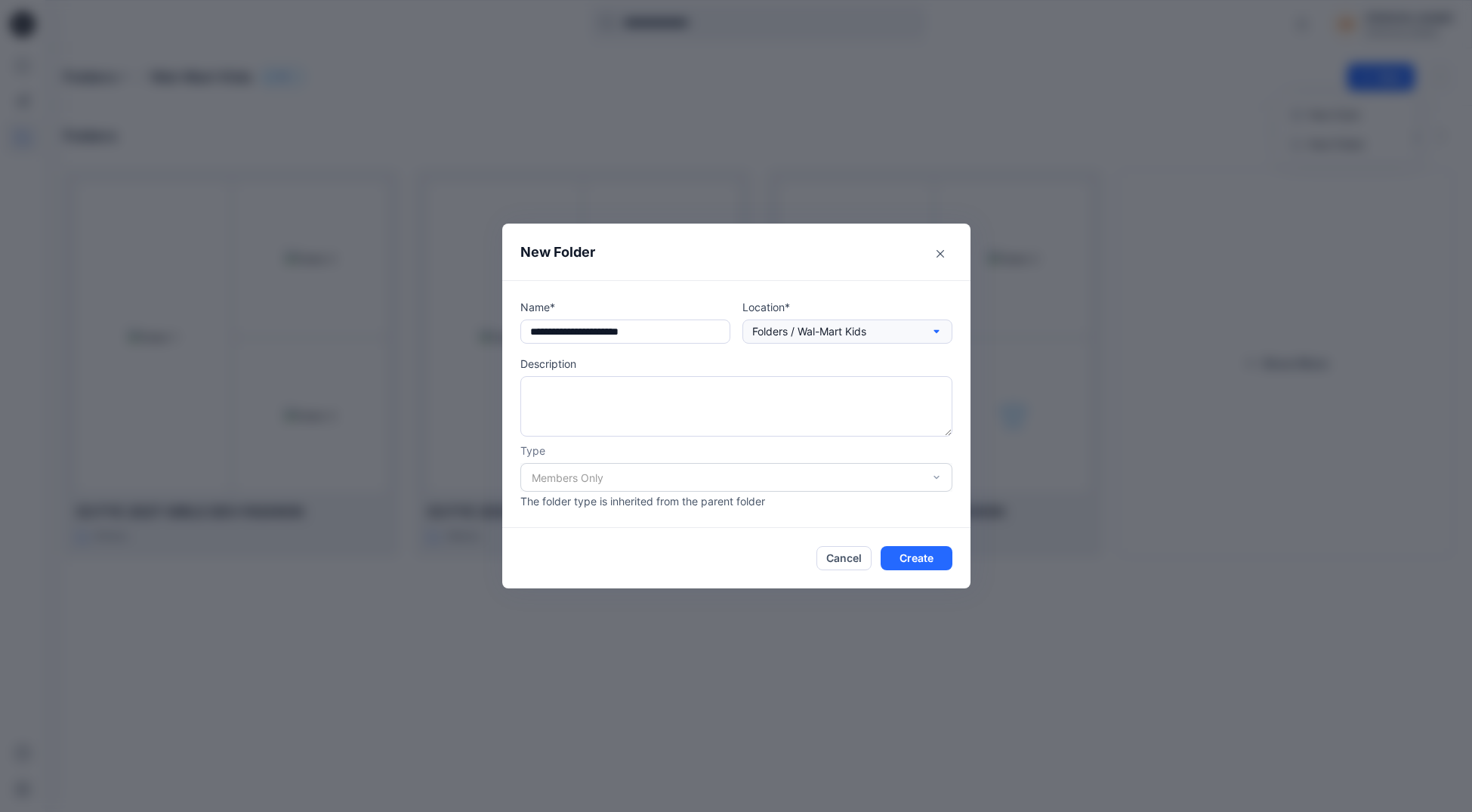
click at [817, 328] on p "Folders / Wal-Mart Kids" at bounding box center [810, 332] width 114 height 16
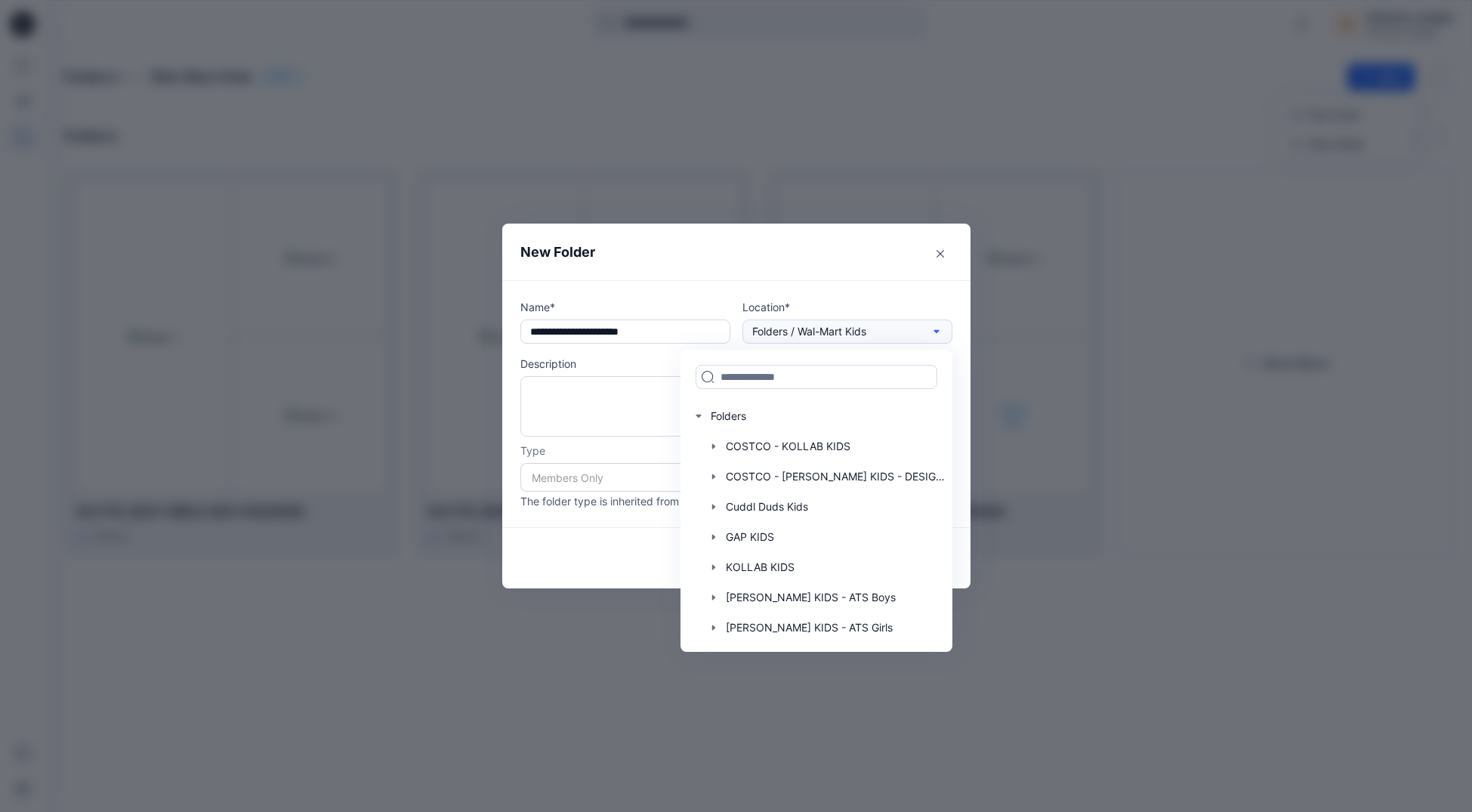
click at [839, 329] on p "Folders / Wal-Mart Kids" at bounding box center [810, 332] width 114 height 16
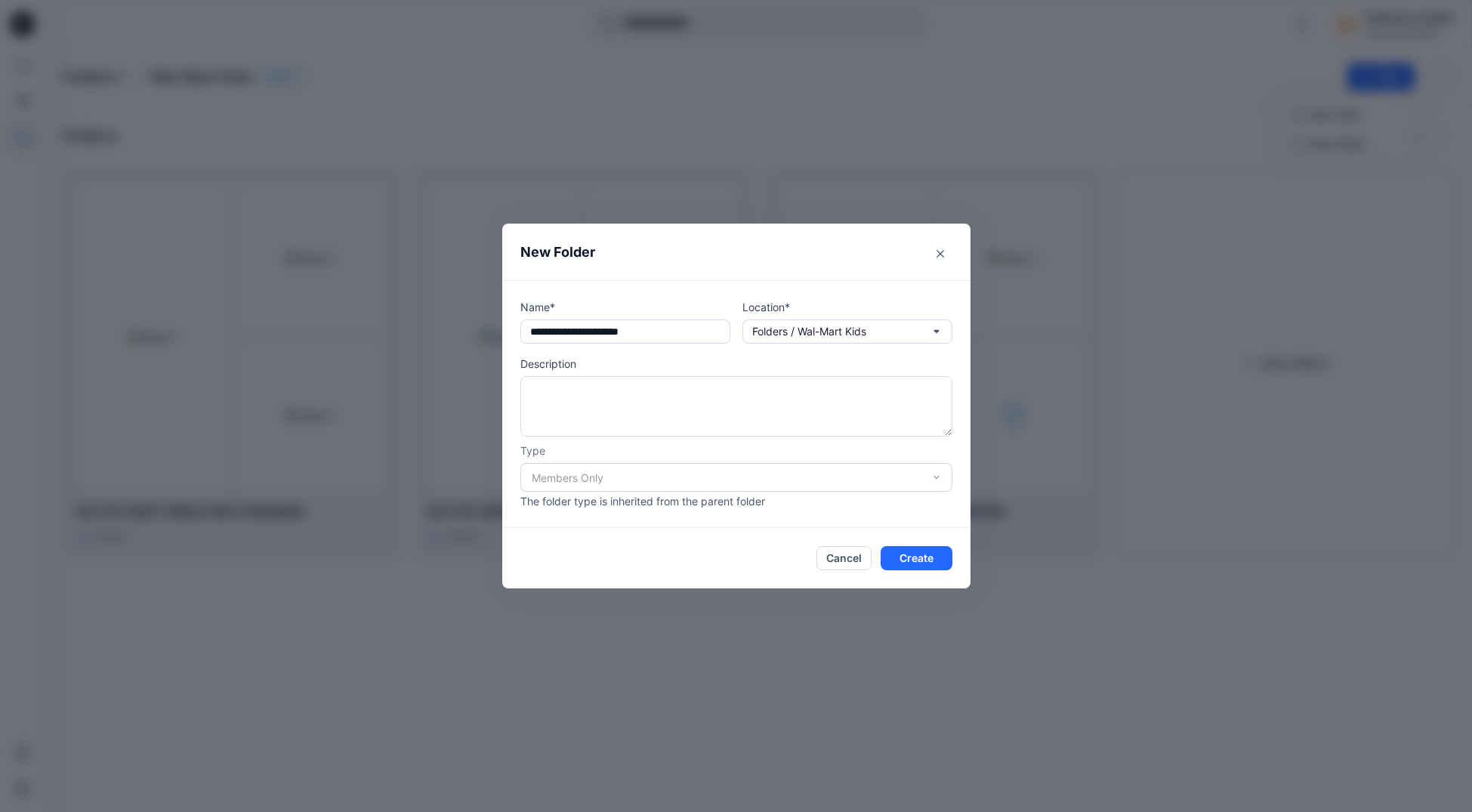
click at [802, 288] on div "**********" at bounding box center [736, 404] width 468 height 248
click at [920, 562] on button "Create" at bounding box center [917, 559] width 72 height 25
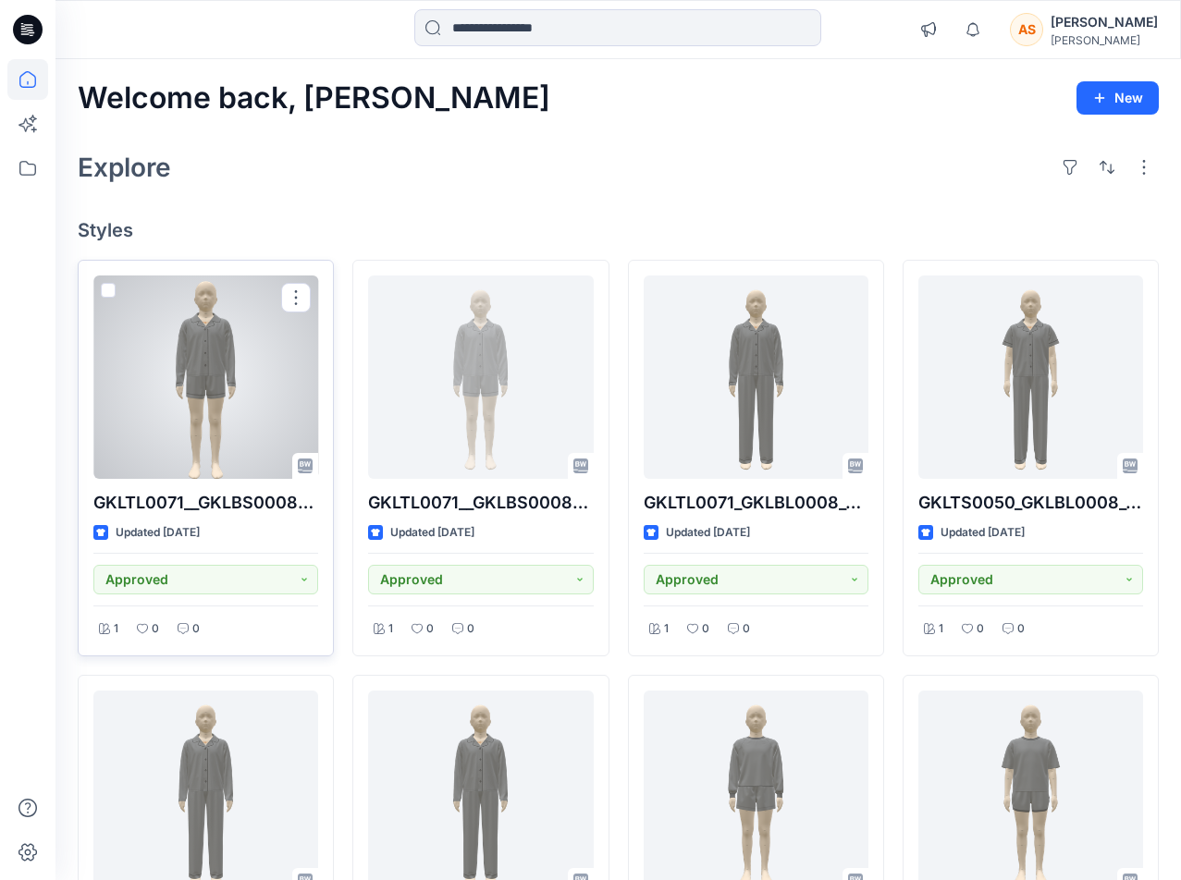
click at [274, 381] on div at bounding box center [205, 377] width 225 height 203
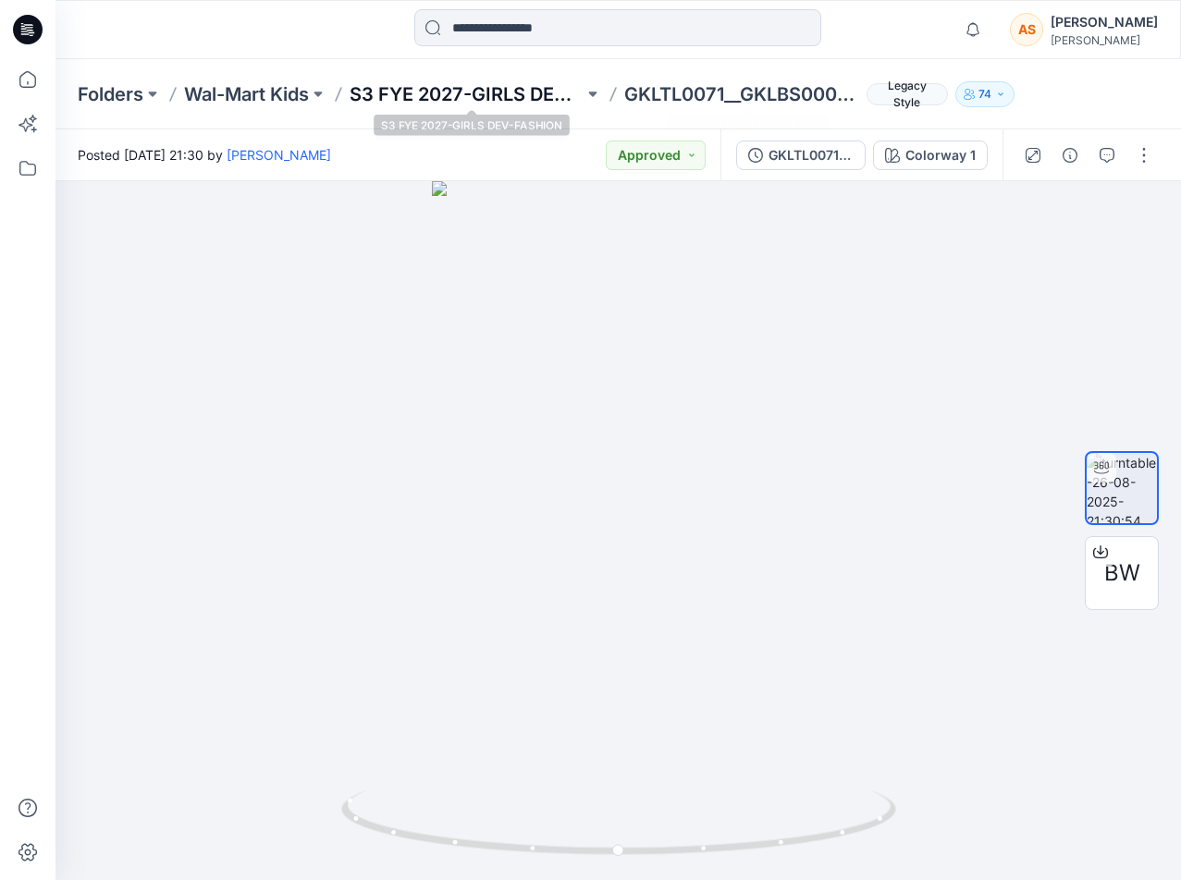
click at [433, 90] on p "S3 FYE 2027-GIRLS DEV-FASHION" at bounding box center [467, 94] width 234 height 26
